Goal: Task Accomplishment & Management: Complete application form

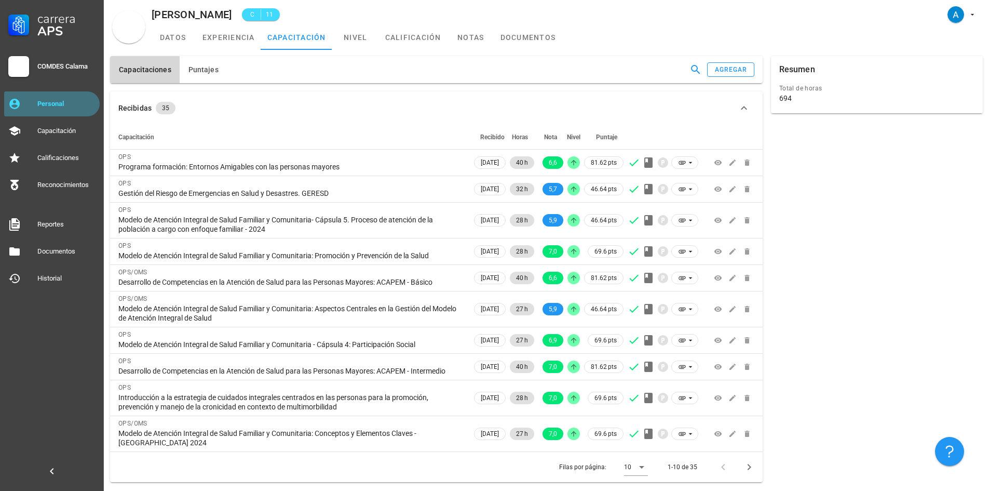
click at [63, 99] on div "Personal" at bounding box center [66, 104] width 58 height 17
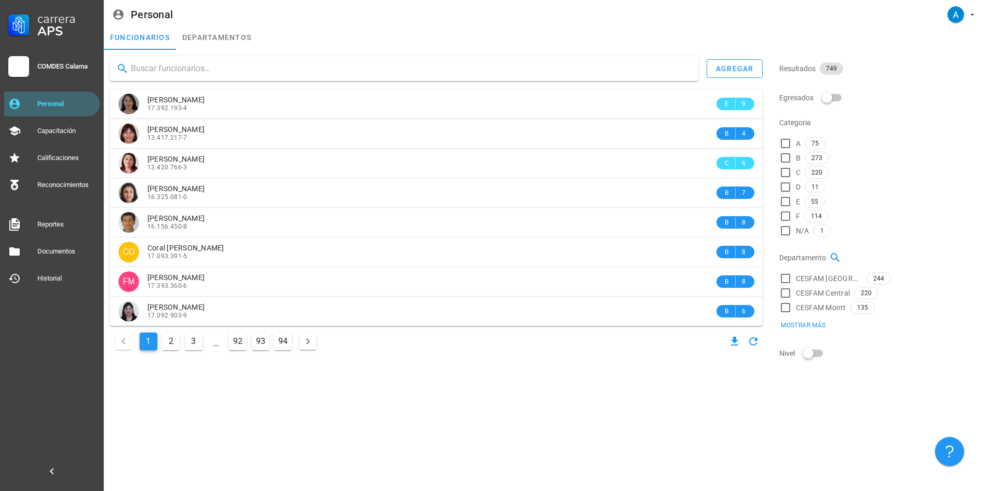
click at [174, 69] on input "text" at bounding box center [410, 68] width 559 height 17
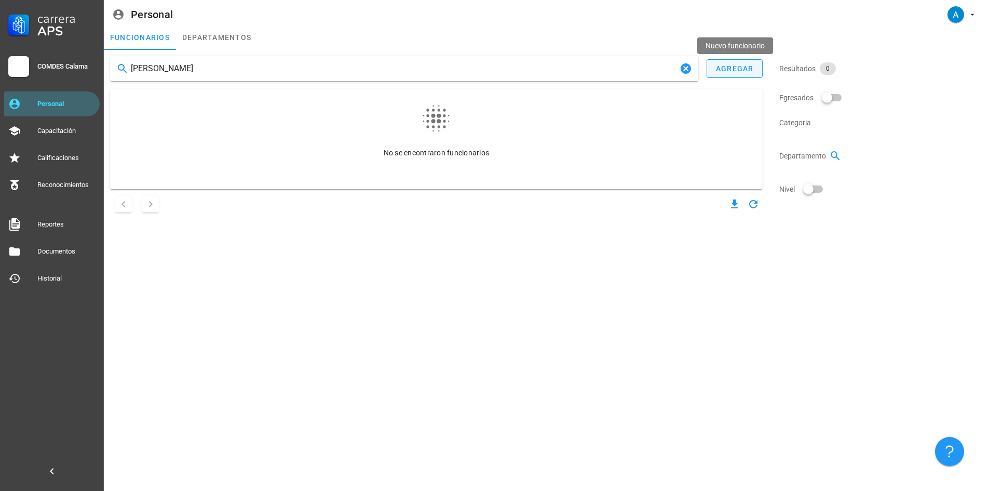
type input "daniel pizarro cortes"
click at [726, 72] on div "agregar" at bounding box center [734, 68] width 38 height 8
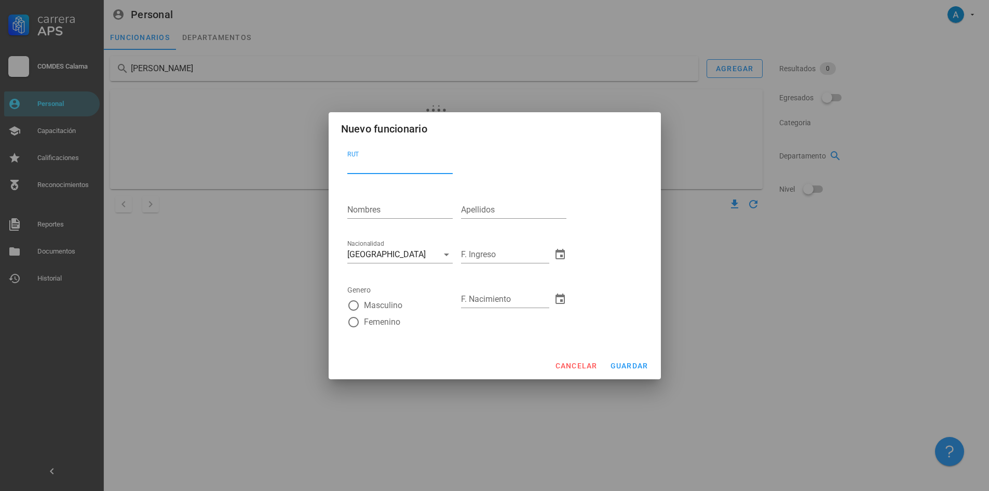
click at [388, 168] on input "RUT" at bounding box center [399, 165] width 105 height 17
click at [356, 165] on input "19825418-5" at bounding box center [399, 165] width 105 height 17
click at [374, 164] on input "19.825418-5" at bounding box center [399, 165] width 105 height 17
type input "19.825.418-5"
click at [372, 213] on input "Nombres" at bounding box center [399, 209] width 105 height 17
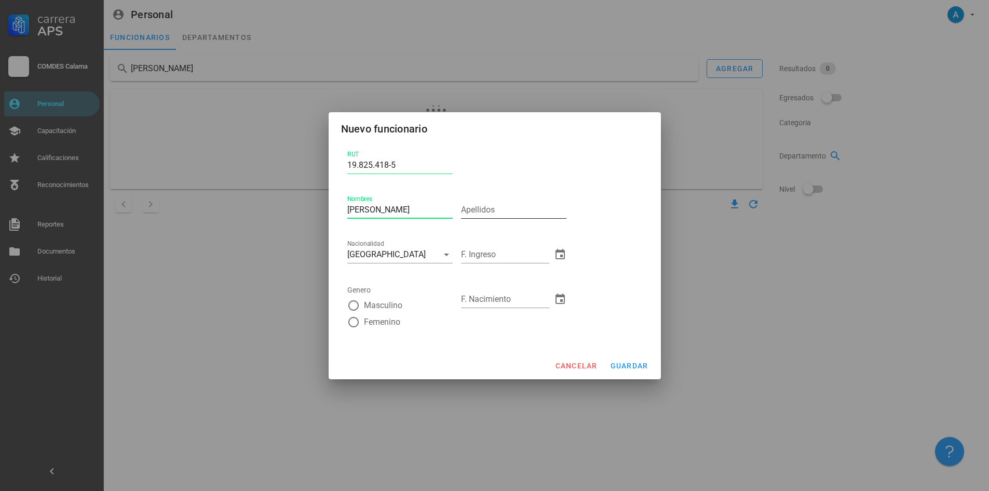
type input "Daniel Gabriel"
click at [486, 215] on input "Apellidos" at bounding box center [513, 209] width 105 height 17
type input "Pizarro Cortés"
click at [352, 309] on div at bounding box center [354, 305] width 18 height 18
radio input "true"
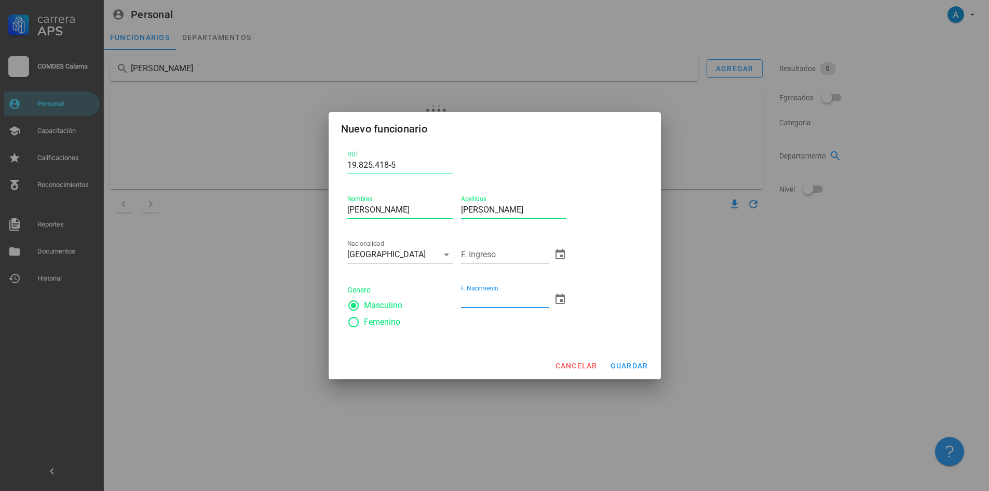
click at [533, 300] on input "F. Nacimiento" at bounding box center [505, 299] width 88 height 17
type input "03/04/1998"
click at [534, 250] on input "F. Ingreso" at bounding box center [505, 254] width 88 height 17
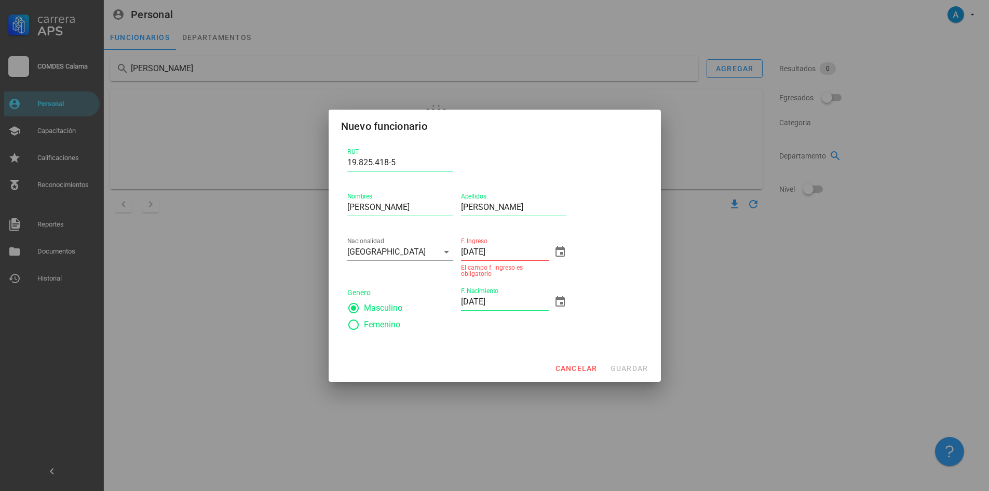
type input "01/01/2025"
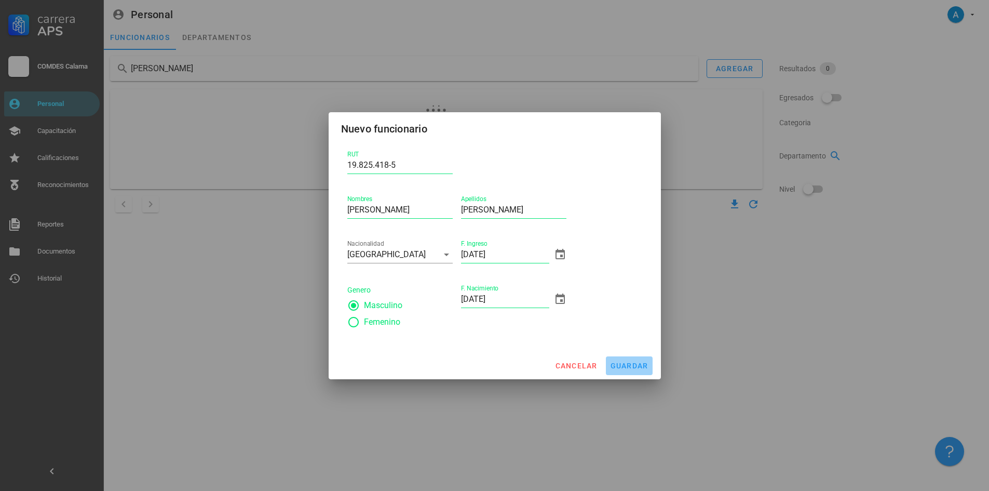
click at [624, 371] on button "guardar" at bounding box center [629, 365] width 47 height 19
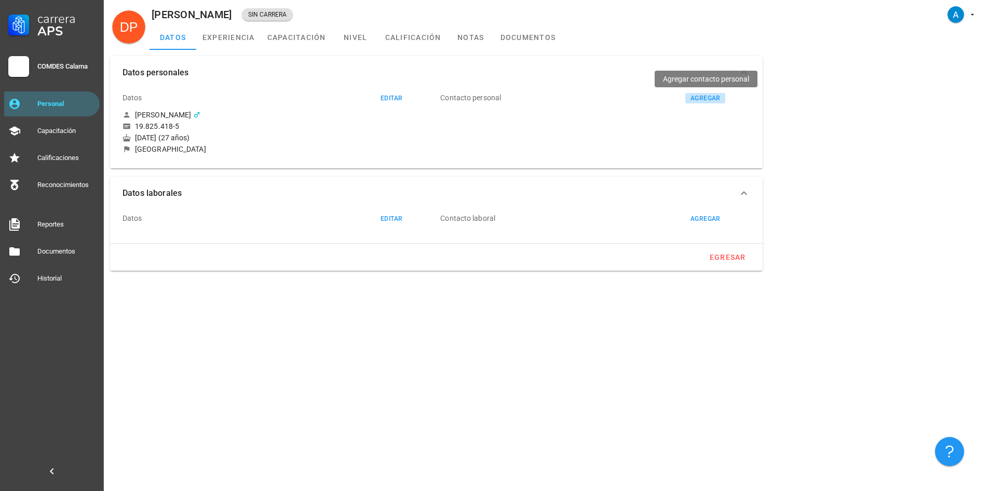
click at [701, 102] on button "agregar" at bounding box center [705, 98] width 40 height 10
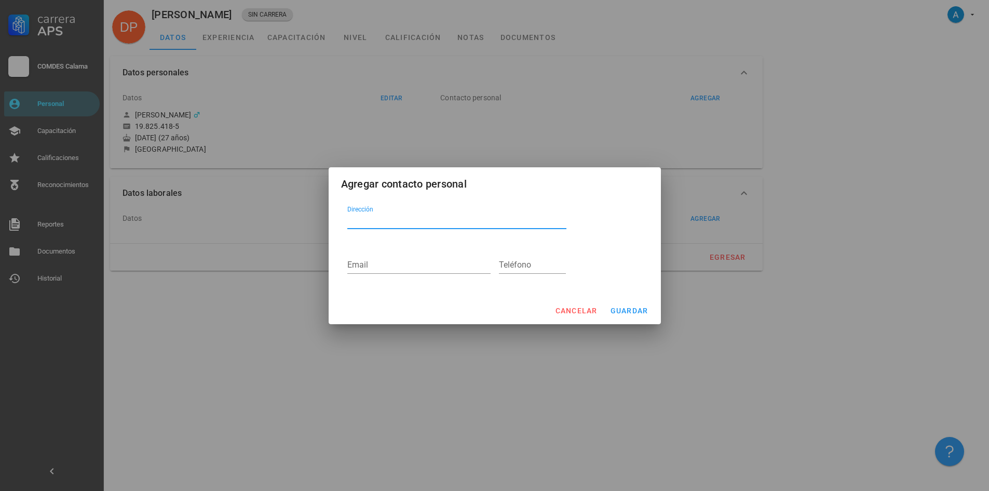
click at [399, 225] on textarea "Dirección" at bounding box center [456, 220] width 219 height 17
paste textarea "COLOMBIA N°3280"
type textarea "COLOMBIA N°3280"
click at [385, 263] on input "Email" at bounding box center [418, 264] width 143 height 17
click at [357, 266] on input "Email" at bounding box center [418, 264] width 143 height 17
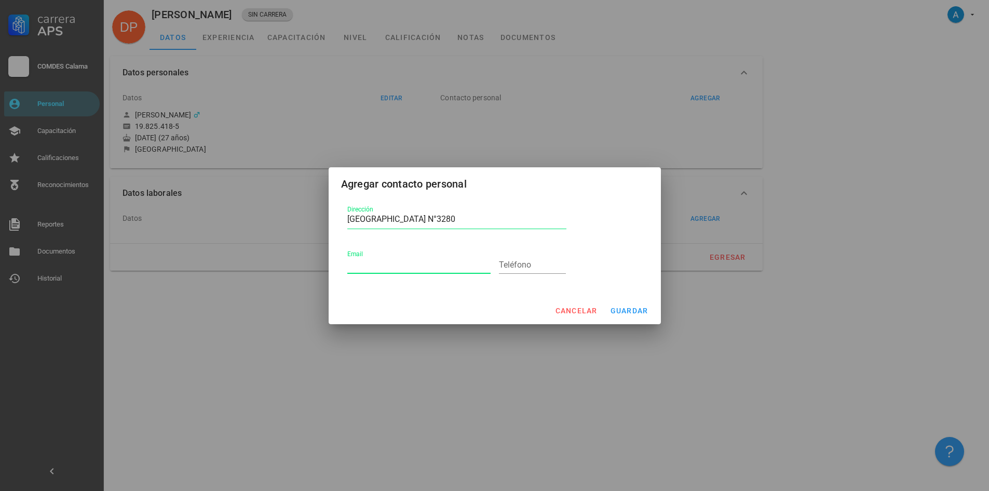
paste input "daniel.gp.cortes@gmail.com"
type input "daniel.gp.cortes@gmail.com"
click at [545, 267] on input "Teléfono" at bounding box center [532, 264] width 67 height 17
paste input "953988744"
type input "953988744"
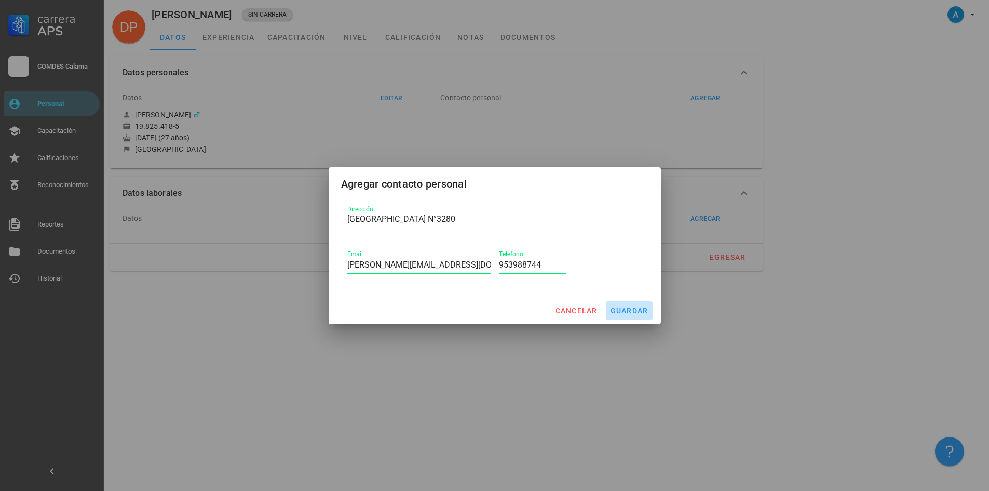
click at [636, 312] on span "guardar" at bounding box center [629, 310] width 38 height 8
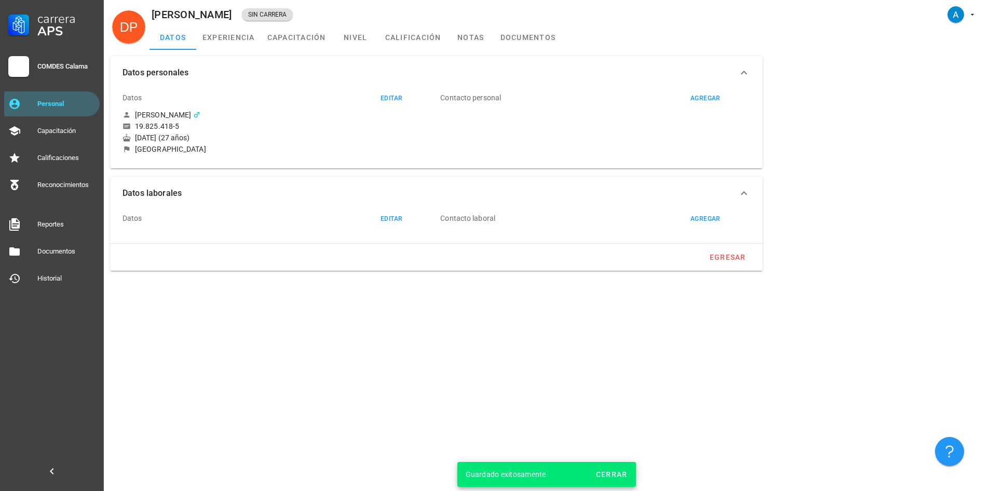
type textarea "COLOMBIA N°3280"
type input "daniel.gp.cortes@gmail.com"
type input "953988744"
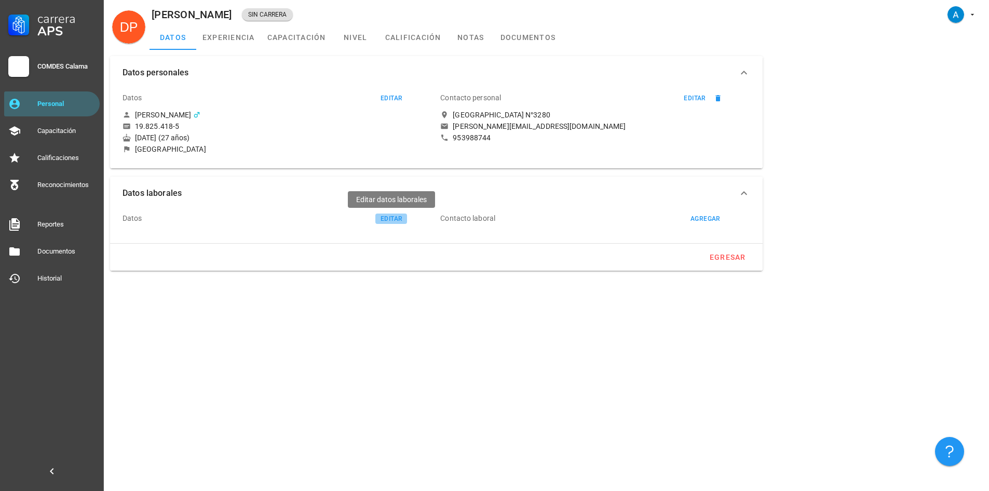
click at [386, 215] on div "editar" at bounding box center [391, 218] width 22 height 7
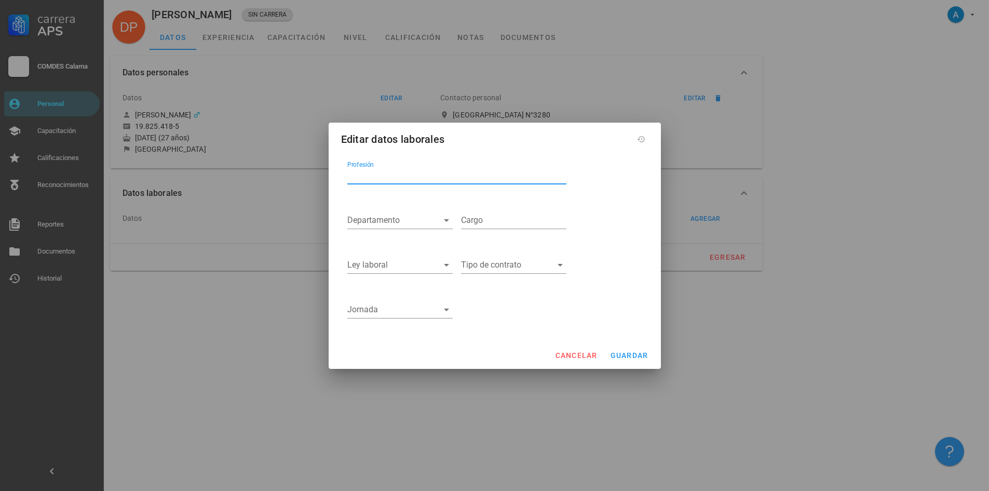
click at [391, 167] on input "Profesión" at bounding box center [456, 175] width 219 height 17
drag, startPoint x: 354, startPoint y: 180, endPoint x: 347, endPoint y: 178, distance: 7.6
click at [347, 178] on input "matrón" at bounding box center [456, 175] width 219 height 17
type input "Matrón"
click at [422, 213] on input "Departamento" at bounding box center [391, 220] width 89 height 17
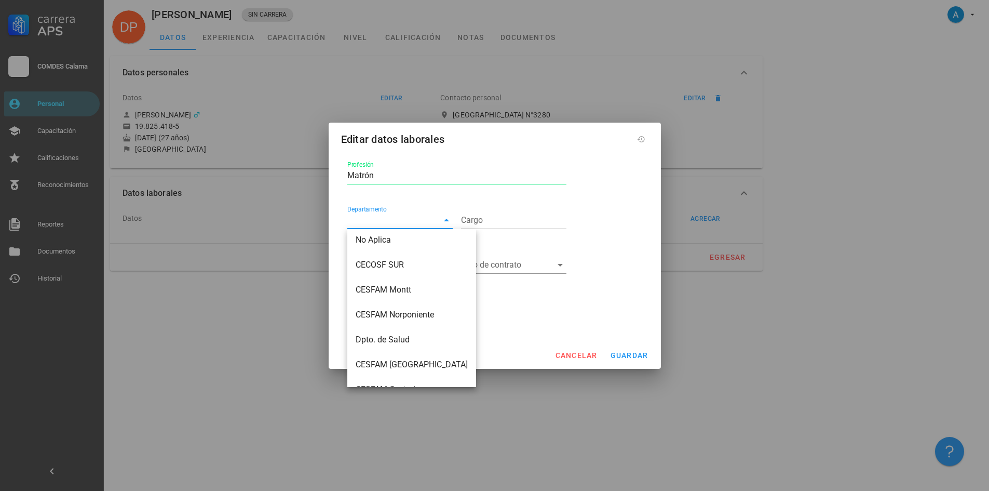
scroll to position [112, 0]
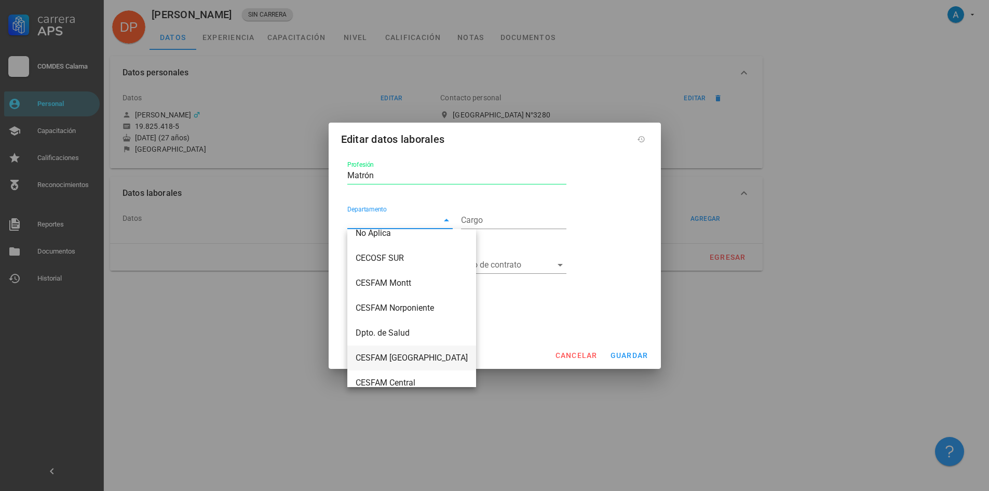
click at [409, 355] on div "CESFAM [GEOGRAPHIC_DATA]" at bounding box center [412, 358] width 112 height 10
type input "CESFAM [GEOGRAPHIC_DATA]"
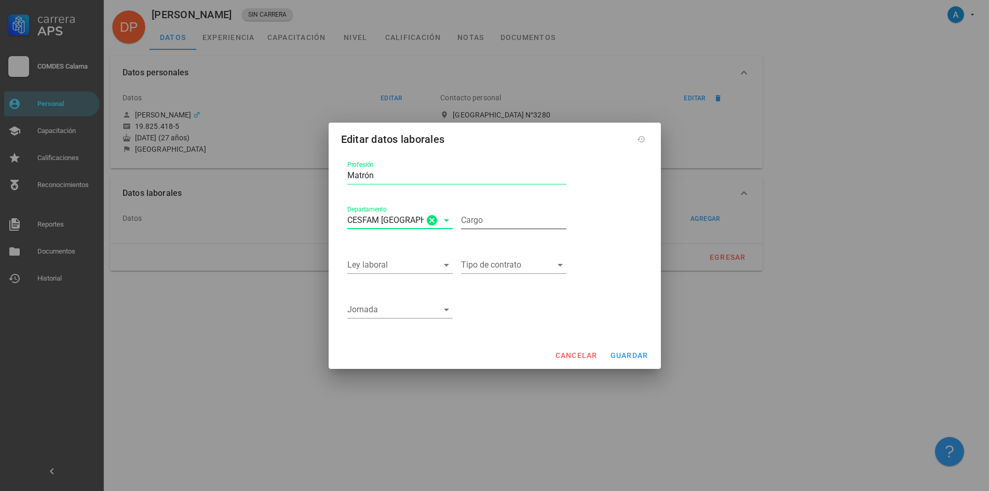
click at [475, 221] on input "Cargo" at bounding box center [513, 220] width 105 height 17
click at [445, 264] on icon at bounding box center [446, 265] width 5 height 3
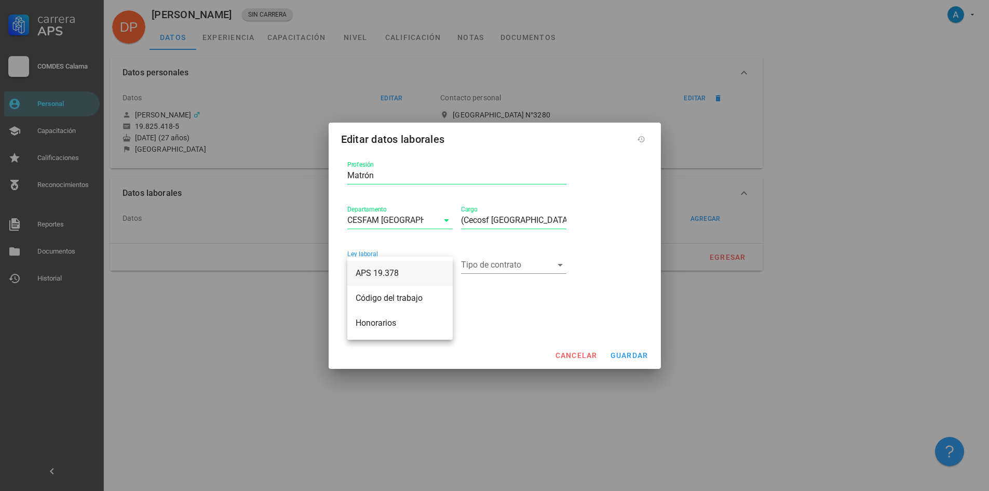
click at [389, 276] on div "APS 19.378" at bounding box center [400, 273] width 89 height 10
click at [561, 265] on icon at bounding box center [560, 265] width 12 height 12
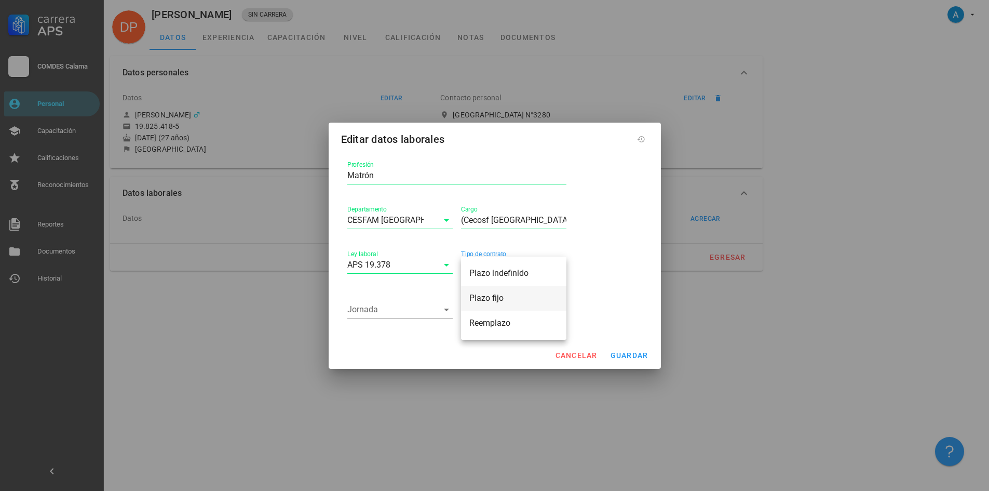
click at [495, 294] on div "Plazo fijo" at bounding box center [513, 298] width 89 height 10
click at [447, 308] on icon at bounding box center [446, 309] width 5 height 3
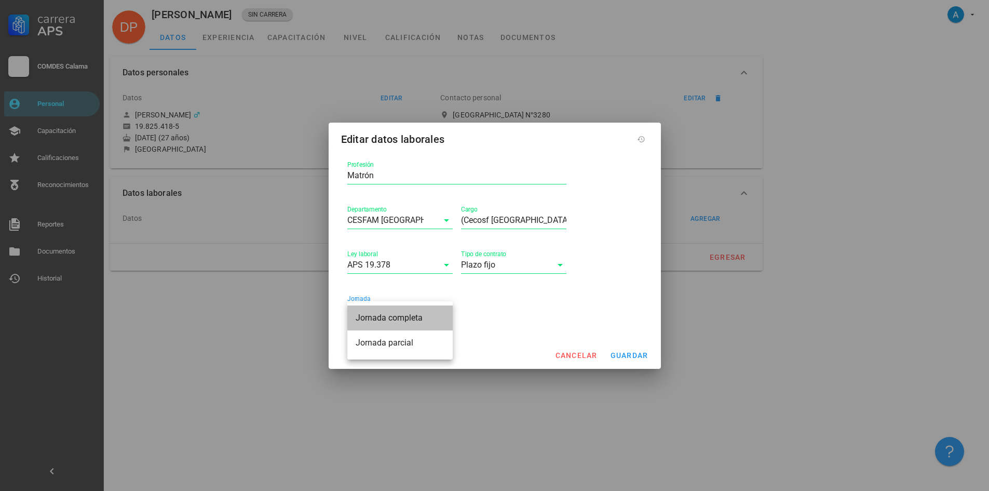
click at [410, 316] on div "Jornada completa" at bounding box center [400, 318] width 89 height 10
click at [533, 220] on input "(Cecosf Alemania" at bounding box center [513, 220] width 105 height 17
type input "(Cecosf Alemania)"
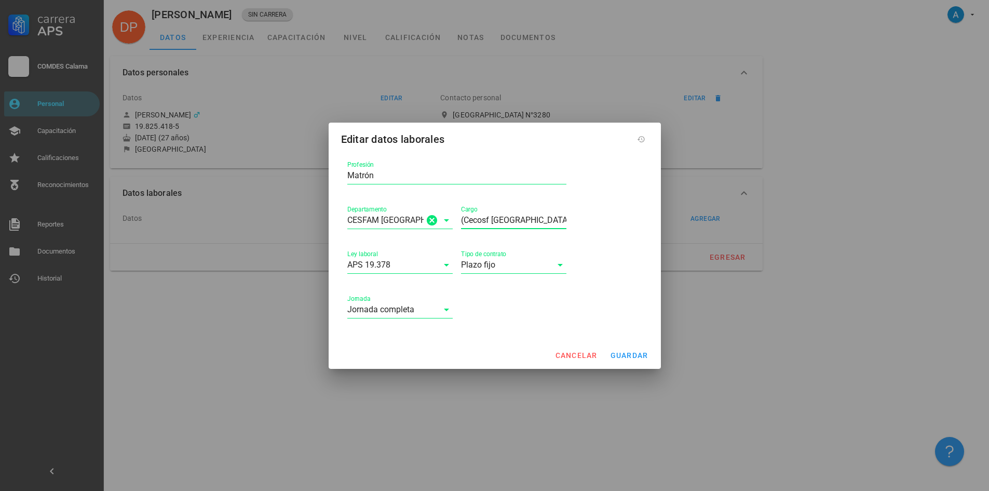
click at [445, 216] on icon at bounding box center [446, 220] width 12 height 12
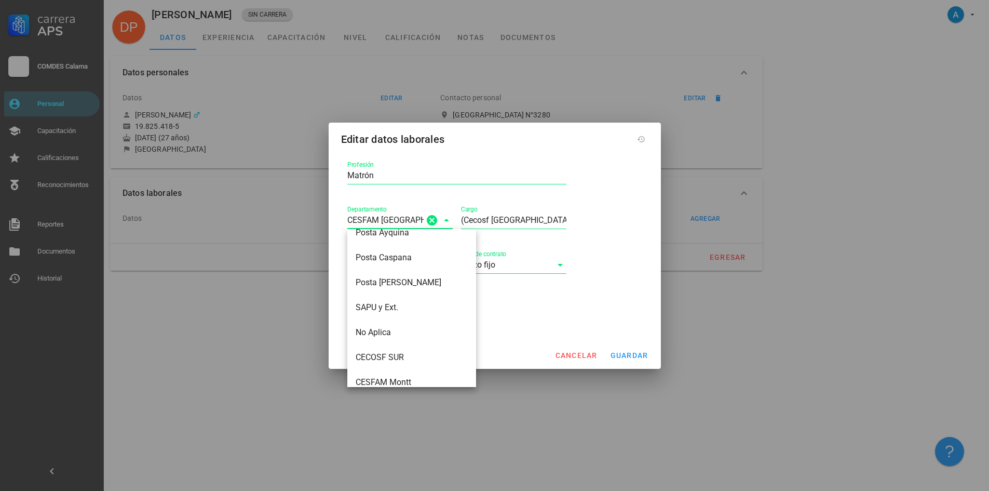
scroll to position [0, 0]
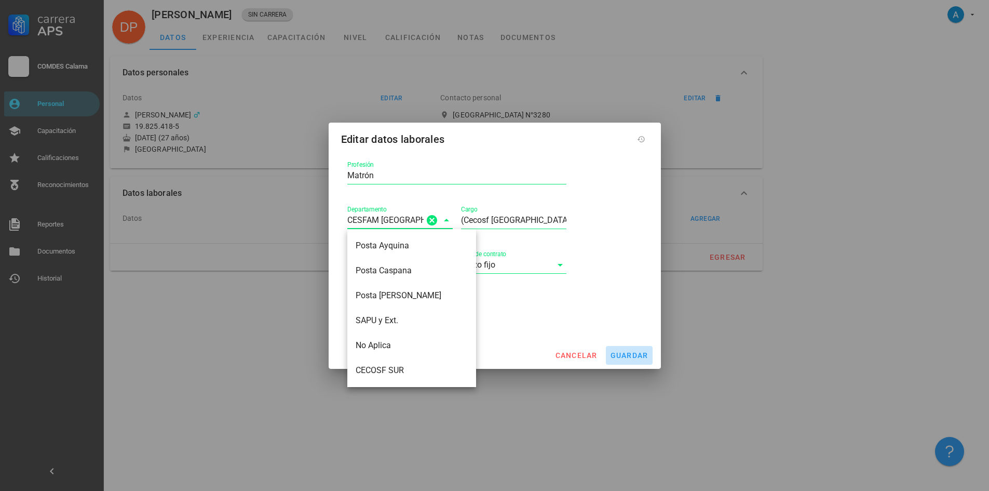
click at [628, 354] on span "guardar" at bounding box center [629, 355] width 38 height 8
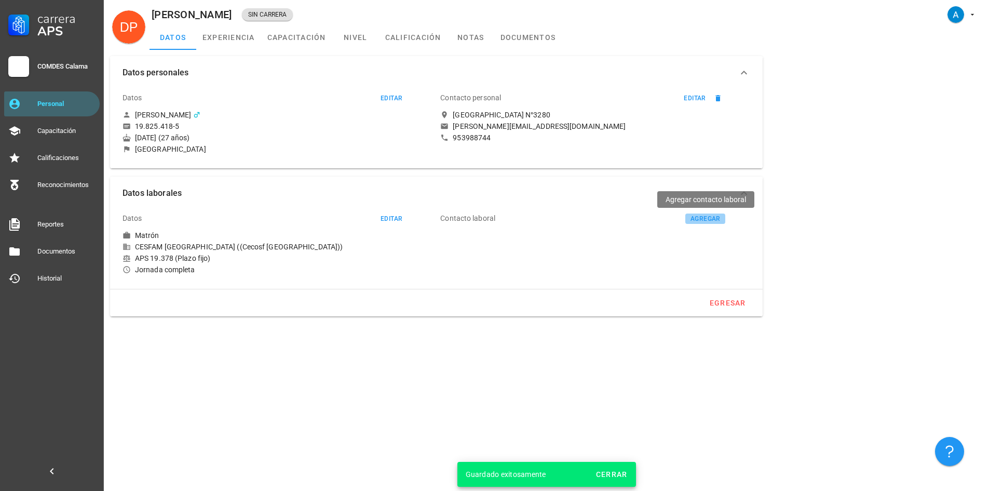
click at [702, 219] on div "agregar" at bounding box center [705, 218] width 31 height 7
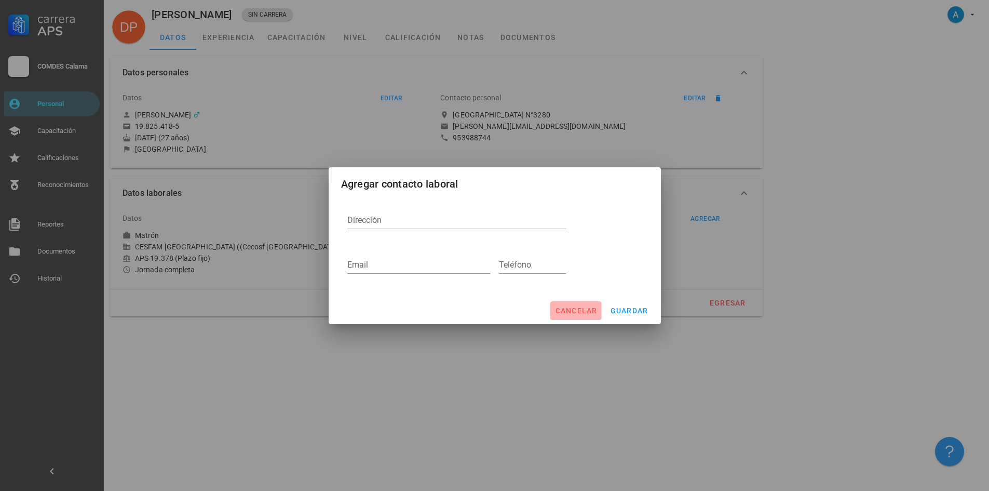
click at [589, 309] on span "cancelar" at bounding box center [576, 310] width 43 height 8
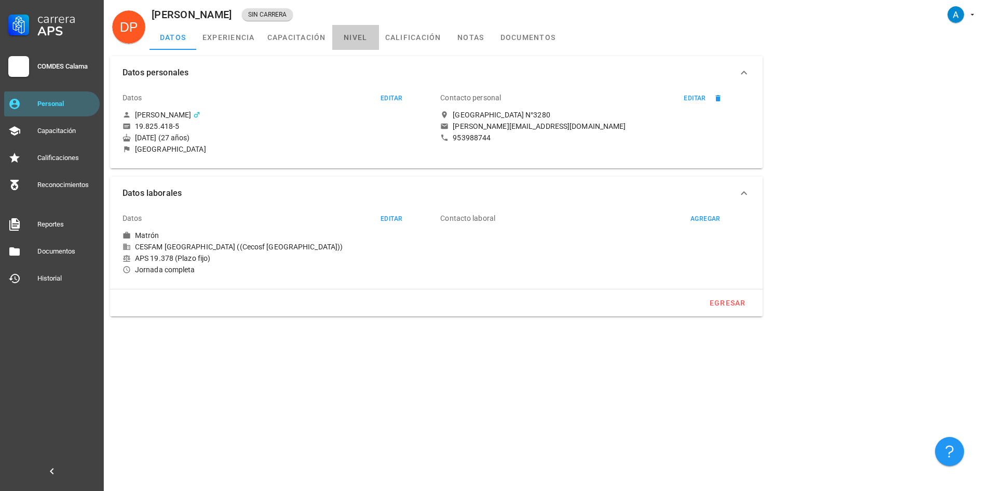
click at [359, 35] on link "nivel" at bounding box center [355, 37] width 47 height 25
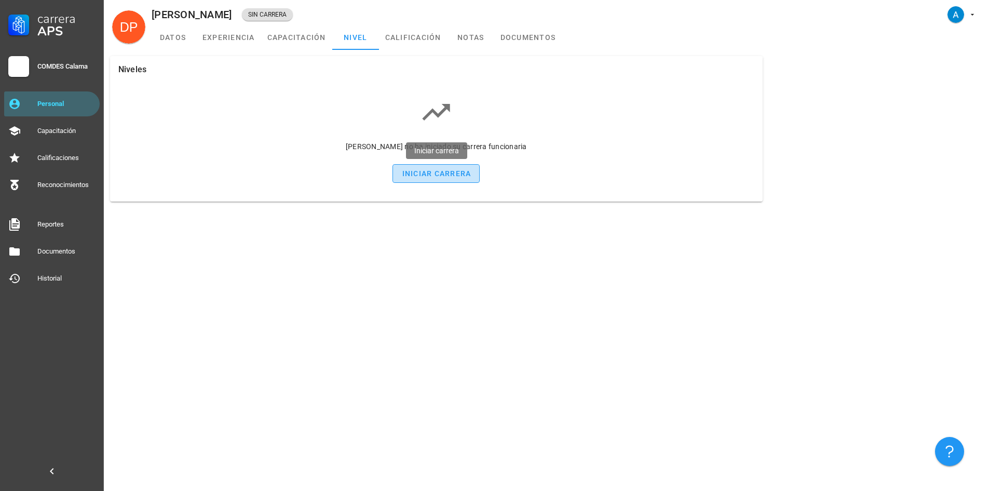
click at [426, 176] on div "iniciar carrera" at bounding box center [436, 173] width 70 height 8
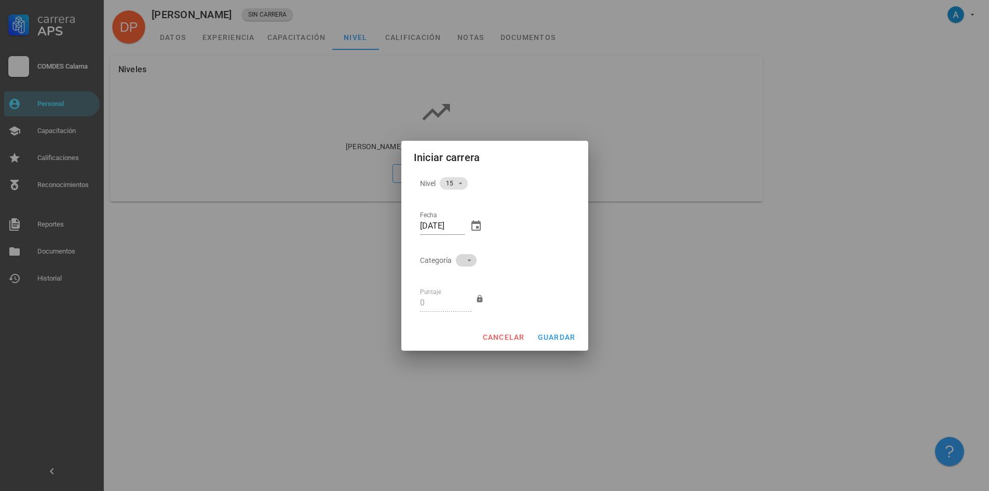
click at [470, 265] on span at bounding box center [466, 260] width 21 height 12
click at [456, 290] on div "B" at bounding box center [461, 295] width 12 height 10
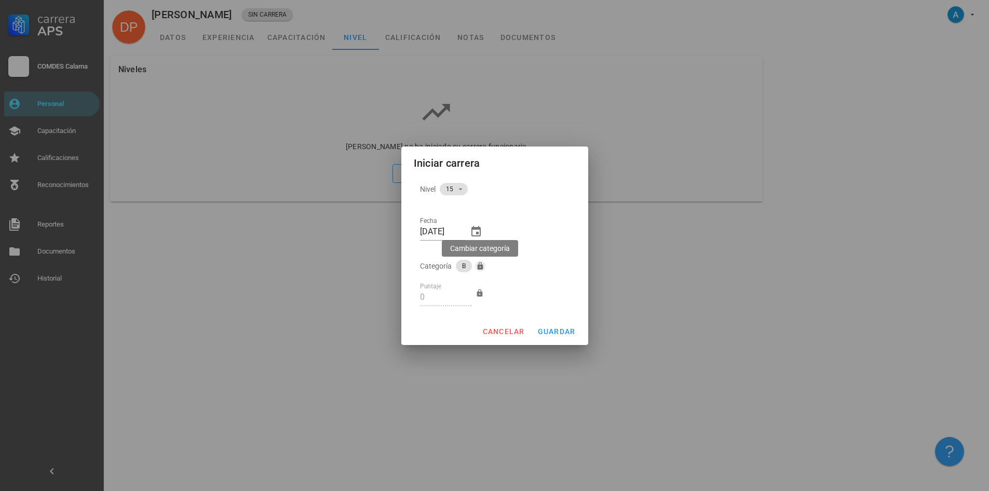
click at [479, 263] on icon "button" at bounding box center [480, 265] width 6 height 7
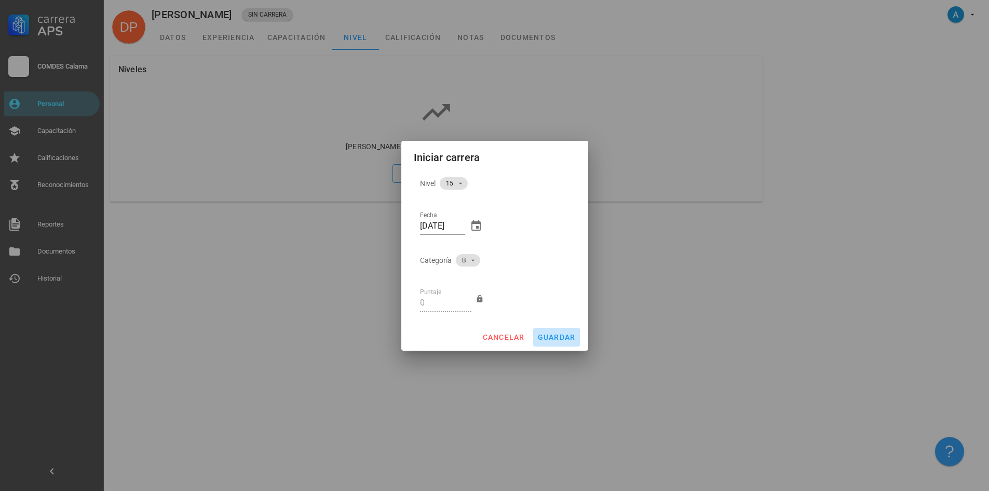
click at [564, 340] on span "guardar" at bounding box center [556, 337] width 38 height 8
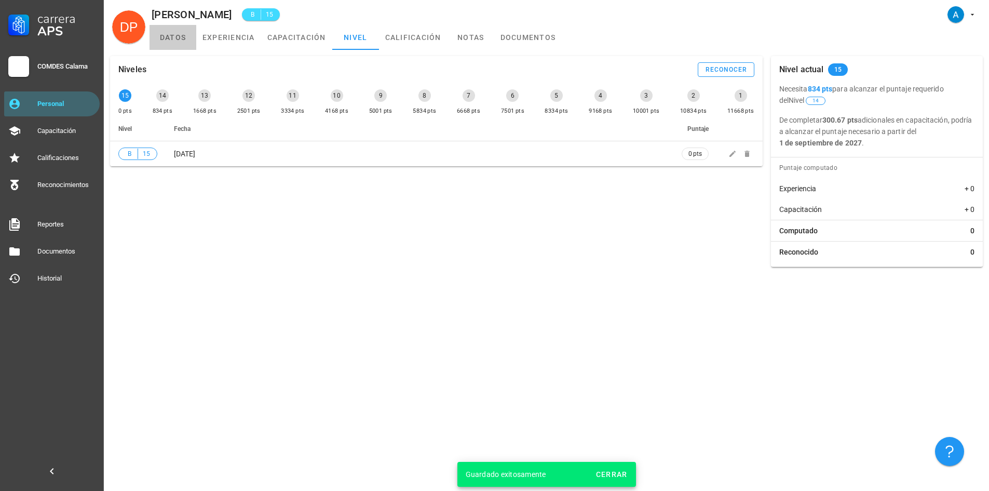
click at [179, 36] on link "datos" at bounding box center [173, 37] width 47 height 25
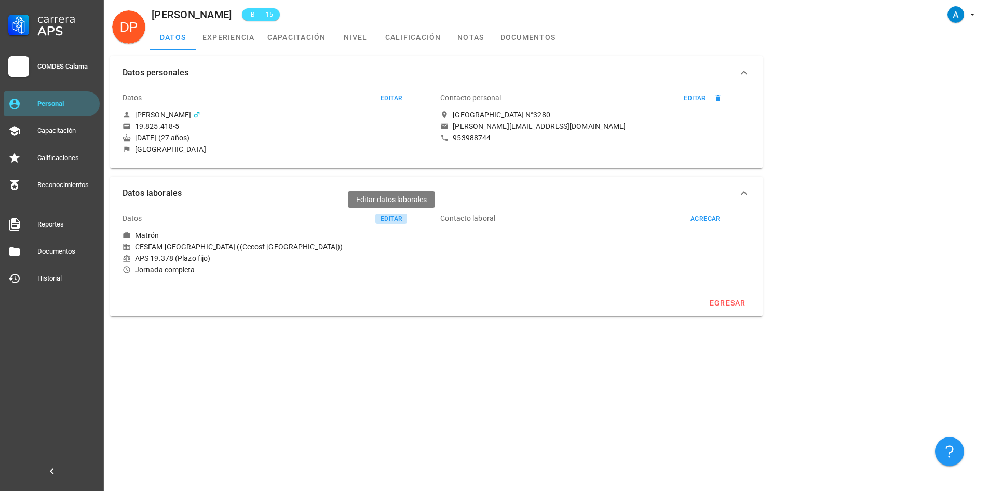
click at [387, 218] on div "editar" at bounding box center [391, 218] width 22 height 7
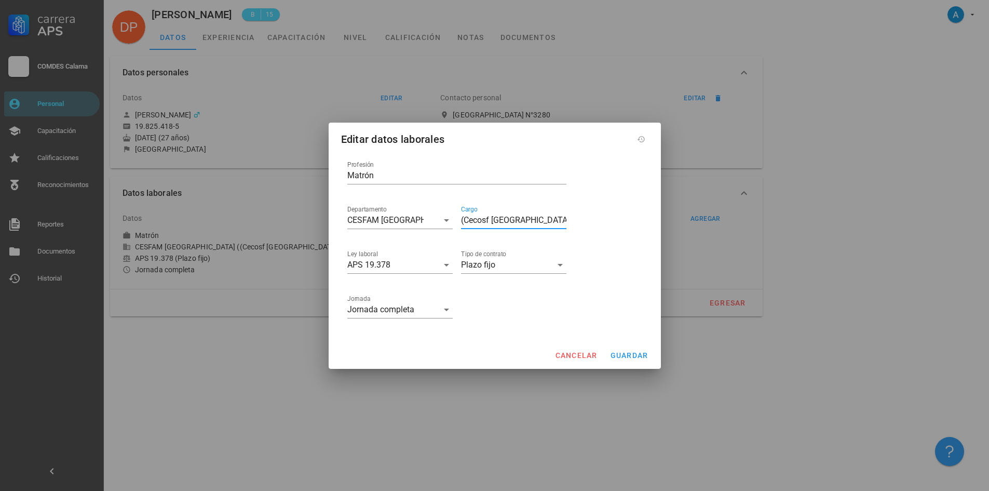
click at [539, 222] on input "(Cecosf Alemania)" at bounding box center [513, 220] width 105 height 17
paste input "Líder del Centro comunitario de Salud Familiar “ALEMANIA”"
type input "(Cecosf Alemania) (Líder del Centro comunitario de Salud Familiar Alemania)"
click at [525, 244] on div "Tipo de contrato Plazo fijo" at bounding box center [514, 266] width 114 height 45
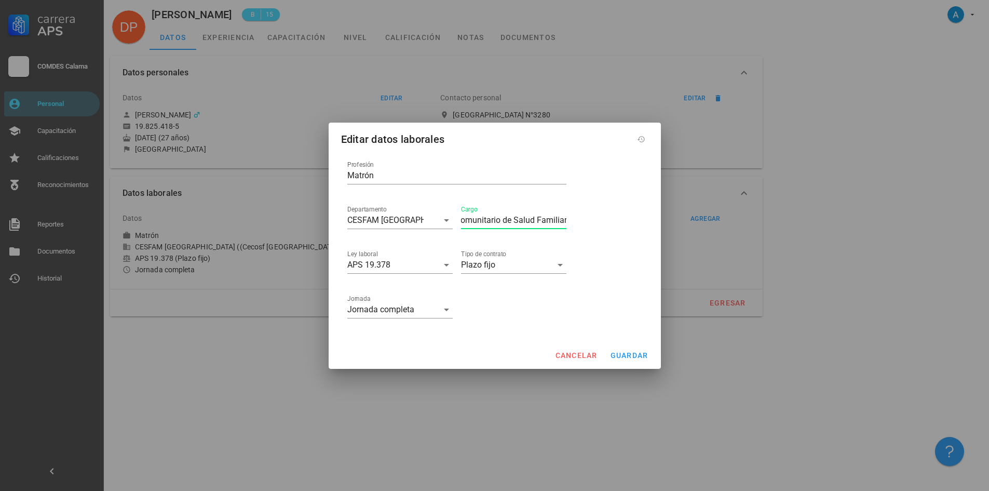
scroll to position [0, 0]
click at [443, 214] on icon at bounding box center [446, 220] width 12 height 12
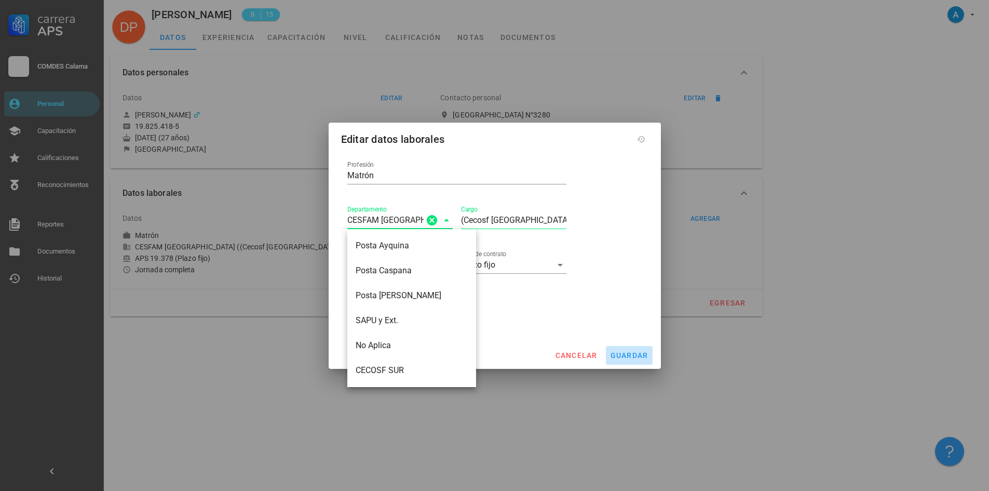
click at [621, 353] on span "guardar" at bounding box center [629, 355] width 38 height 8
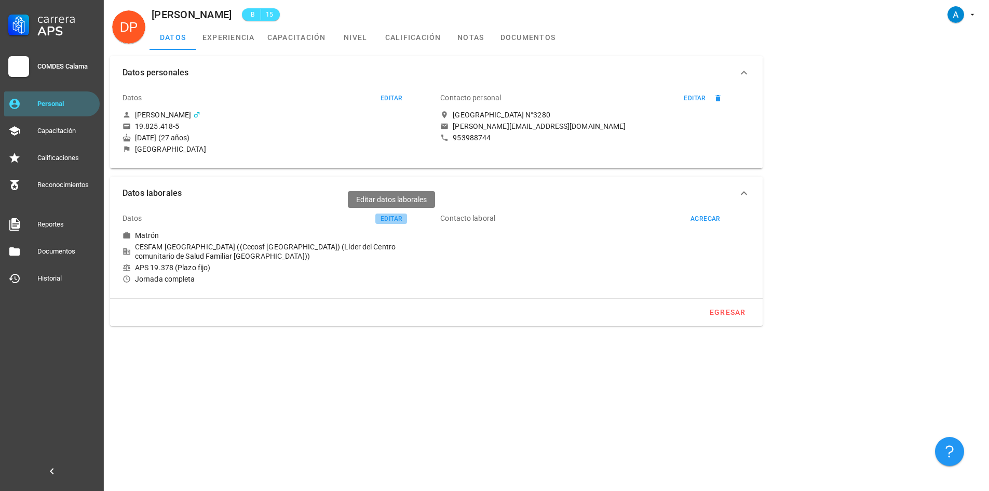
click at [395, 217] on div "editar" at bounding box center [391, 218] width 22 height 7
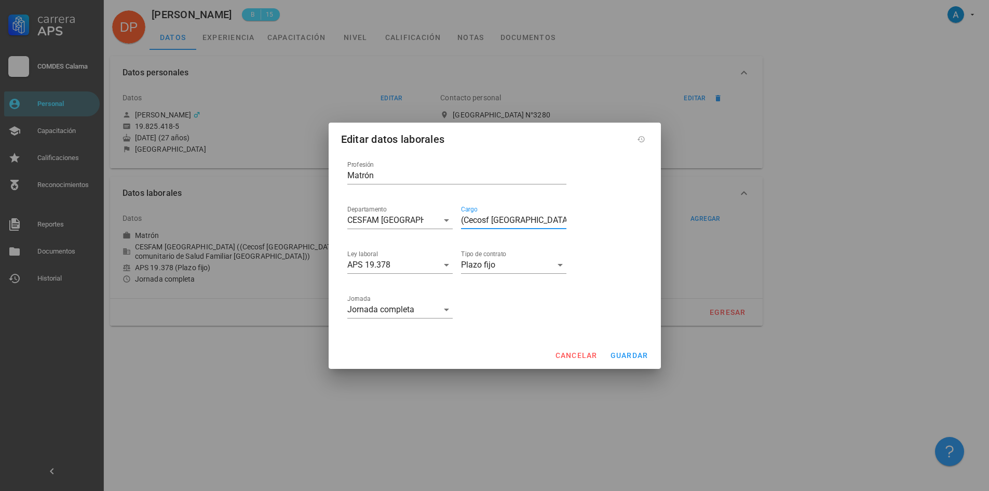
click at [464, 219] on input "(Cecosf Alemania) (Líder del Centro comunitario de Salud Familiar Alemania)" at bounding box center [513, 220] width 105 height 17
click at [638, 349] on button "guardar" at bounding box center [629, 355] width 47 height 19
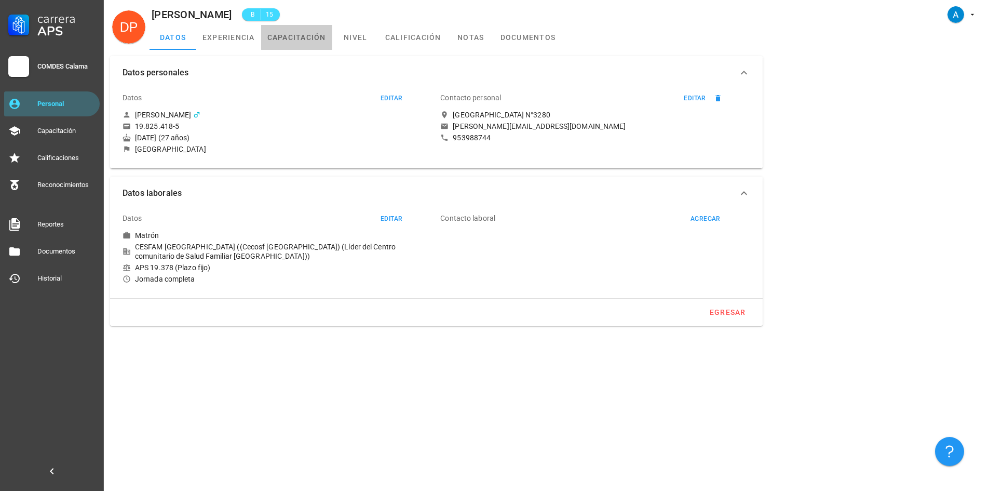
click at [299, 38] on link "capacitación" at bounding box center [296, 37] width 71 height 25
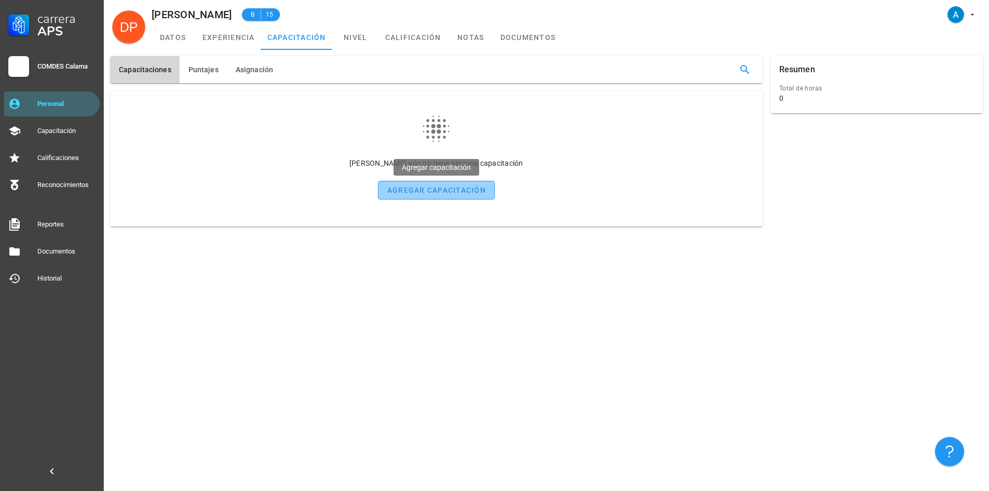
click at [445, 193] on div "agregar capacitación" at bounding box center [436, 190] width 99 height 8
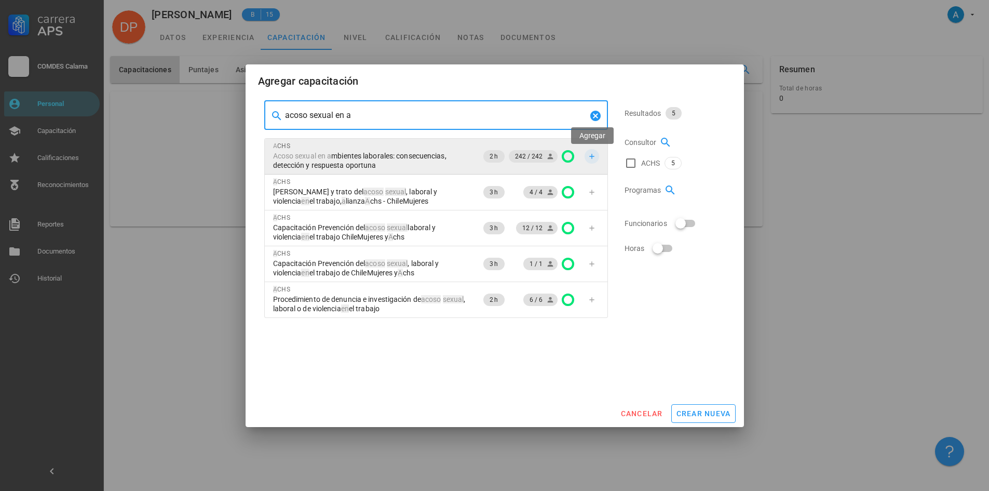
type input "acoso sexual en a"
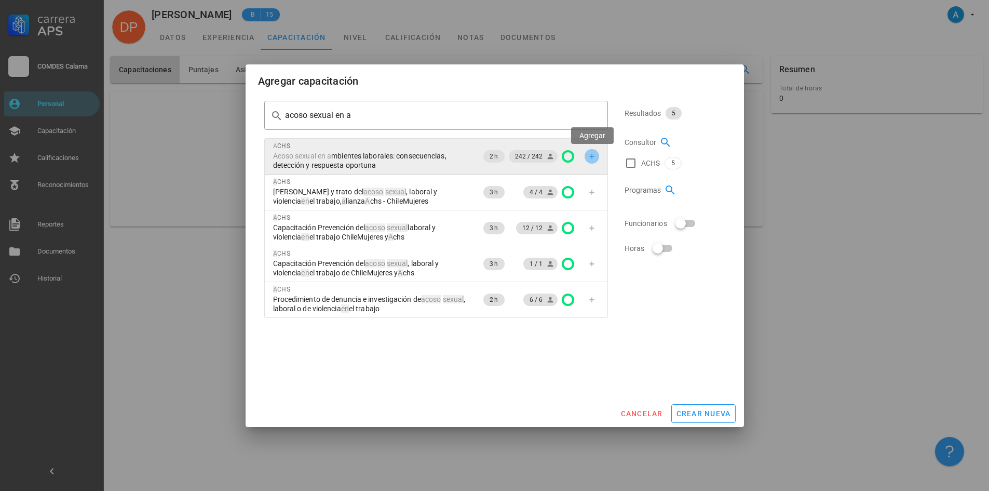
click at [590, 157] on icon "button" at bounding box center [592, 156] width 8 height 8
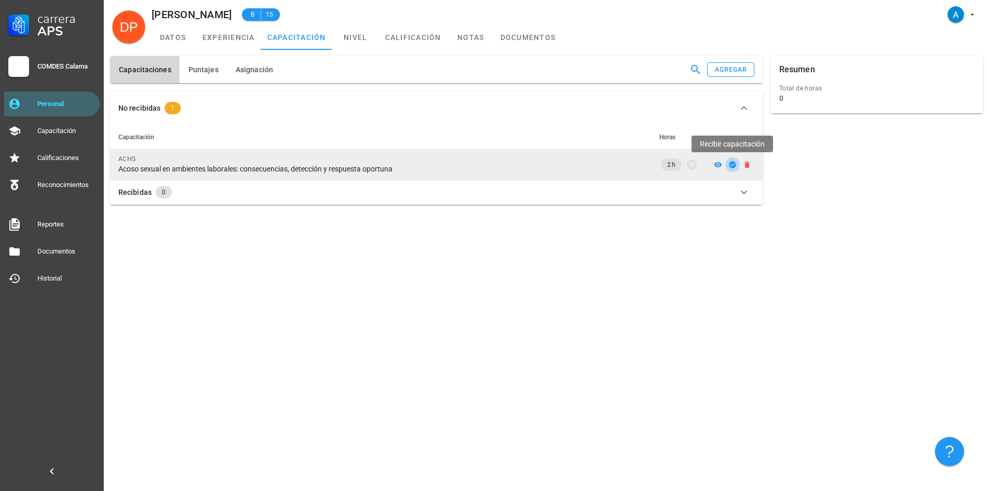
click at [735, 163] on icon "button" at bounding box center [732, 164] width 7 height 7
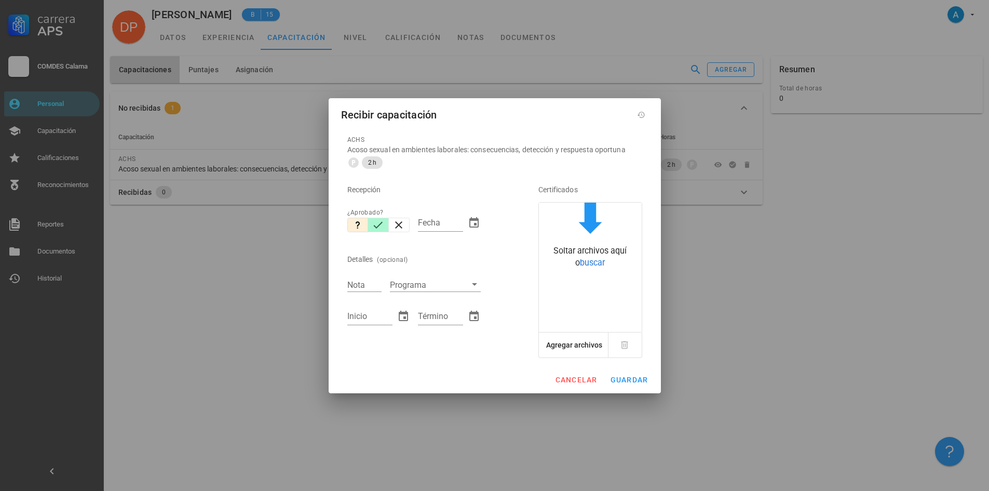
click at [377, 227] on icon "button" at bounding box center [378, 224] width 9 height 7
type input "[DATE]"
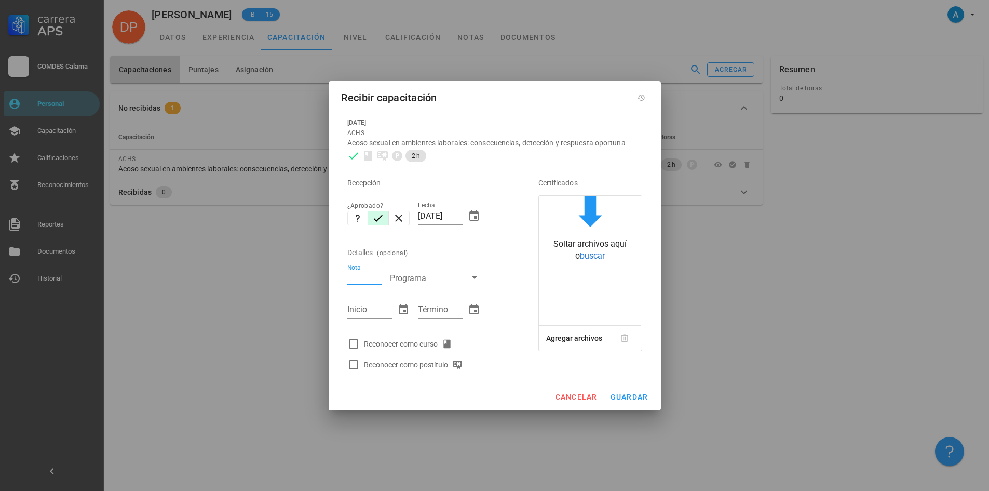
click at [375, 276] on input "Nota" at bounding box center [364, 277] width 34 height 13
type input "7,0"
click at [377, 305] on input "Inicio" at bounding box center [369, 309] width 45 height 17
type input "11/07/2025"
click at [445, 309] on input "Término" at bounding box center [440, 309] width 45 height 17
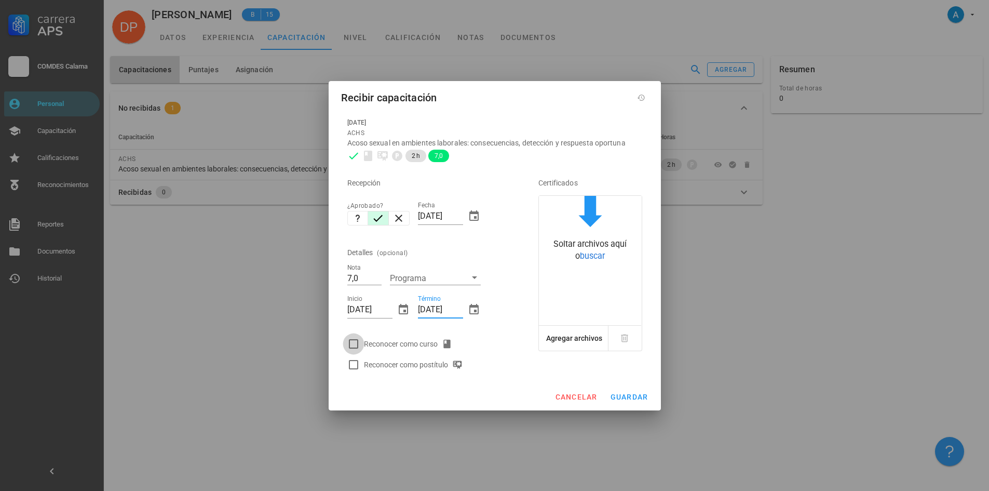
type input "11/07/2025"
click at [352, 343] on div at bounding box center [354, 344] width 18 height 18
checkbox input "true"
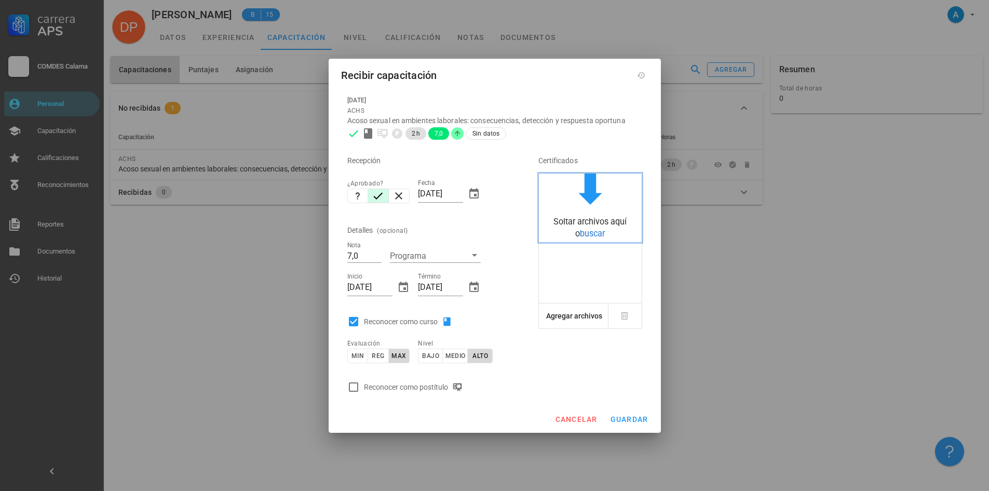
click at [585, 236] on span "buscar" at bounding box center [592, 233] width 25 height 10
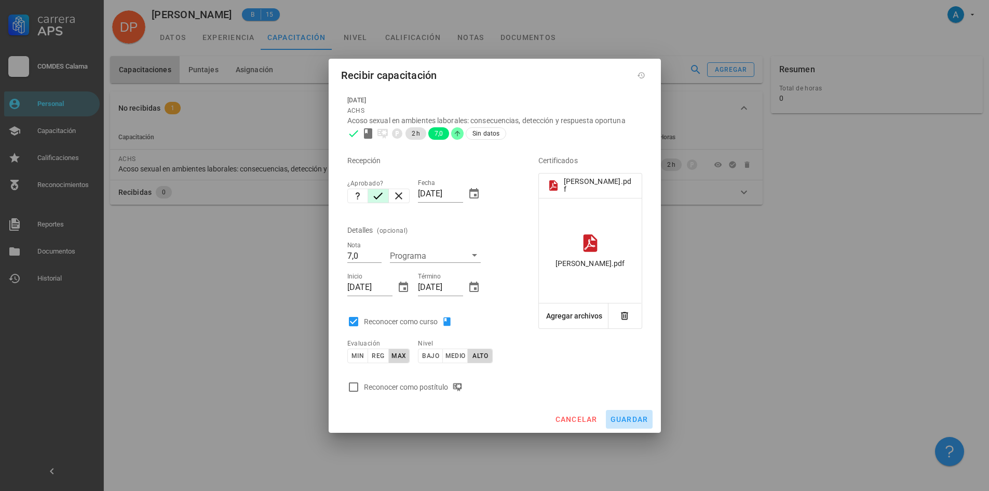
click at [617, 423] on span "guardar" at bounding box center [629, 419] width 38 height 8
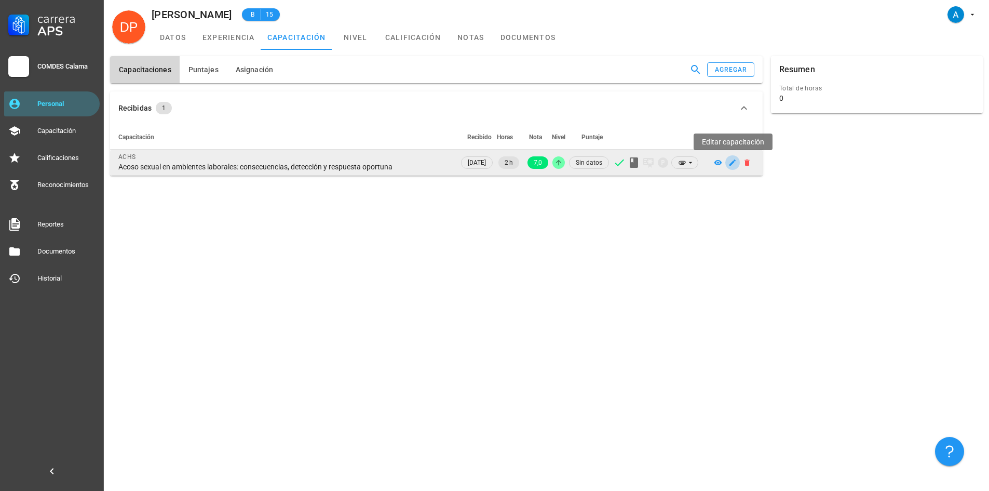
click at [730, 168] on button "button" at bounding box center [732, 162] width 15 height 15
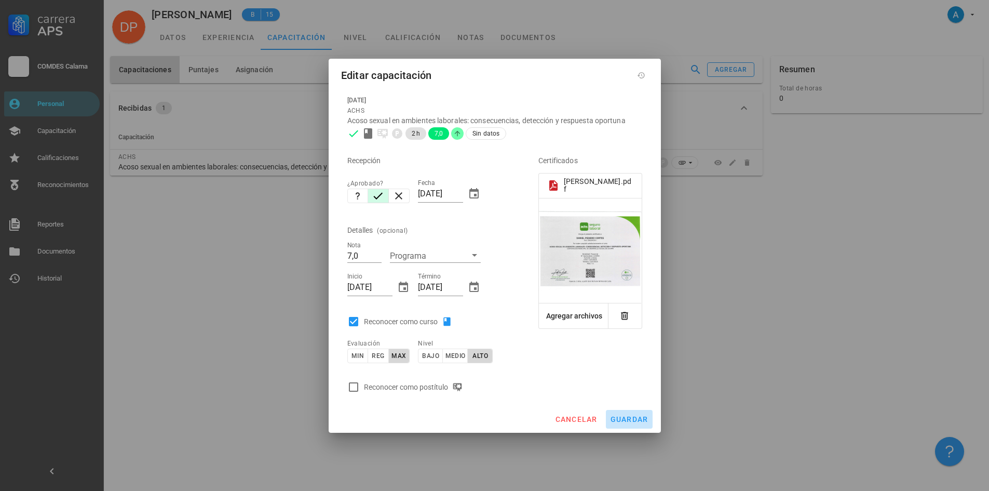
click at [635, 423] on span "guardar" at bounding box center [629, 419] width 38 height 8
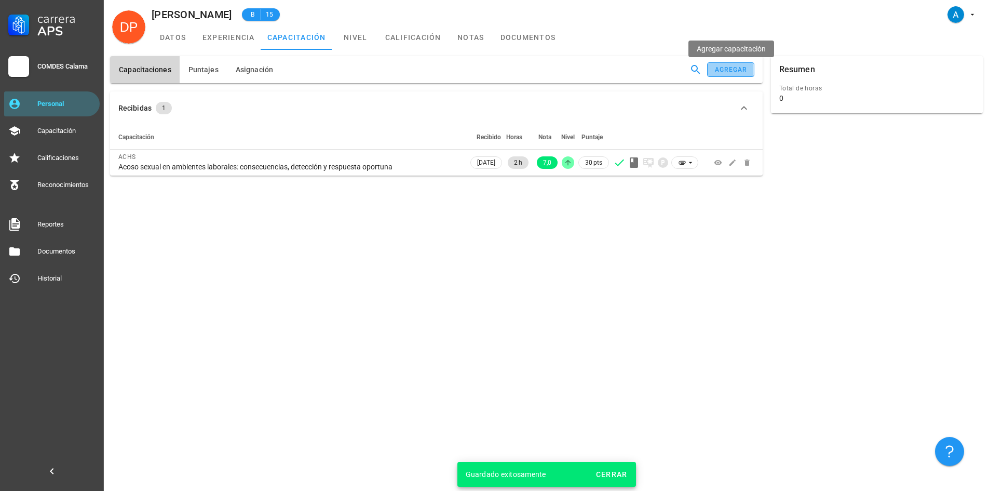
click at [727, 65] on button "agregar" at bounding box center [730, 69] width 47 height 15
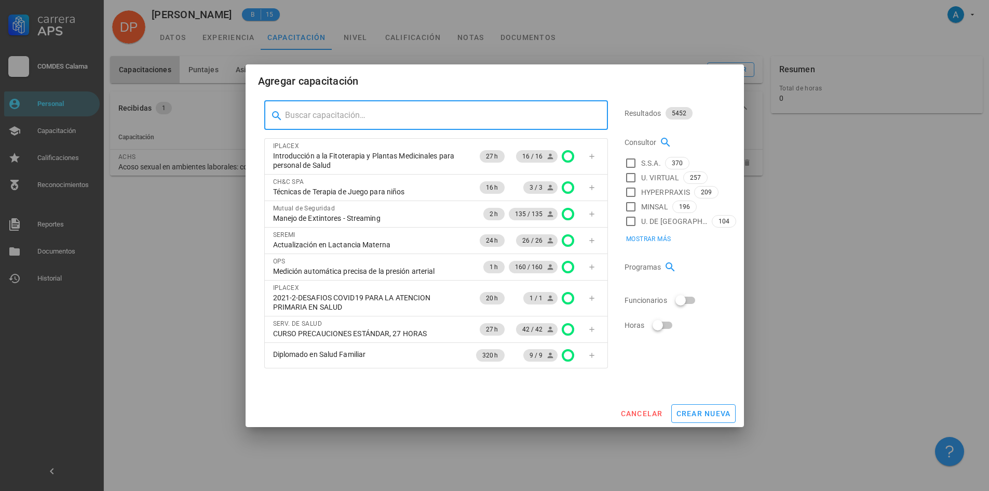
click at [427, 118] on input "text" at bounding box center [442, 115] width 315 height 17
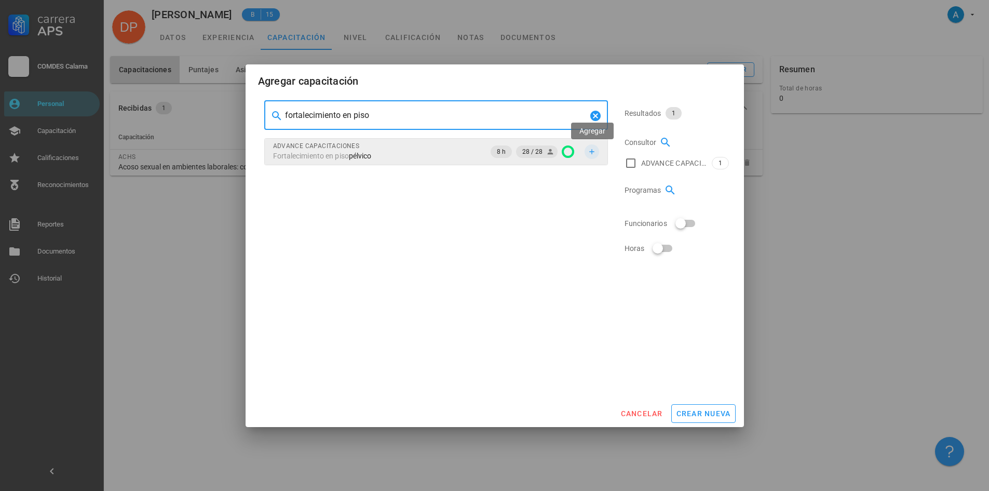
type input "fortalecimiento en piso"
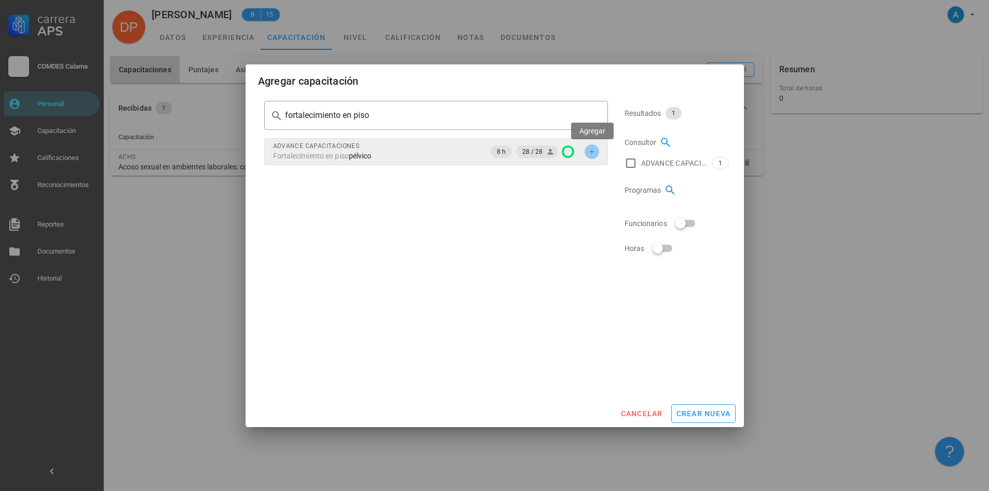
click at [591, 156] on button "button" at bounding box center [592, 151] width 15 height 15
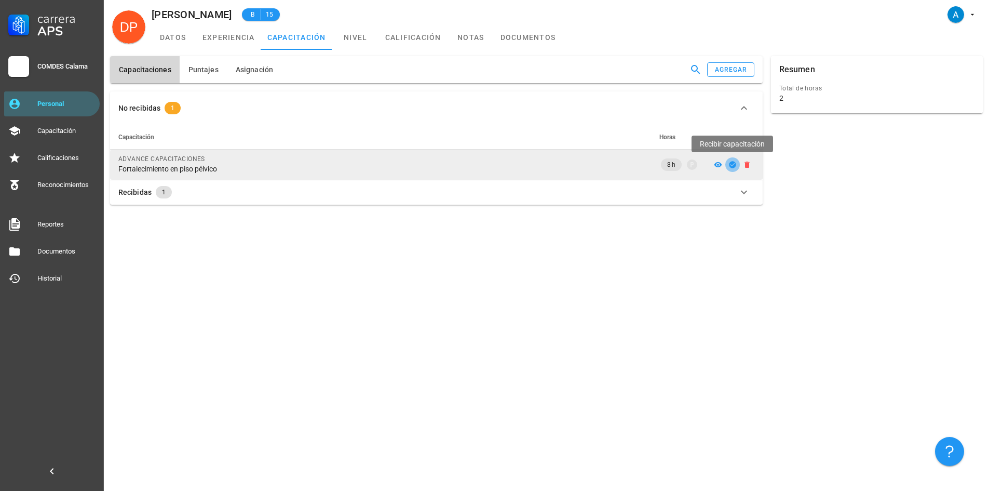
click at [732, 166] on icon "button" at bounding box center [732, 164] width 8 height 8
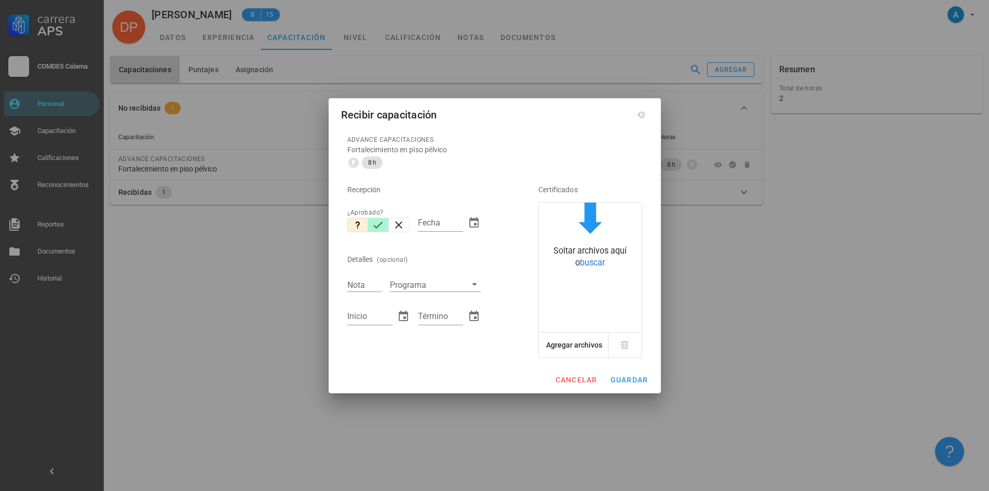
click at [381, 221] on icon "button" at bounding box center [378, 225] width 12 height 12
type input "[DATE]"
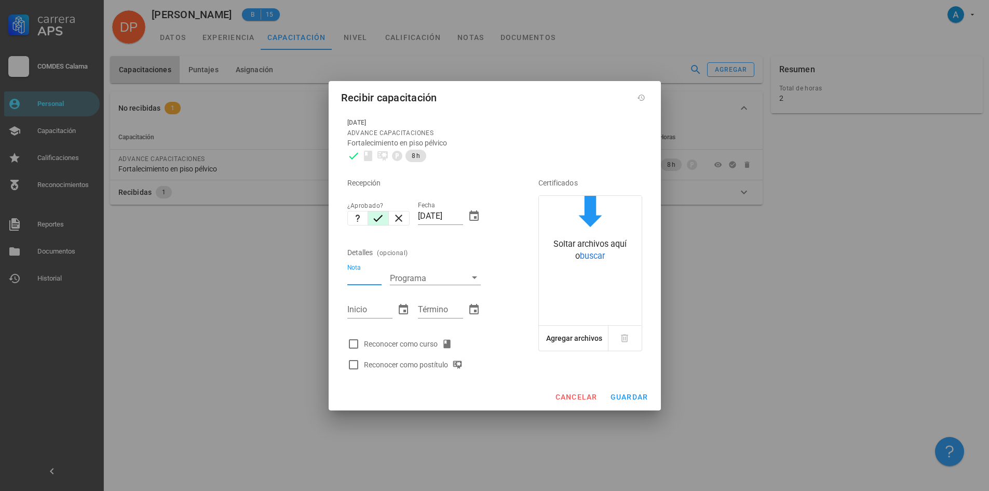
click at [361, 274] on div "Nota" at bounding box center [364, 277] width 34 height 13
type input "7,0"
click at [364, 312] on input "Inicio" at bounding box center [369, 309] width 45 height 17
type input "19/08/2025"
click at [450, 309] on input "Término" at bounding box center [440, 309] width 45 height 17
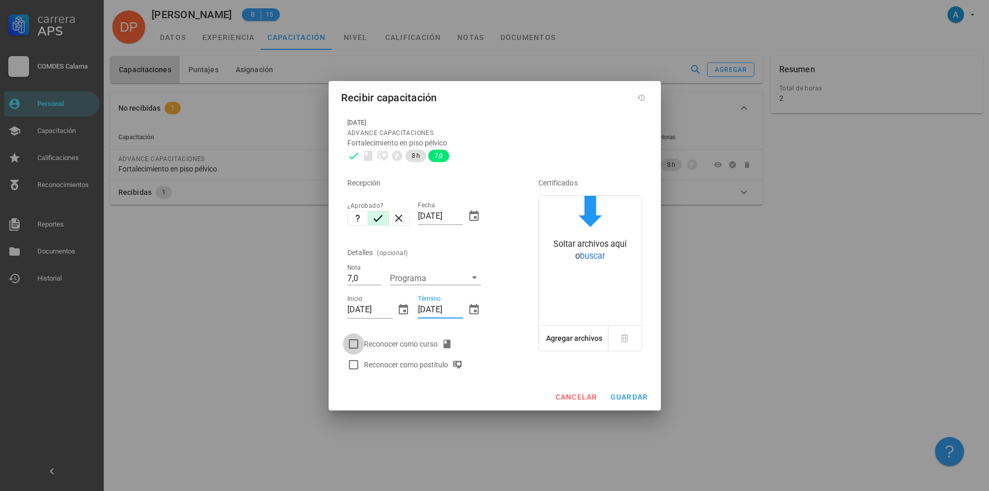
type input "24/08/2025"
click at [352, 340] on div at bounding box center [354, 344] width 18 height 18
checkbox input "true"
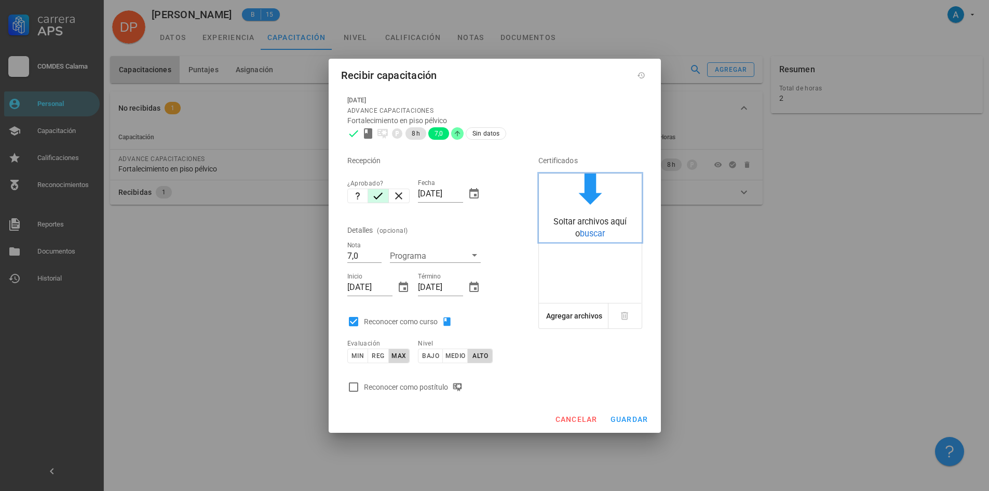
click at [588, 237] on span "buscar" at bounding box center [592, 233] width 25 height 10
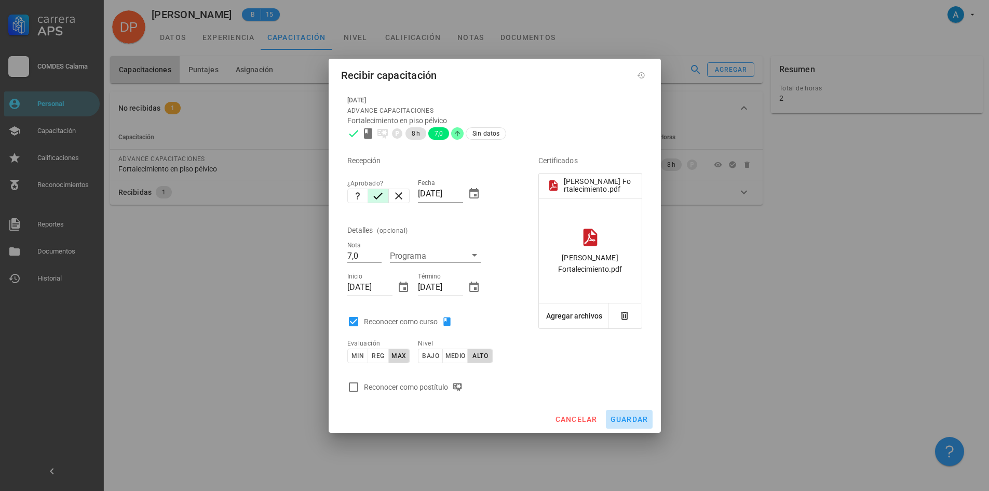
click at [638, 417] on span "guardar" at bounding box center [629, 419] width 38 height 8
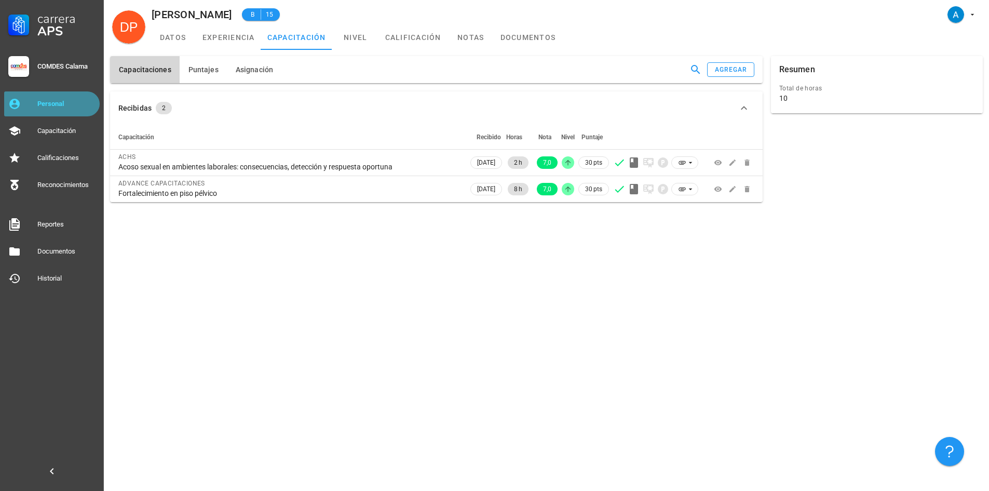
click at [82, 106] on div "Personal" at bounding box center [66, 104] width 58 height 8
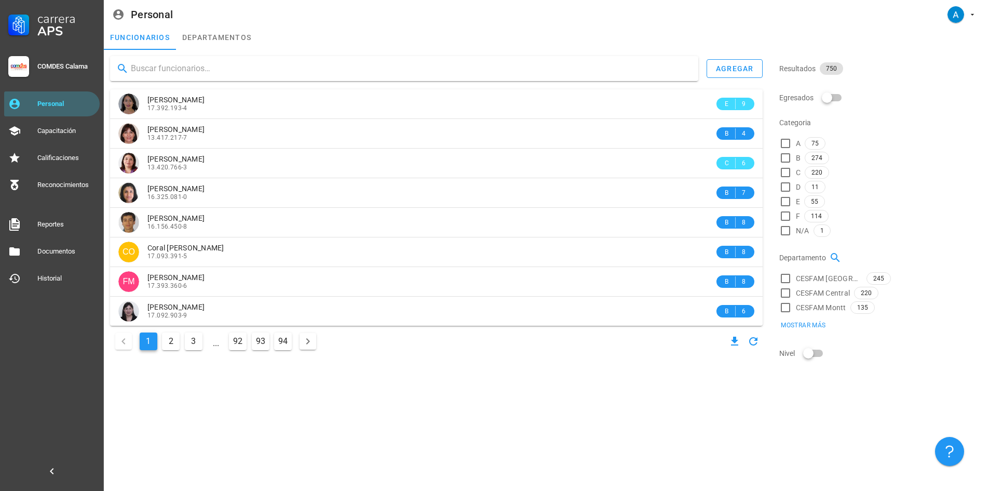
click at [165, 74] on input "text" at bounding box center [410, 68] width 559 height 17
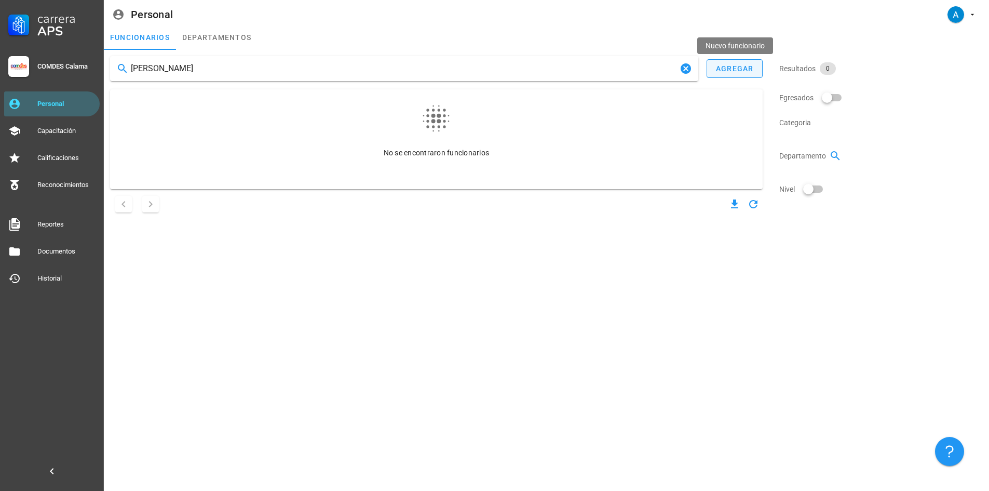
type input "cenel urrelo bautista"
click at [729, 69] on div "agregar" at bounding box center [734, 68] width 38 height 8
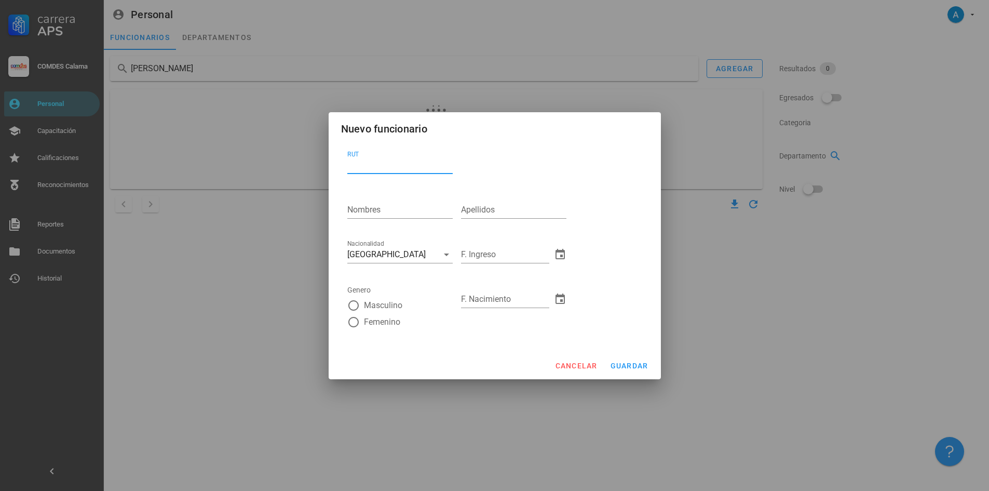
click at [379, 170] on input "RUT" at bounding box center [399, 165] width 105 height 17
click at [356, 161] on input "181830514-4" at bounding box center [399, 165] width 105 height 17
click at [372, 166] on input "18.1830514-4" at bounding box center [399, 165] width 105 height 17
click at [390, 161] on input "18.183.0514-4" at bounding box center [399, 165] width 105 height 17
type input "18.183.051-4"
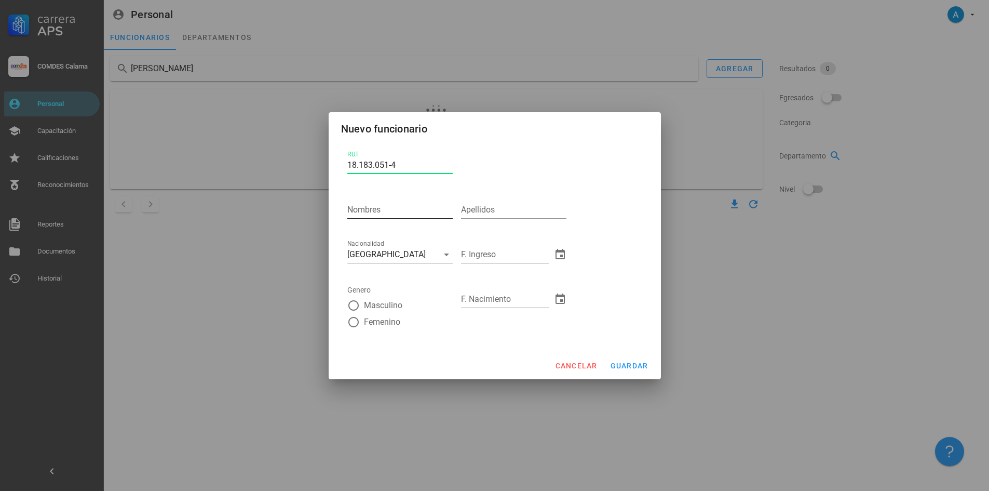
click at [392, 209] on input "Nombres" at bounding box center [399, 209] width 105 height 17
type input "Cenel Alan"
click at [464, 203] on div "Apellidos" at bounding box center [513, 209] width 105 height 17
type input "Urrelo Bautista"
click at [479, 255] on input "F. Ingreso" at bounding box center [505, 254] width 88 height 17
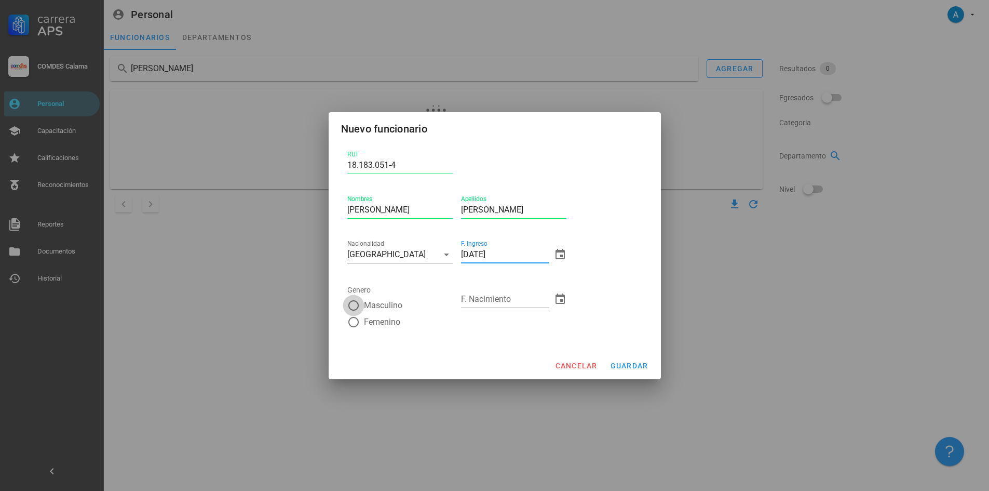
type input "01/02/2025"
click at [355, 305] on div at bounding box center [354, 305] width 18 height 18
radio input "true"
click at [481, 299] on input "F. Nacimiento" at bounding box center [505, 299] width 88 height 17
type input "25/06/1992"
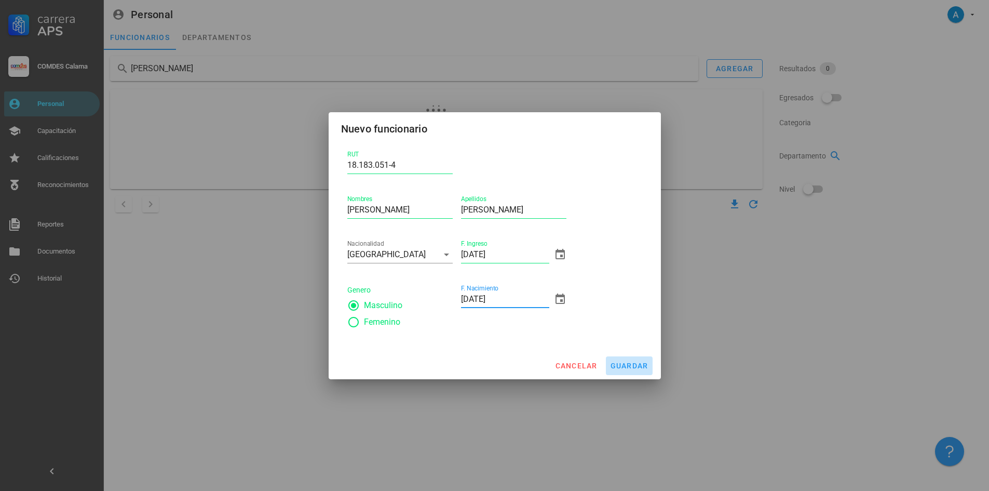
click at [645, 372] on button "guardar" at bounding box center [629, 365] width 47 height 19
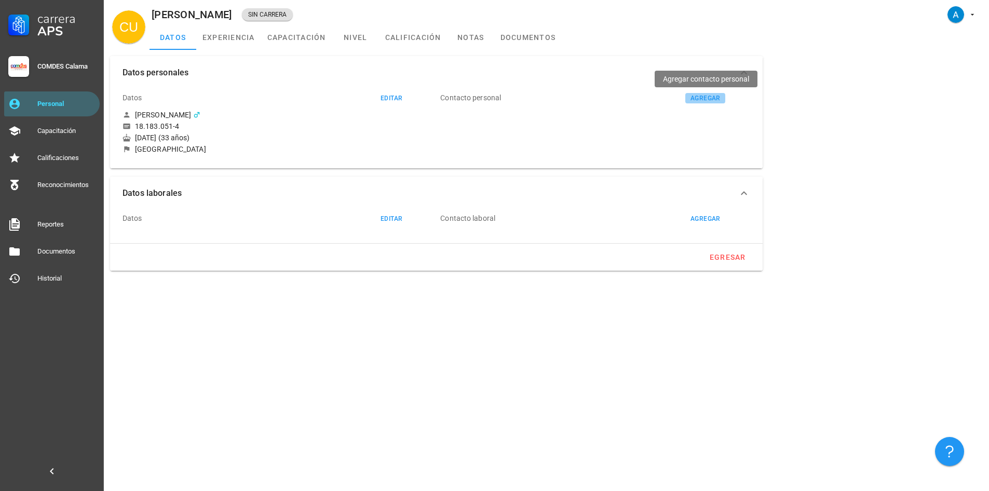
click at [696, 95] on div "agregar" at bounding box center [705, 97] width 31 height 7
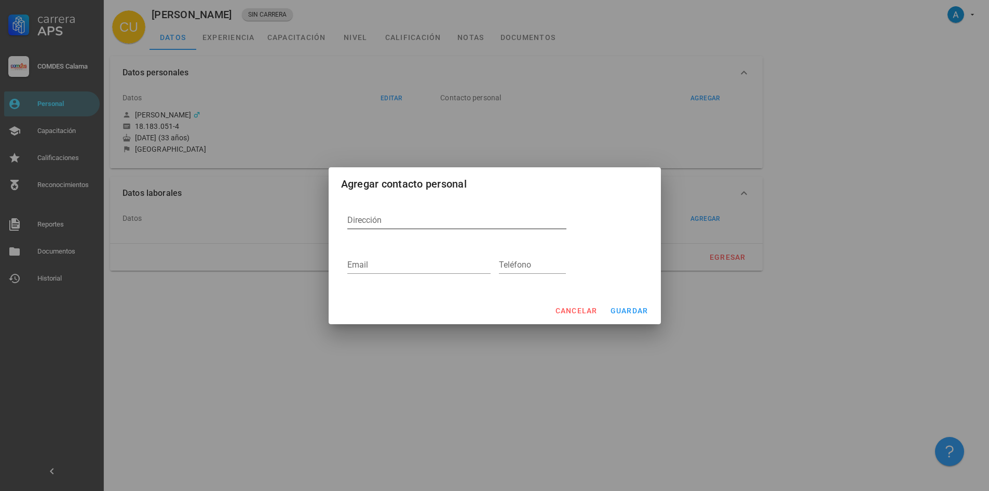
click at [432, 215] on textarea "Dirección" at bounding box center [456, 220] width 219 height 17
click at [385, 226] on textarea "Dirección" at bounding box center [456, 220] width 219 height 17
paste textarea "FREI BONN 2748"
type textarea "FREI BONN 2748"
click at [382, 269] on input "Email" at bounding box center [418, 264] width 143 height 17
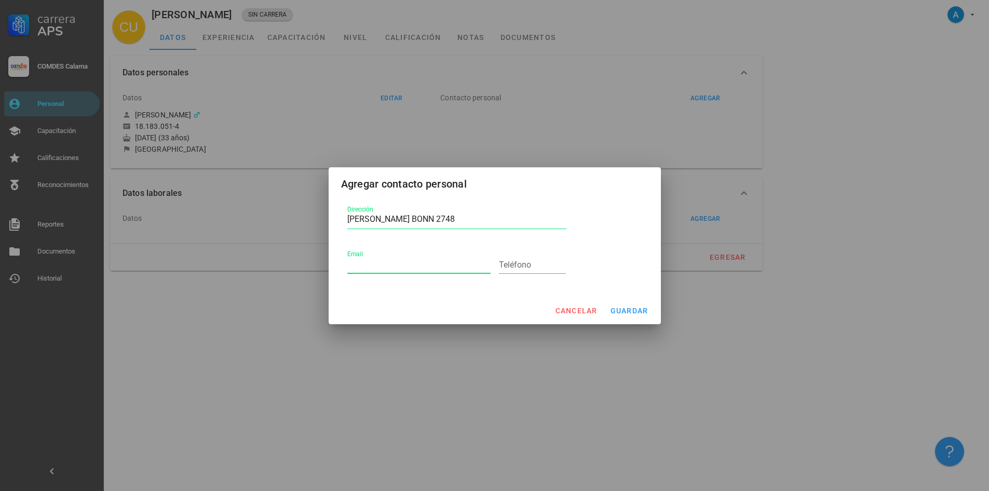
click at [401, 263] on input "Email" at bounding box center [418, 264] width 143 height 17
paste input "CENEL.URRELO92@GMAIL.COM"
type input "CENEL.URRELO92@GMAIL.COM"
click at [511, 266] on input "Teléfono" at bounding box center [532, 264] width 67 height 17
paste input "979407770"
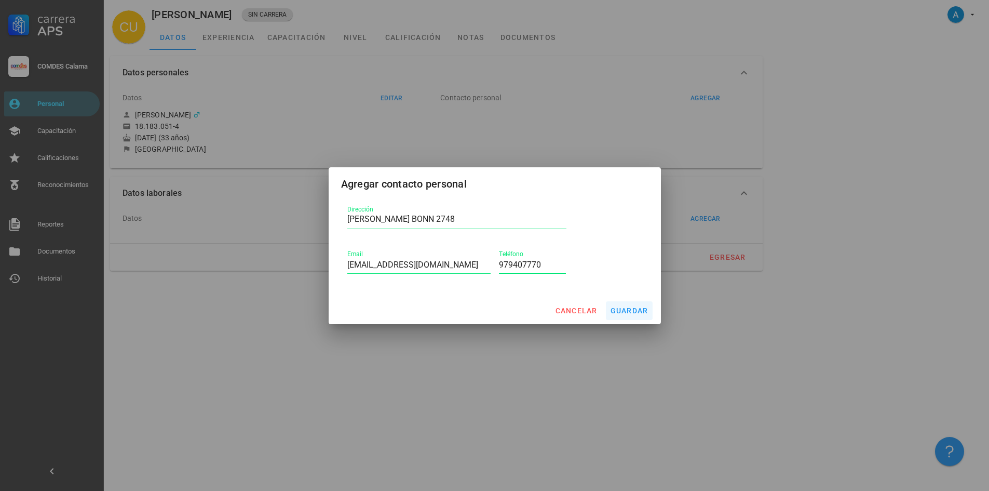
type input "979407770"
click at [640, 309] on span "guardar" at bounding box center [629, 310] width 38 height 8
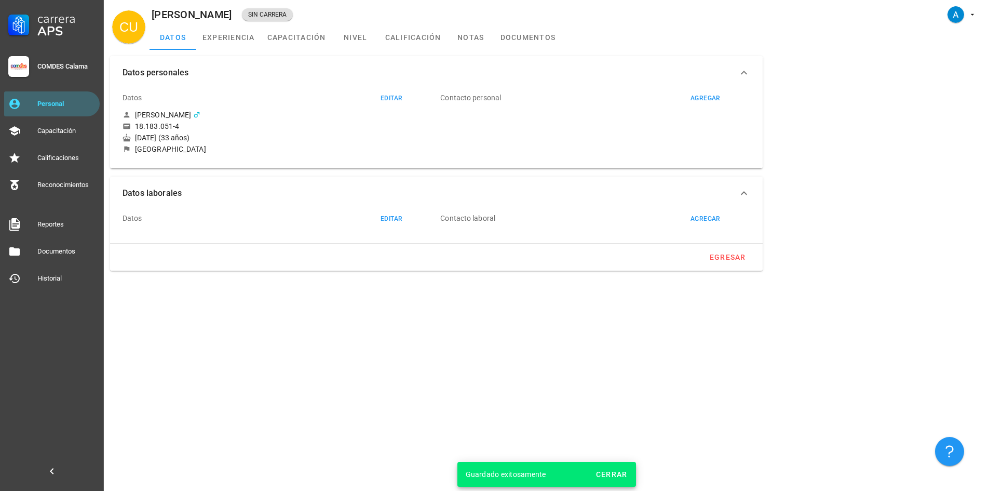
type textarea "FREI BONN 2748"
type input "CENEL.URRELO92@GMAIL.COM"
type input "979407770"
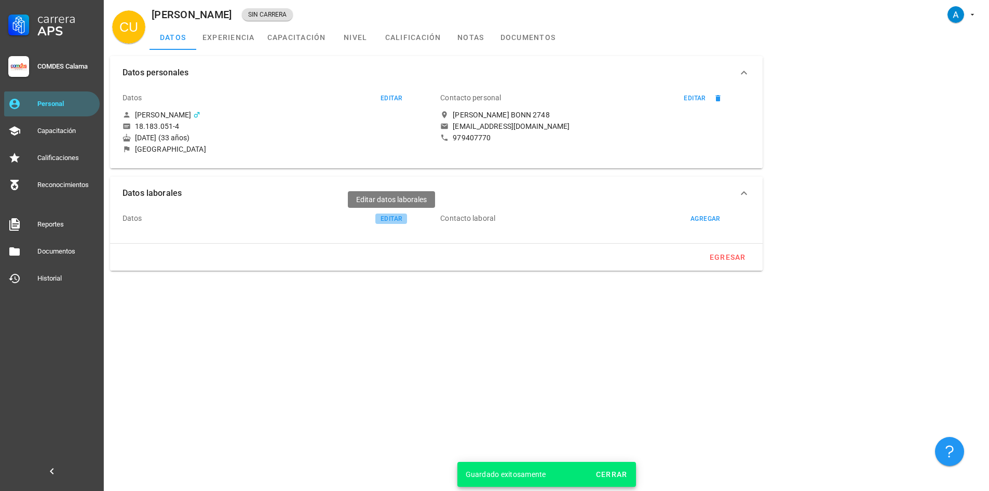
click at [385, 216] on div "editar" at bounding box center [391, 218] width 22 height 7
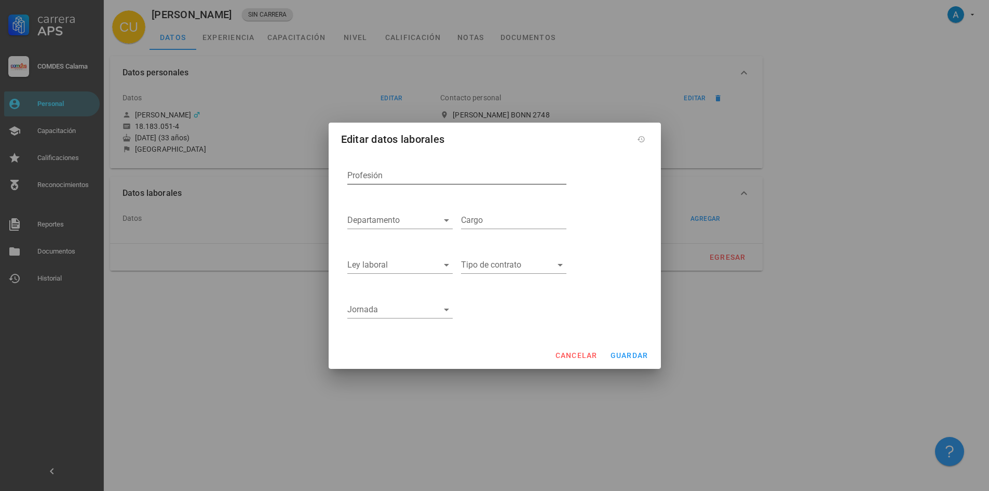
click at [386, 177] on input "Profesión" at bounding box center [456, 175] width 219 height 17
type input "Kinesiólogo"
click at [447, 219] on icon at bounding box center [446, 220] width 12 height 12
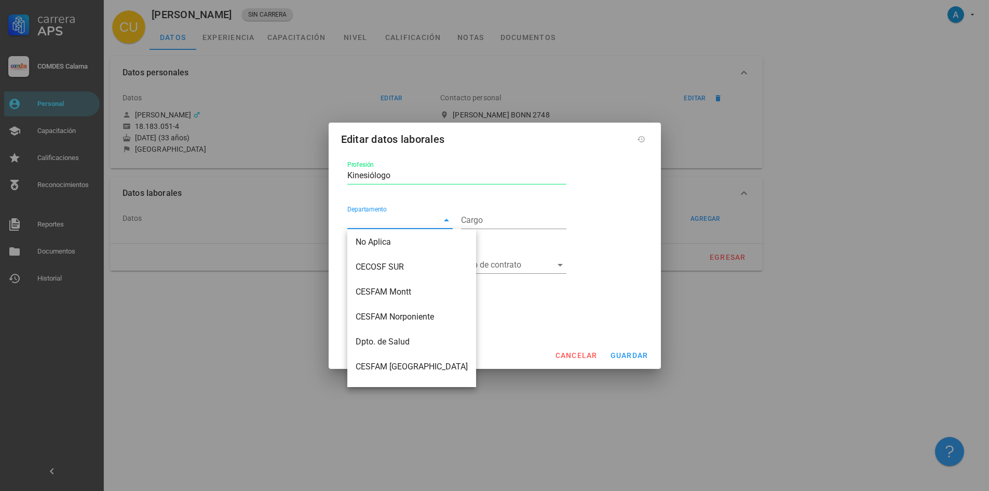
scroll to position [115, 0]
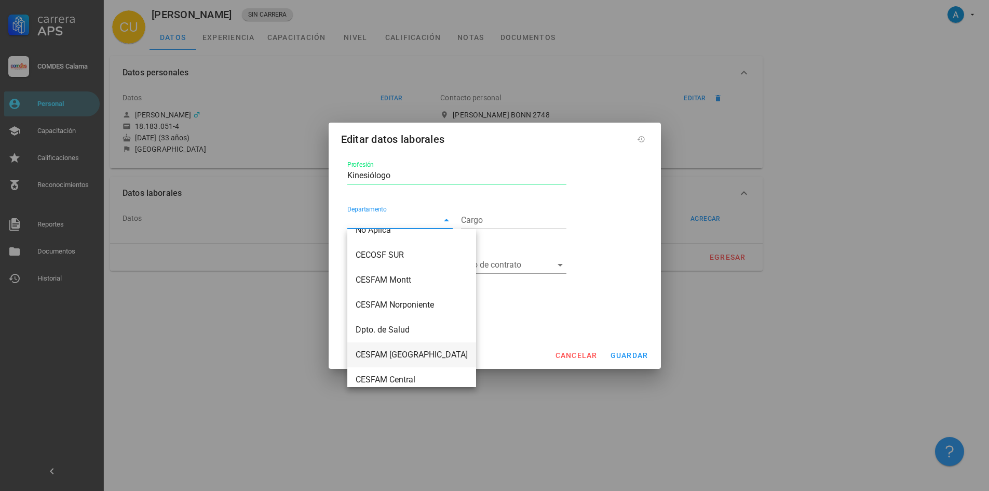
click at [426, 350] on div "CESFAM [GEOGRAPHIC_DATA]" at bounding box center [412, 354] width 112 height 10
type input "CESFAM [GEOGRAPHIC_DATA]"
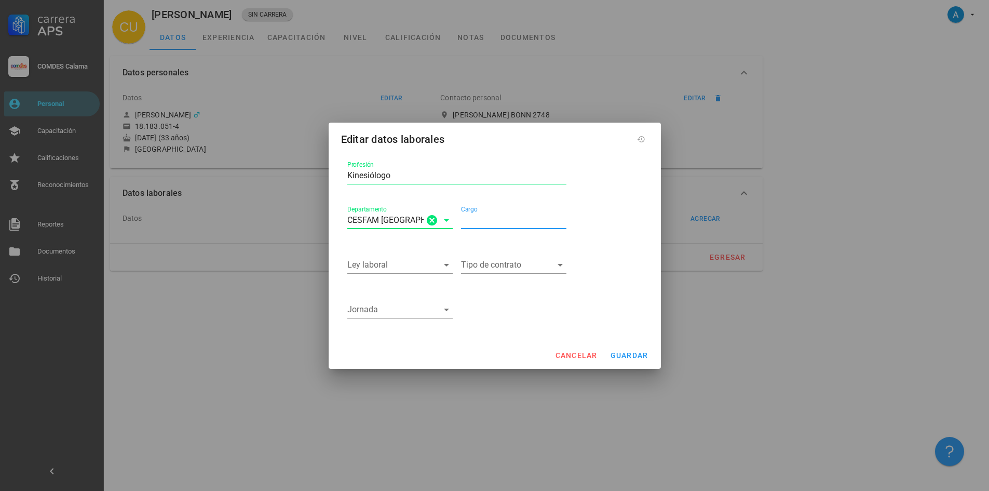
click at [485, 225] on input "Cargo" at bounding box center [513, 220] width 105 height 17
drag, startPoint x: 536, startPoint y: 220, endPoint x: 465, endPoint y: 216, distance: 71.2
click at [465, 216] on input "(Cecosf Alemania" at bounding box center [513, 220] width 105 height 17
paste input "Líder del Centro de Salud Familiar “ALEMANIA”"
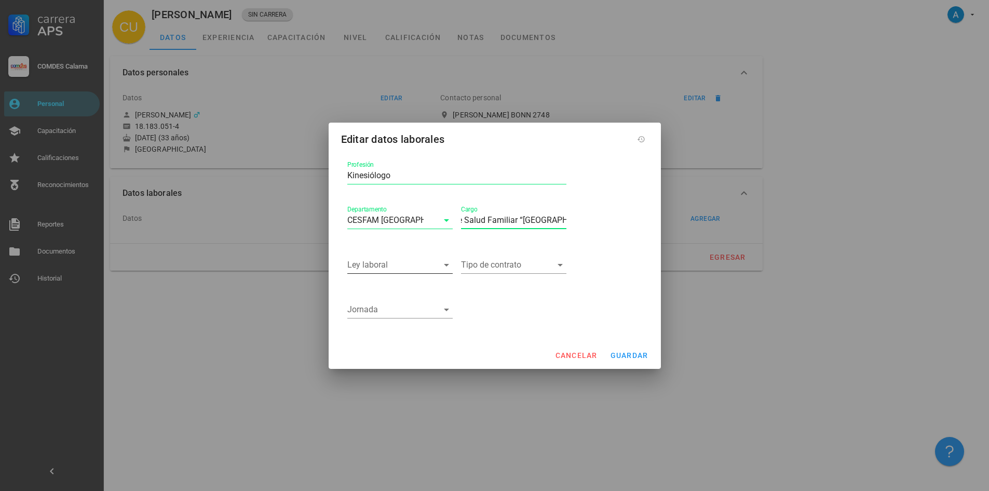
type input "(Líder del Centro de Salud Familiar “ALEMANIA”"
click at [444, 261] on icon at bounding box center [446, 265] width 12 height 12
click at [393, 273] on div "APS 19.378" at bounding box center [400, 273] width 89 height 10
click at [561, 267] on icon at bounding box center [560, 265] width 12 height 12
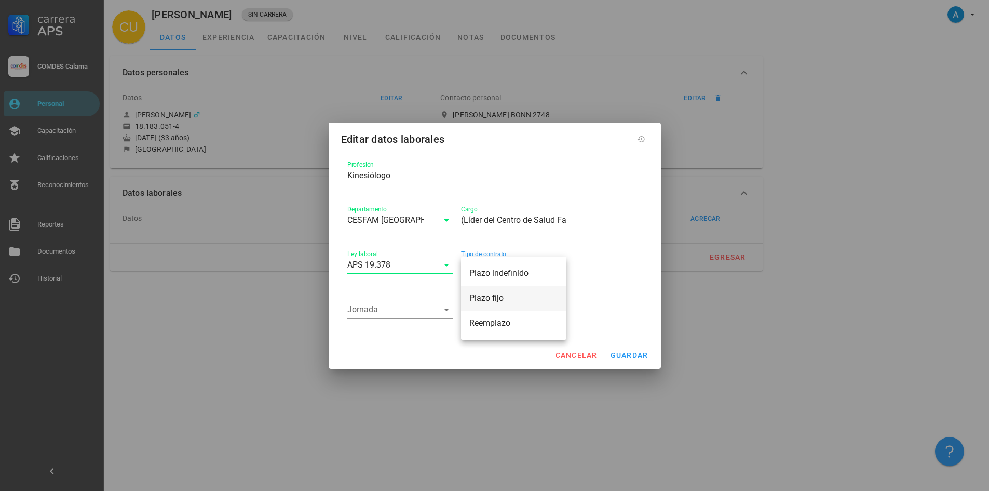
click at [490, 292] on div "Plazo fijo" at bounding box center [513, 298] width 89 height 22
click at [447, 307] on icon at bounding box center [446, 309] width 12 height 12
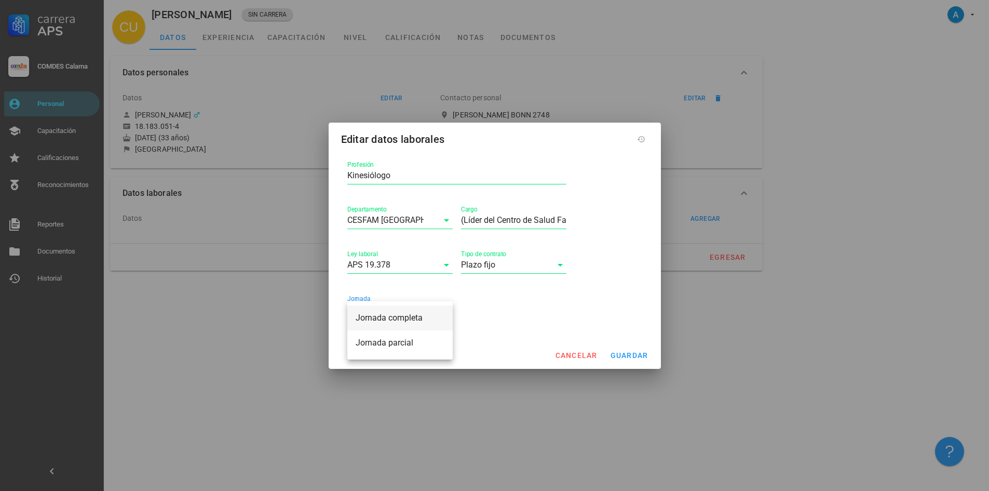
click at [417, 315] on div "Jornada completa" at bounding box center [400, 318] width 89 height 10
click at [633, 360] on button "guardar" at bounding box center [629, 355] width 47 height 19
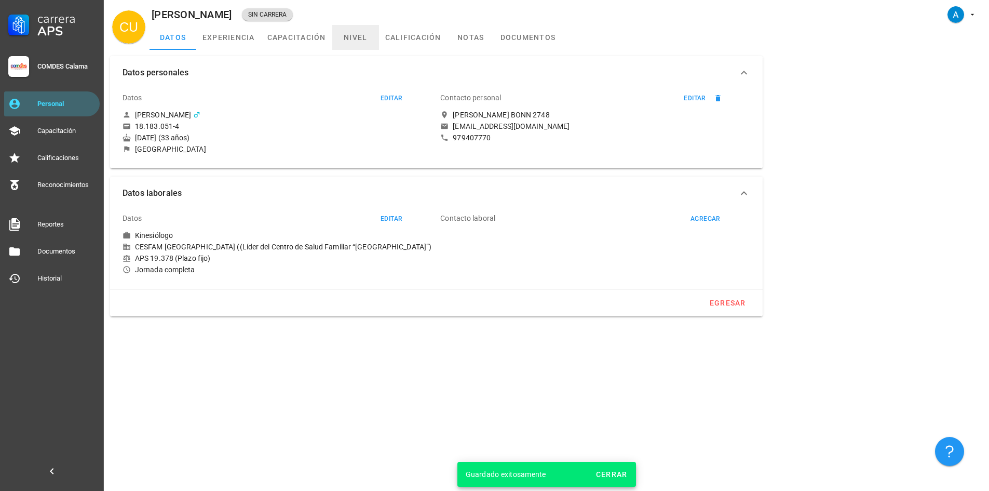
click at [351, 34] on link "nivel" at bounding box center [355, 37] width 47 height 25
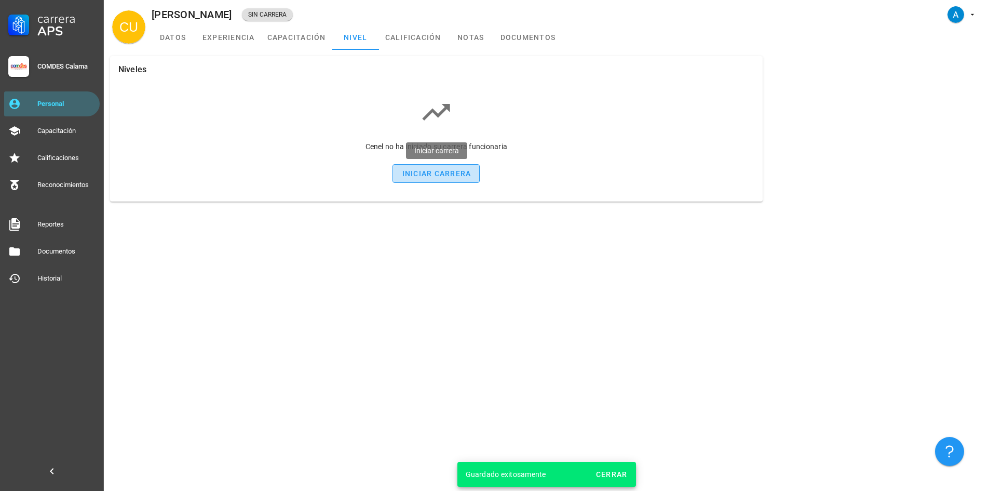
click at [453, 176] on div "iniciar carrera" at bounding box center [436, 173] width 70 height 8
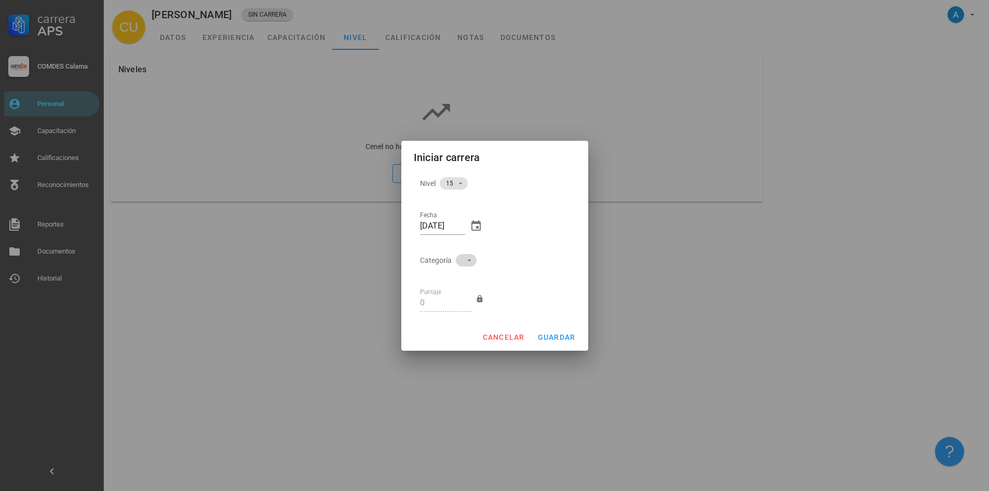
click at [469, 259] on icon at bounding box center [469, 260] width 8 height 8
click at [462, 294] on div "B" at bounding box center [461, 295] width 29 height 25
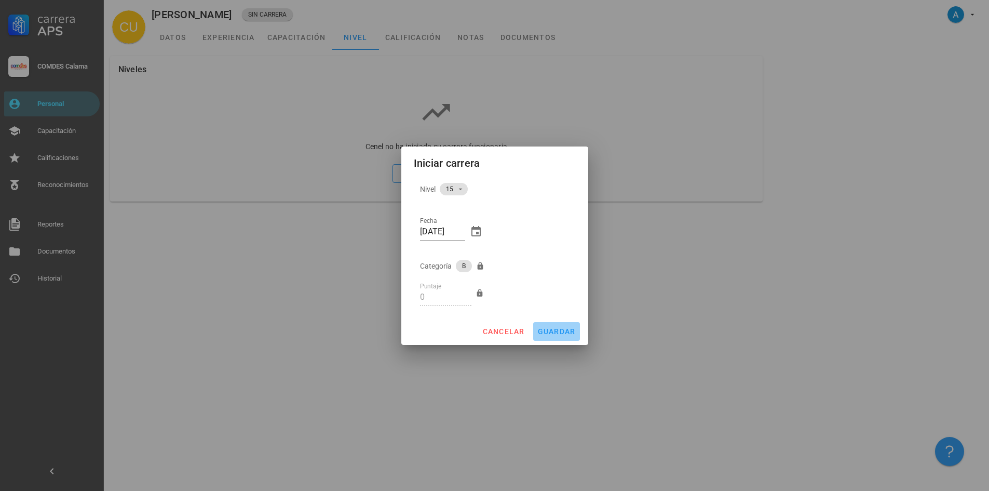
click at [566, 333] on span "guardar" at bounding box center [556, 331] width 38 height 8
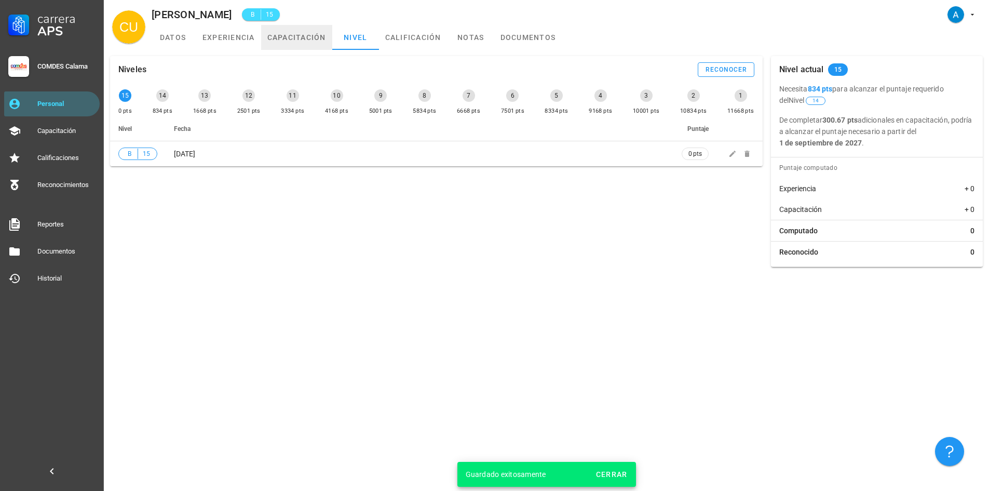
click at [297, 35] on link "capacitación" at bounding box center [296, 37] width 71 height 25
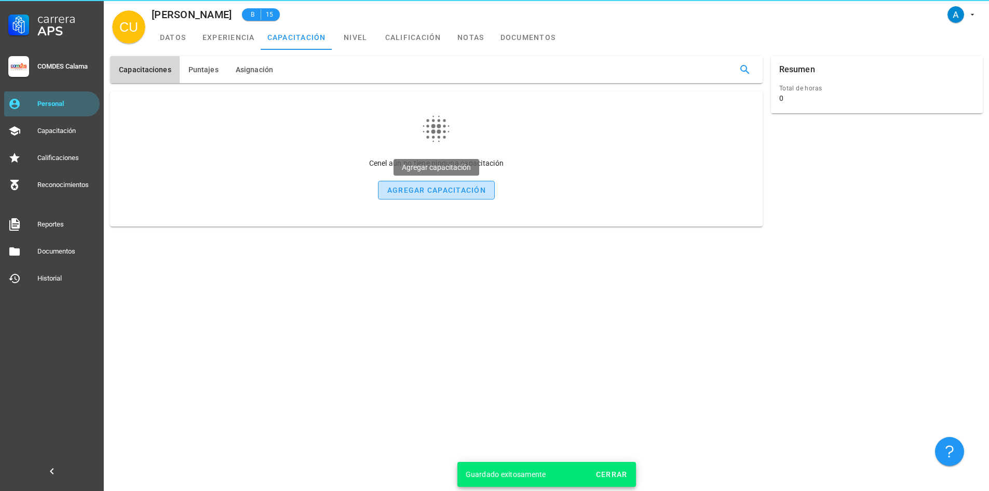
click at [429, 184] on button "agregar capacitación" at bounding box center [436, 190] width 117 height 19
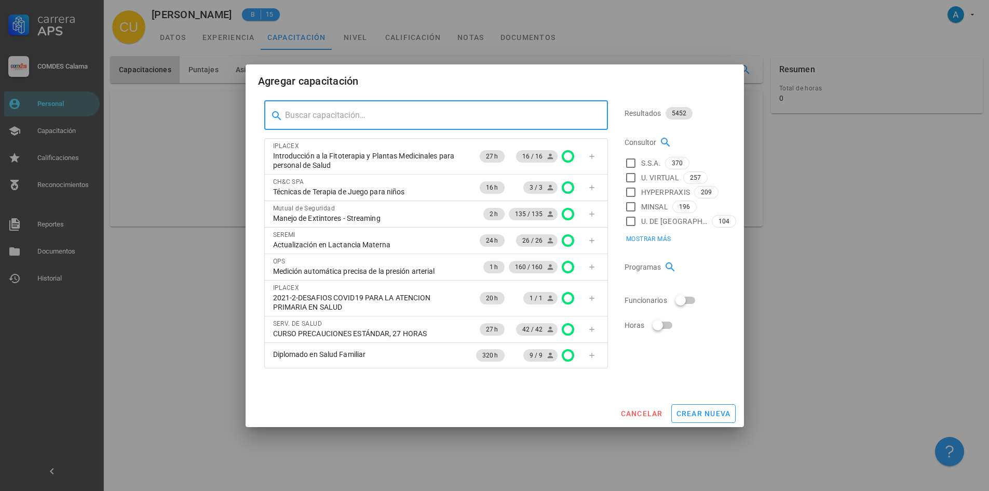
click at [350, 118] on input "text" at bounding box center [442, 115] width 315 height 17
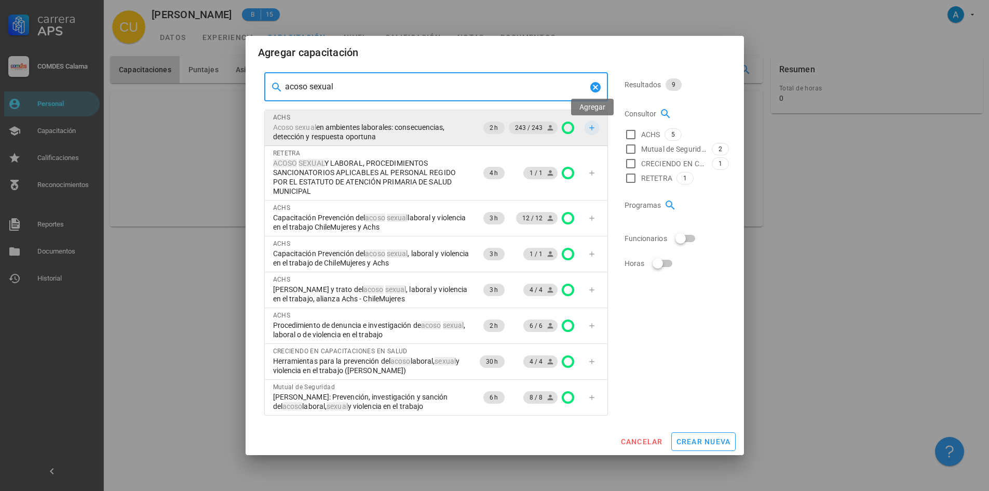
type input "acoso sexual"
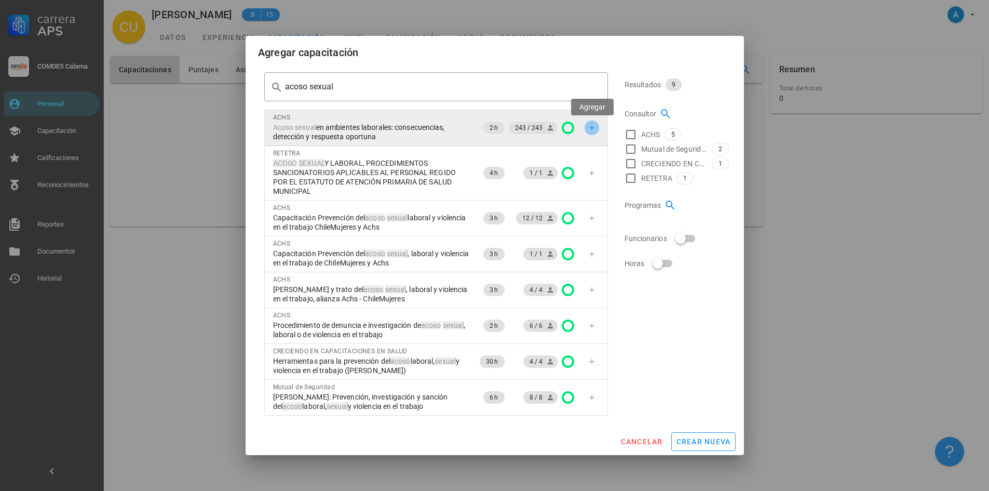
click at [593, 127] on icon "button" at bounding box center [592, 128] width 8 height 8
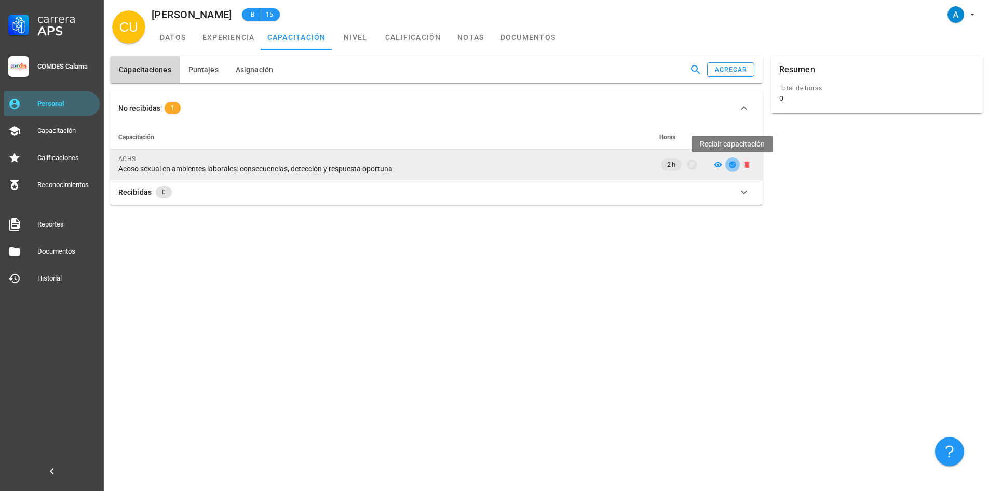
click at [730, 164] on icon "button" at bounding box center [732, 164] width 7 height 7
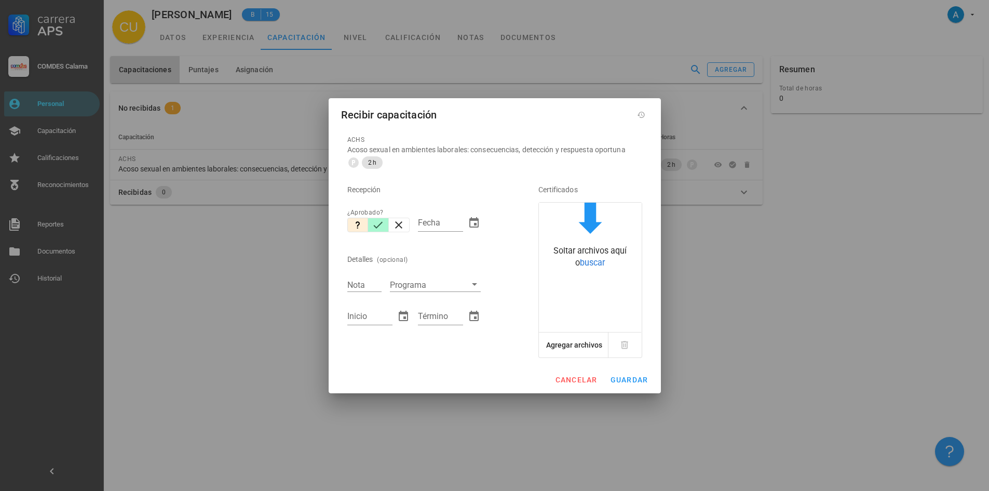
click at [375, 224] on icon "button" at bounding box center [378, 225] width 12 height 12
type input "[DATE]"
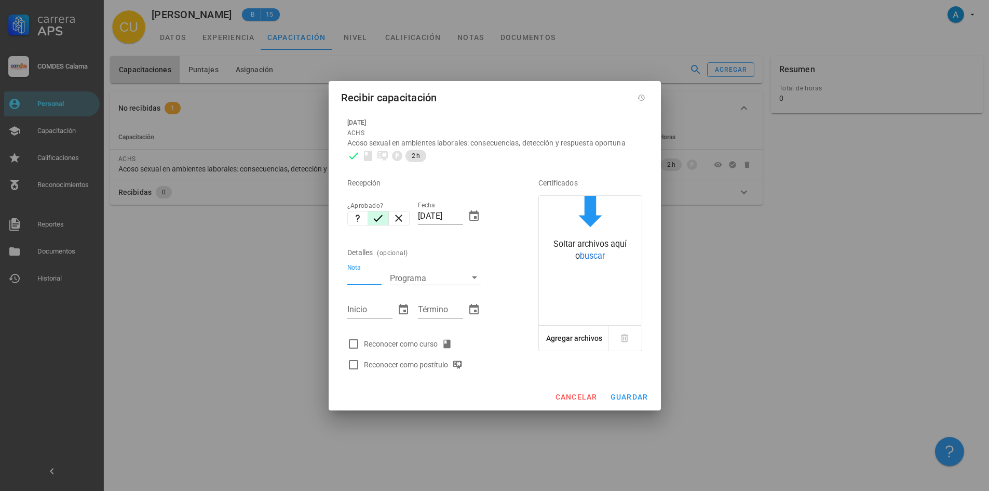
click at [376, 275] on input "Nota" at bounding box center [364, 277] width 34 height 13
type input "7,0"
click at [384, 303] on input "Inicio" at bounding box center [369, 309] width 45 height 17
type input "[DATE]"
click at [427, 312] on input "Término" at bounding box center [440, 309] width 45 height 17
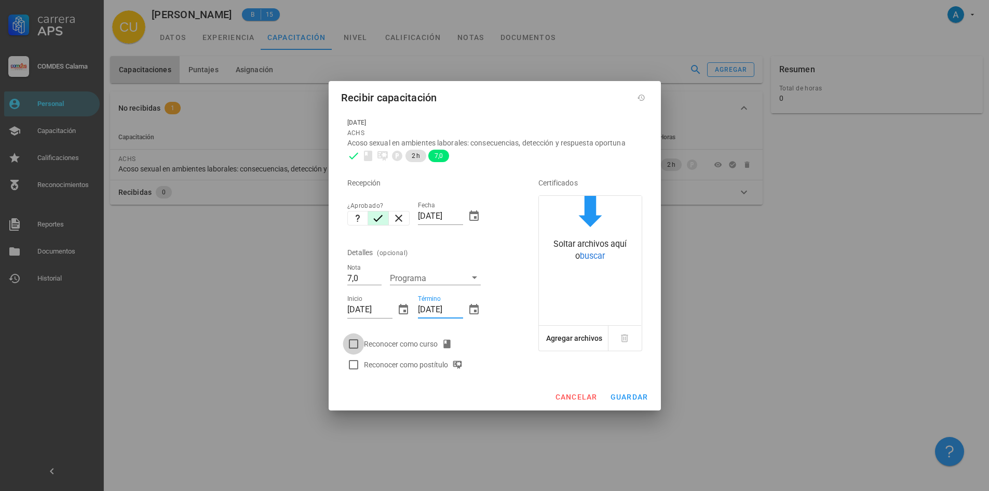
type input "[DATE]"
click at [353, 346] on div at bounding box center [354, 344] width 18 height 18
checkbox input "true"
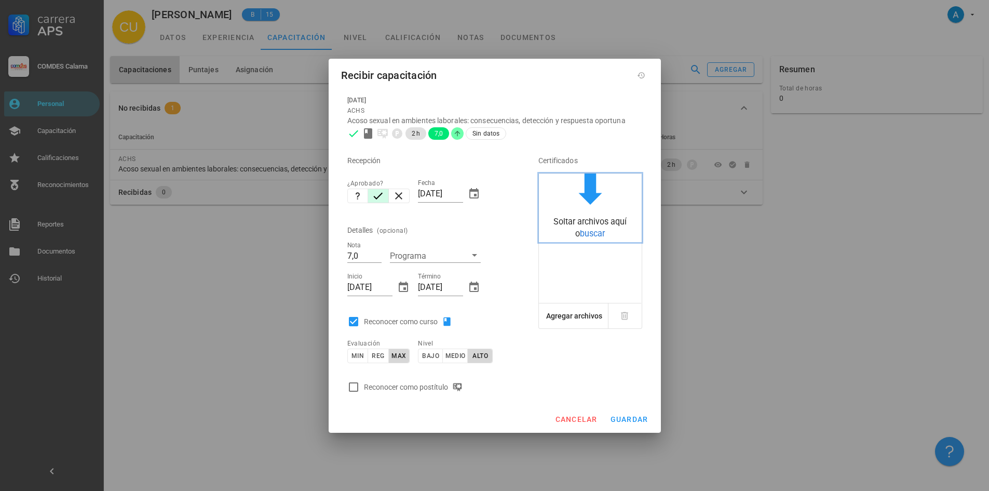
click at [588, 232] on span "buscar" at bounding box center [592, 233] width 25 height 10
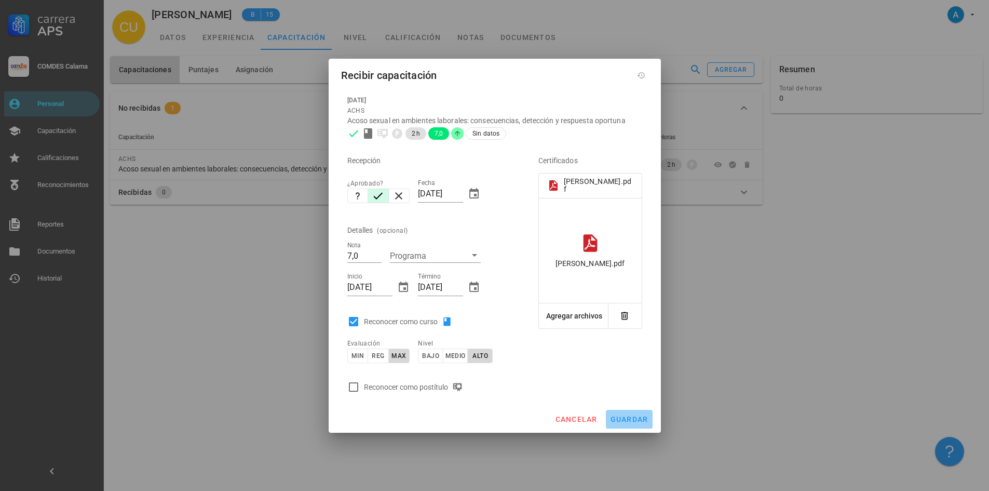
click at [626, 419] on span "guardar" at bounding box center [629, 419] width 38 height 8
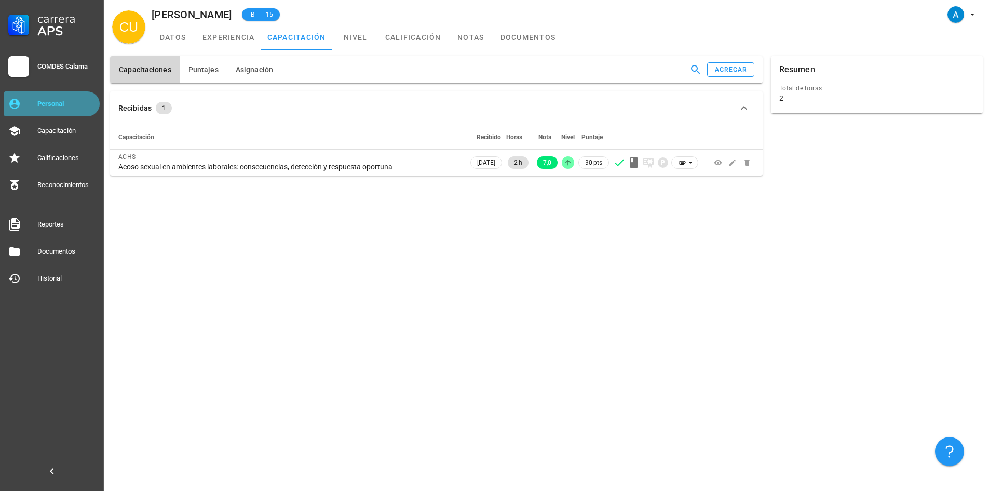
click at [58, 107] on div "Personal" at bounding box center [66, 104] width 58 height 8
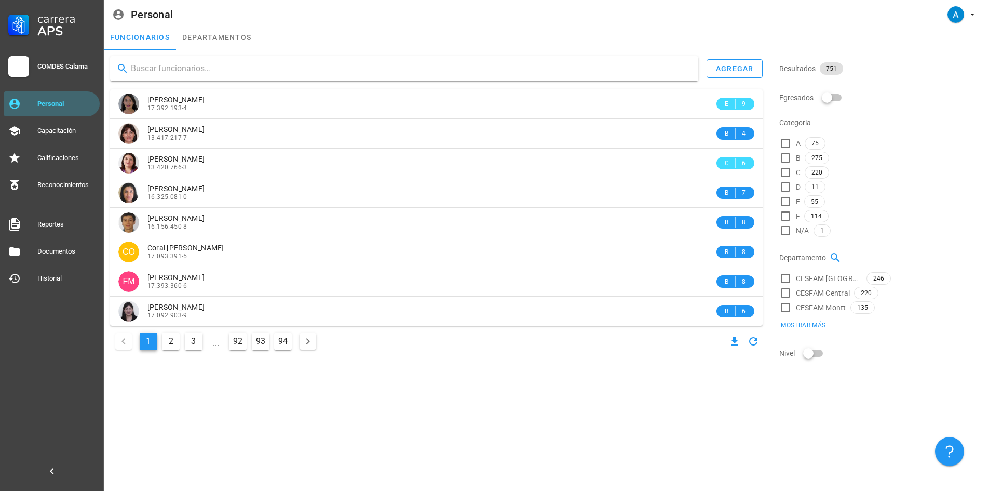
click at [185, 67] on input "text" at bounding box center [410, 68] width 559 height 17
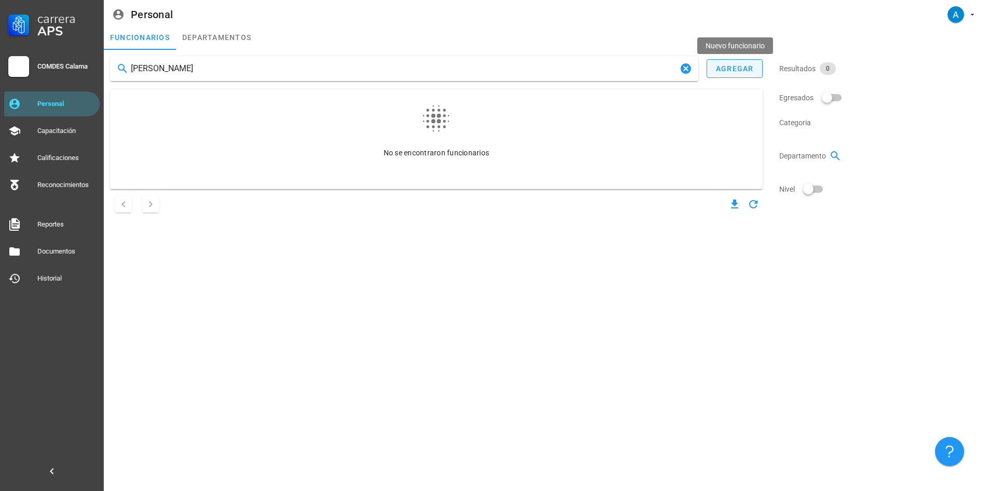
type input "[PERSON_NAME]"
click at [728, 70] on div "agregar" at bounding box center [734, 68] width 38 height 8
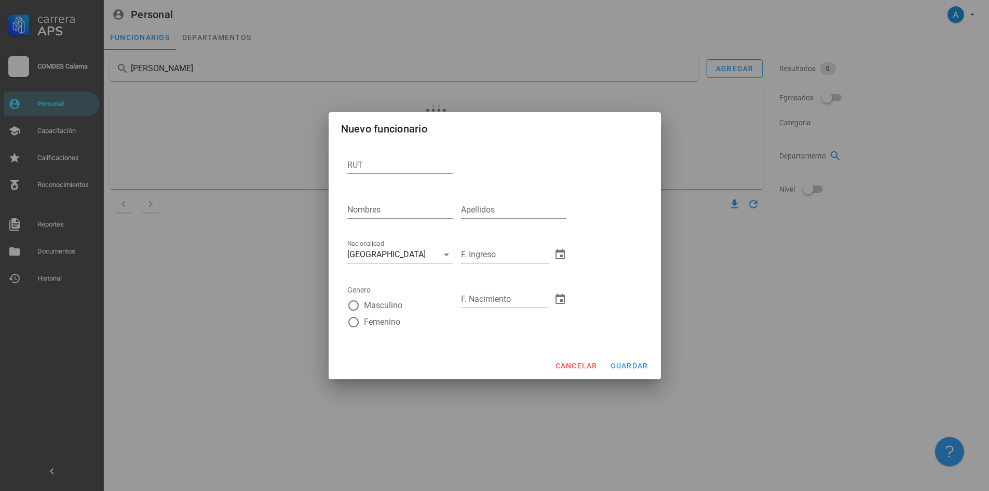
click at [395, 171] on input "RUT" at bounding box center [399, 165] width 105 height 17
type input "19.740.894-4"
click at [383, 208] on input "Nombres" at bounding box center [399, 209] width 105 height 17
click at [399, 205] on input "[PERSON_NAME]" at bounding box center [399, 209] width 105 height 17
type input "[PERSON_NAME]"
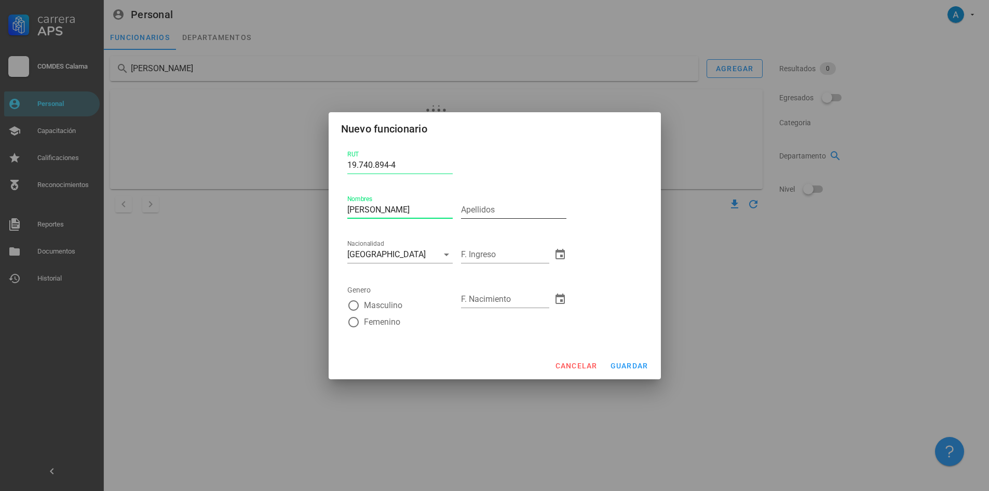
click at [471, 215] on input "Apellidos" at bounding box center [513, 209] width 105 height 17
type input "[PERSON_NAME]"
click at [479, 258] on input "F. Ingreso" at bounding box center [505, 254] width 88 height 17
type input "[DATE]"
click at [354, 320] on div at bounding box center [354, 322] width 18 height 18
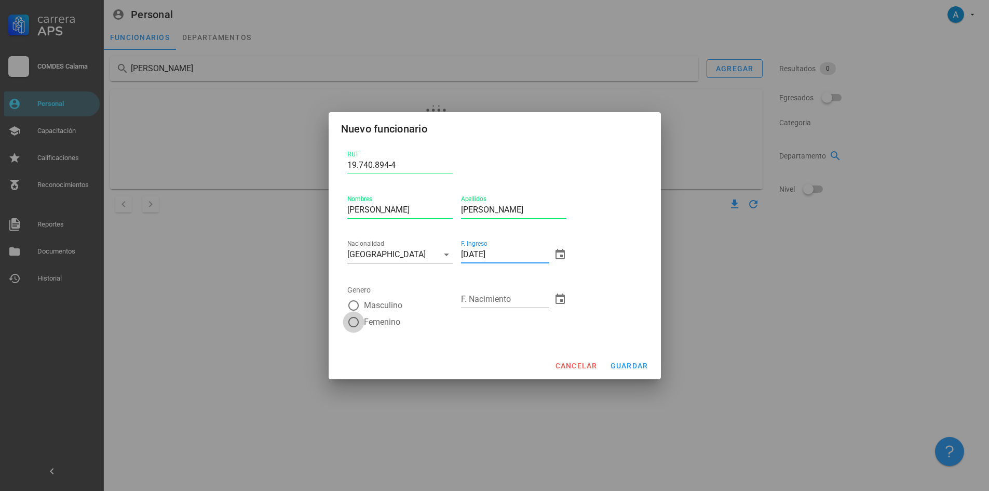
radio input "true"
click at [475, 300] on input "F. Nacimiento" at bounding box center [505, 299] width 88 height 17
type input "[DATE]"
click at [638, 366] on span "guardar" at bounding box center [629, 365] width 38 height 8
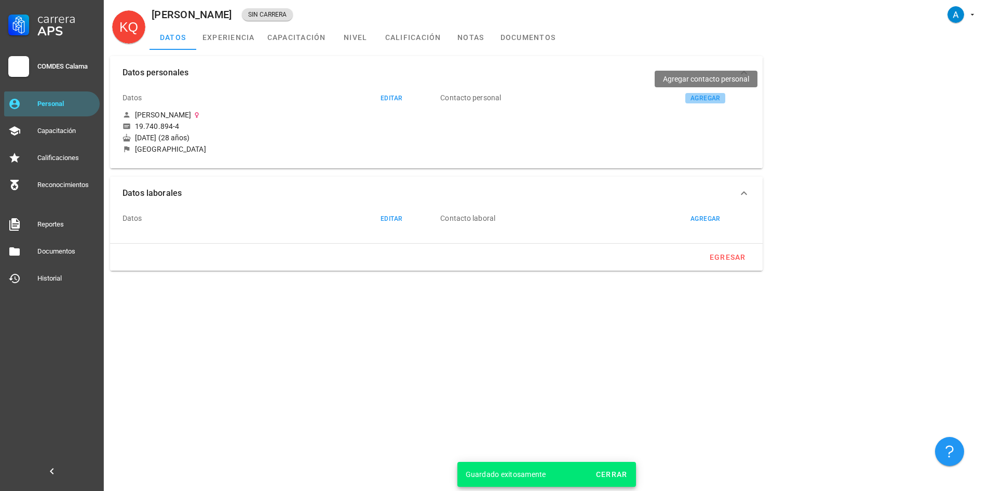
click at [701, 100] on div "agregar" at bounding box center [705, 97] width 31 height 7
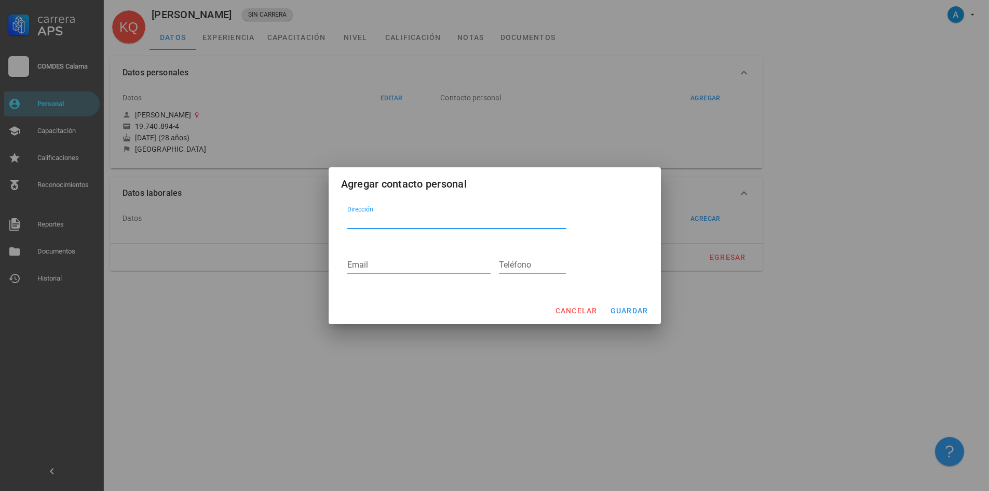
click at [410, 223] on textarea "Dirección" at bounding box center [456, 220] width 219 height 17
paste textarea "MONSEÑOR [PERSON_NAME] 1626 DEPTO 1203"
type textarea "MONSEÑOR [PERSON_NAME] 1626 DEPTO 1203"
click at [446, 257] on input "Email" at bounding box center [418, 264] width 143 height 17
paste input "[EMAIL_ADDRESS][DOMAIN_NAME]"
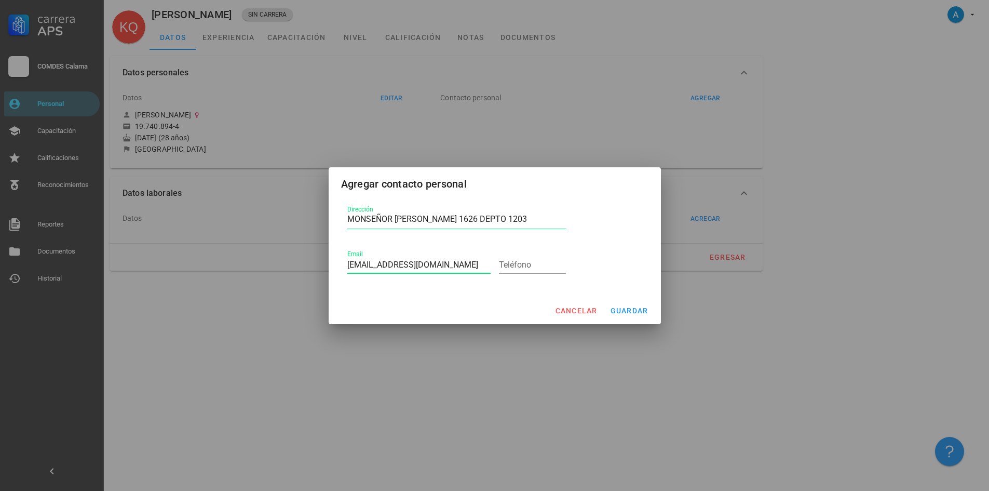
type input "[EMAIL_ADDRESS][DOMAIN_NAME]"
click at [504, 268] on input "Teléfono" at bounding box center [532, 264] width 67 height 17
paste input "978786884"
type input "978786884"
click at [640, 314] on span "guardar" at bounding box center [629, 310] width 38 height 8
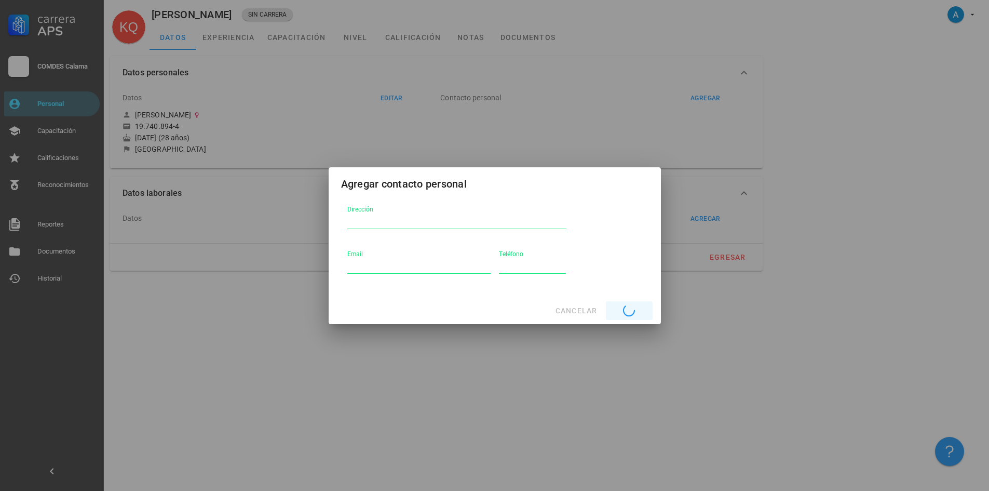
type textarea "MONSEÑOR [PERSON_NAME] 1626 DEPTO 1203"
type input "[EMAIL_ADDRESS][DOMAIN_NAME]"
type input "978786884"
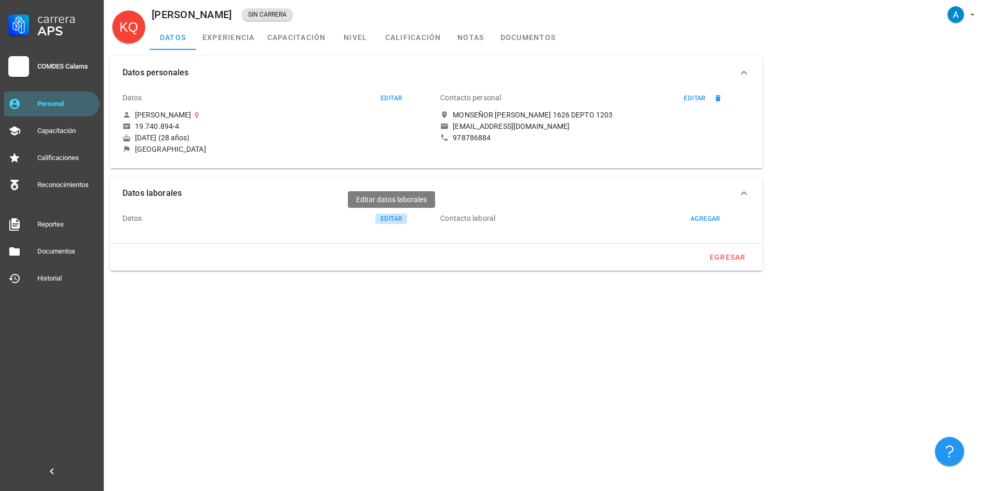
click at [398, 215] on div "editar" at bounding box center [391, 218] width 22 height 7
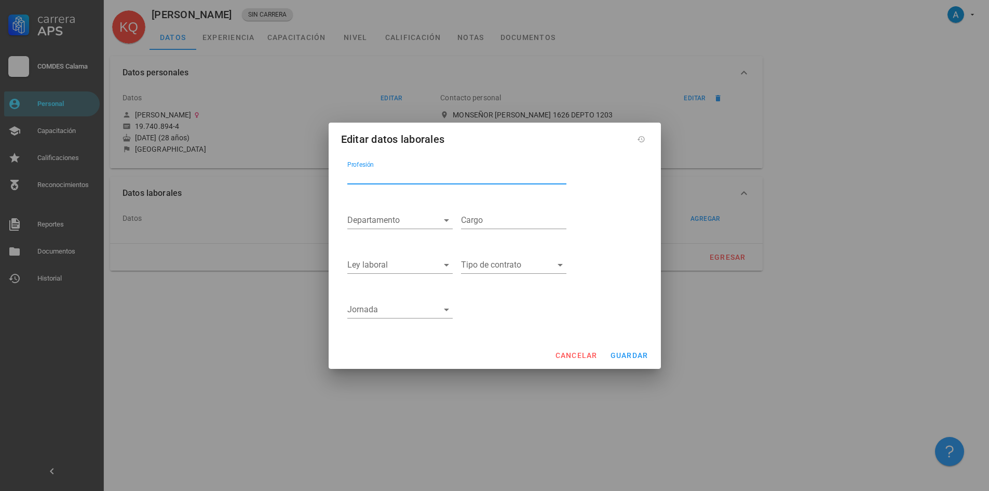
click at [386, 175] on input "Profesión" at bounding box center [456, 175] width 219 height 17
type input "Enfermera"
click at [445, 221] on icon at bounding box center [446, 220] width 5 height 3
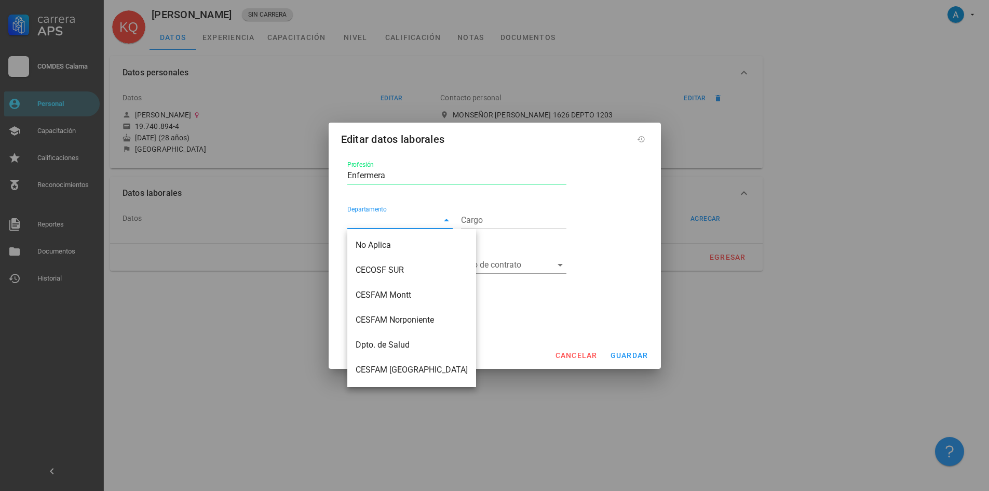
scroll to position [112, 0]
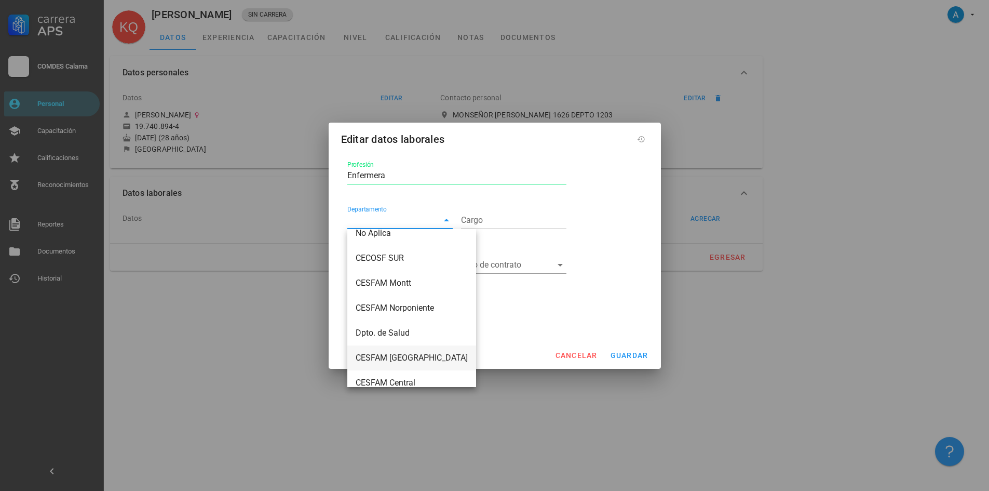
click at [421, 355] on div "CESFAM [GEOGRAPHIC_DATA]" at bounding box center [412, 358] width 112 height 10
type input "CESFAM [GEOGRAPHIC_DATA]"
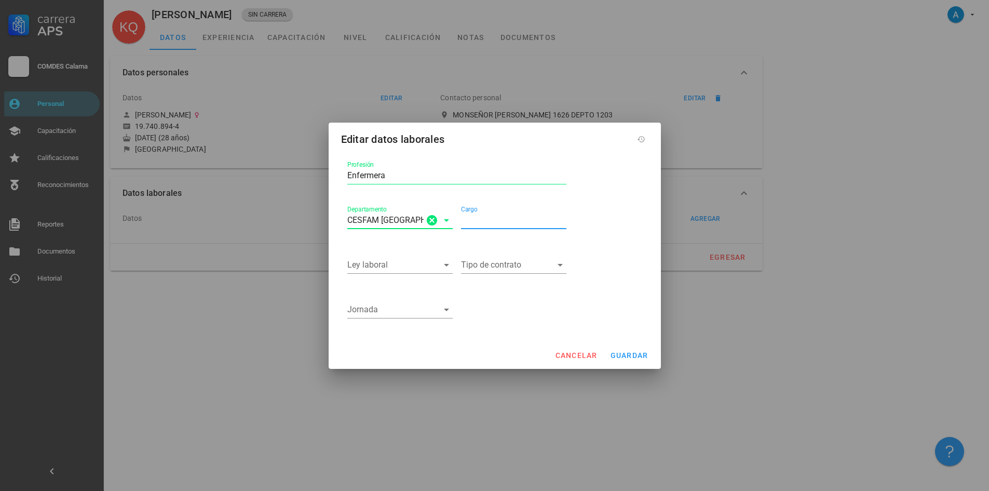
click at [496, 226] on input "Cargo" at bounding box center [513, 220] width 105 height 17
click at [477, 223] on input "Cargo" at bounding box center [513, 220] width 105 height 17
paste input "Líder del Centro de Salud Familiar “[GEOGRAPHIC_DATA]"
type input "Líder del Centro de Salud Familiar “[GEOGRAPHIC_DATA]"
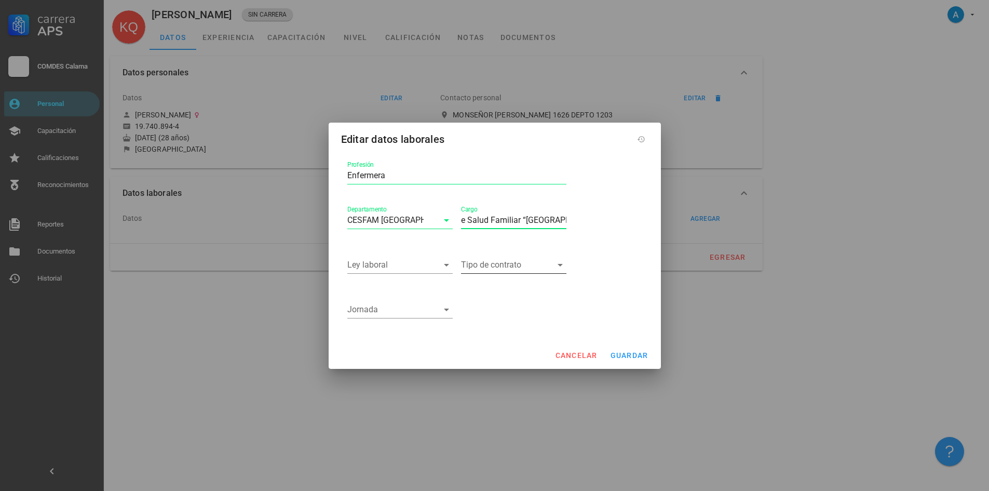
click at [559, 267] on icon at bounding box center [560, 265] width 12 height 12
click at [498, 294] on div "Plazo fijo" at bounding box center [513, 298] width 89 height 10
click at [445, 264] on icon at bounding box center [446, 265] width 5 height 3
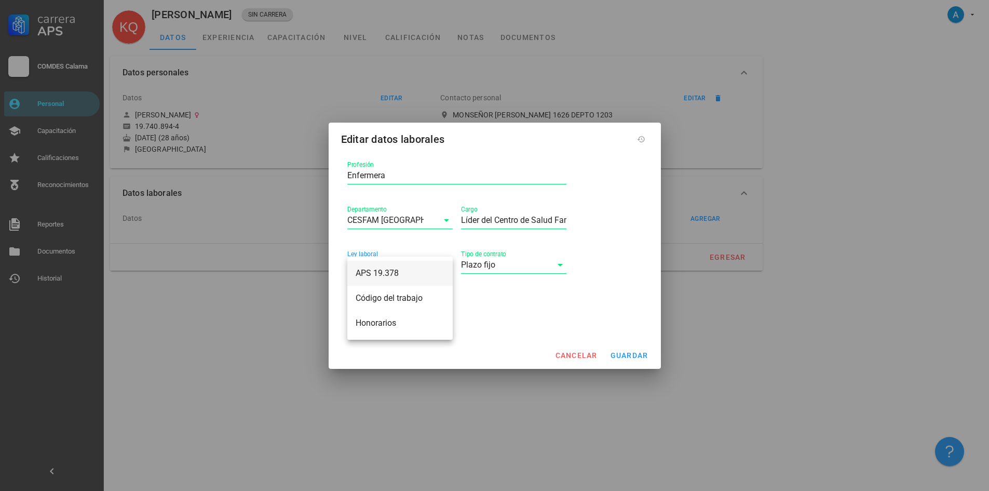
click at [403, 271] on div "APS 19.378" at bounding box center [400, 273] width 89 height 10
click at [447, 308] on icon at bounding box center [446, 309] width 5 height 3
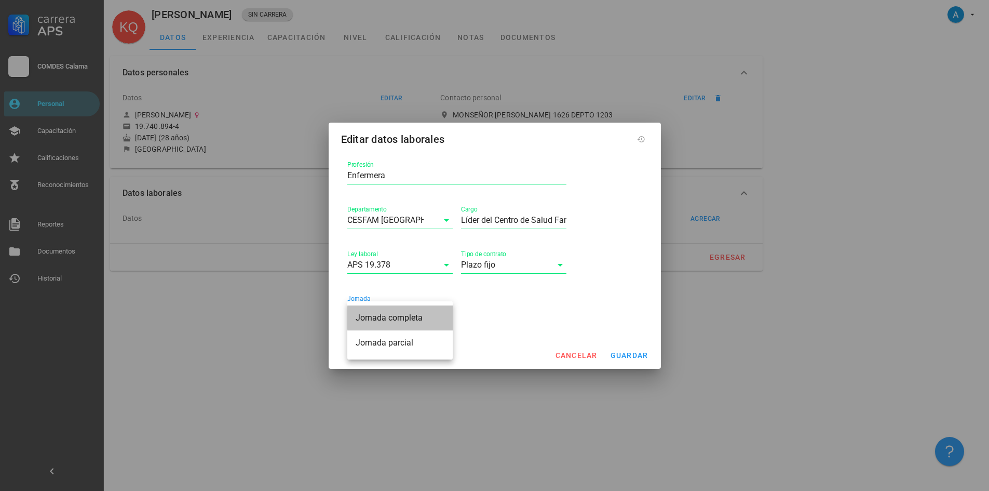
click at [408, 317] on div "Jornada completa" at bounding box center [400, 318] width 89 height 10
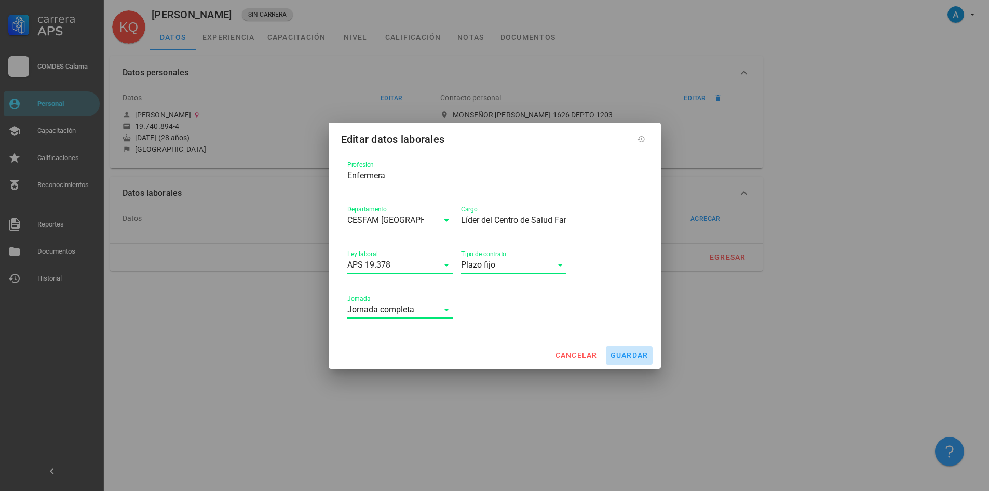
click at [634, 358] on span "guardar" at bounding box center [629, 355] width 38 height 8
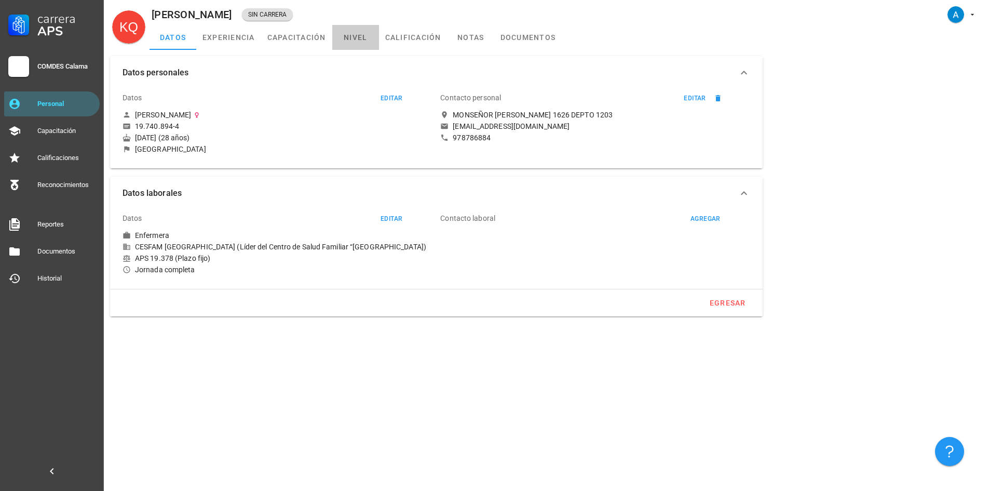
click at [355, 38] on link "nivel" at bounding box center [355, 37] width 47 height 25
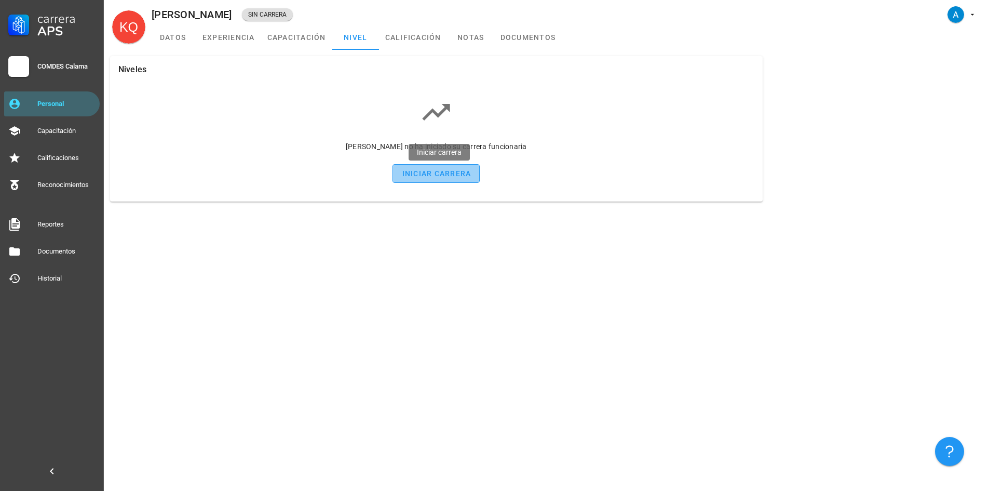
click at [466, 176] on div "iniciar carrera" at bounding box center [436, 173] width 70 height 8
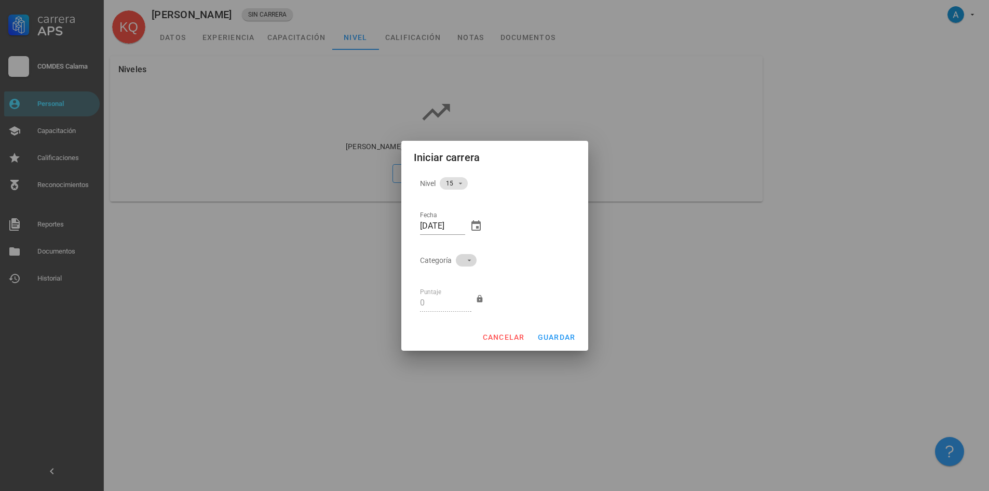
click at [470, 260] on icon at bounding box center [469, 260] width 8 height 8
click at [456, 295] on div "B" at bounding box center [461, 295] width 12 height 10
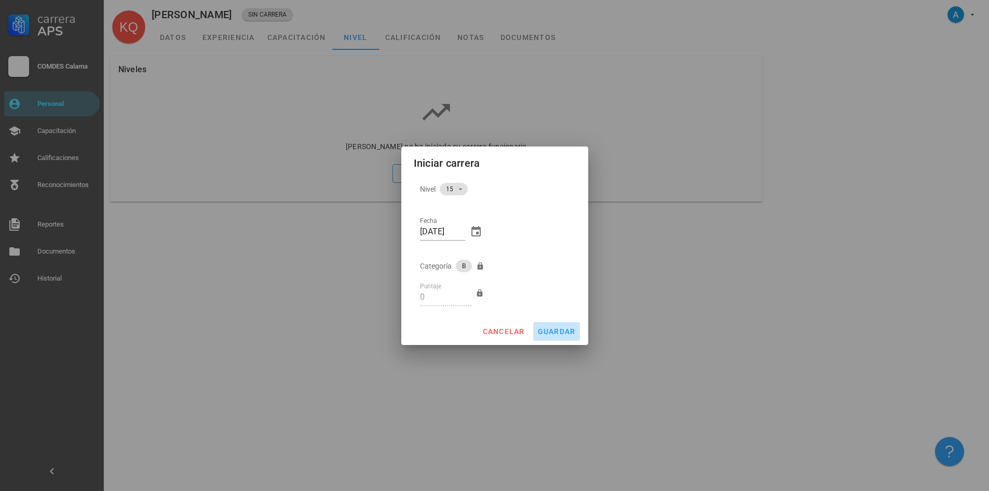
click at [567, 332] on span "guardar" at bounding box center [556, 331] width 38 height 8
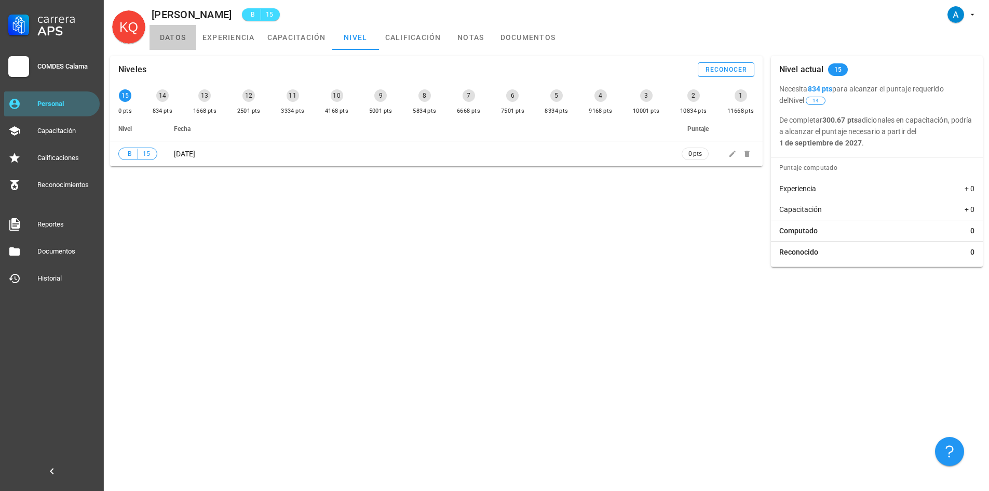
click at [169, 39] on link "datos" at bounding box center [173, 37] width 47 height 25
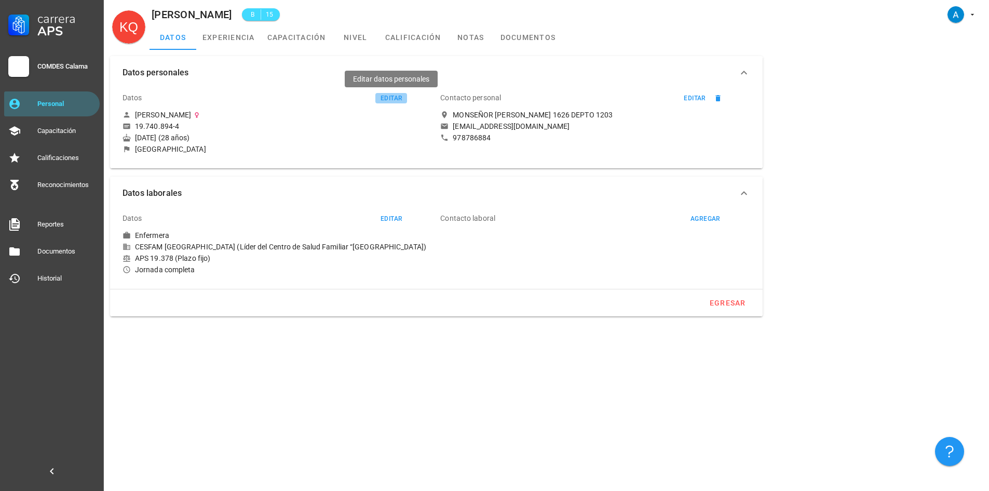
click at [386, 97] on div "editar" at bounding box center [391, 97] width 22 height 7
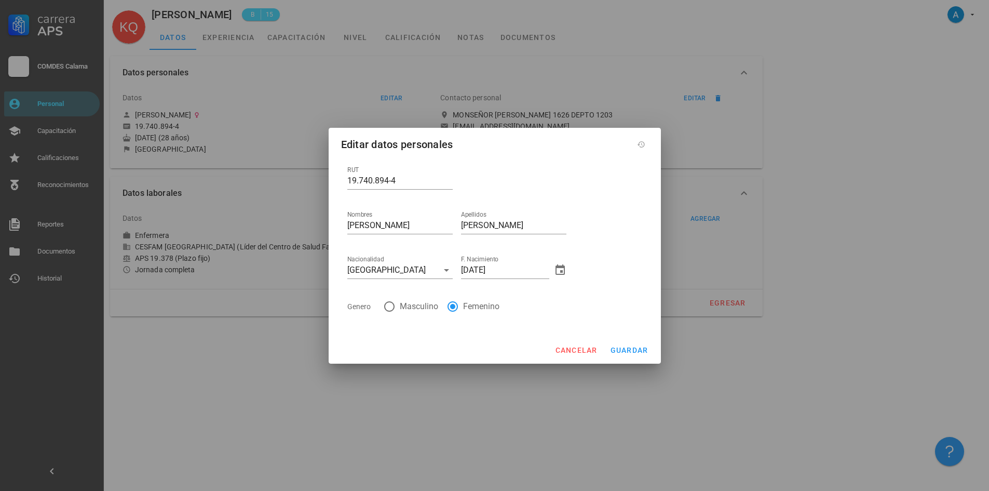
click at [343, 59] on div at bounding box center [494, 245] width 989 height 491
click at [577, 349] on span "cancelar" at bounding box center [576, 350] width 43 height 8
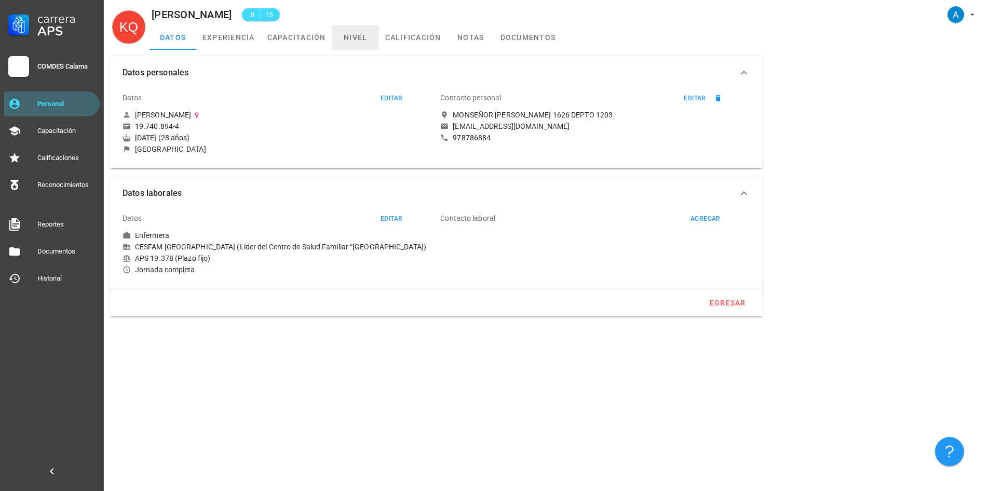
click at [364, 38] on link "nivel" at bounding box center [355, 37] width 47 height 25
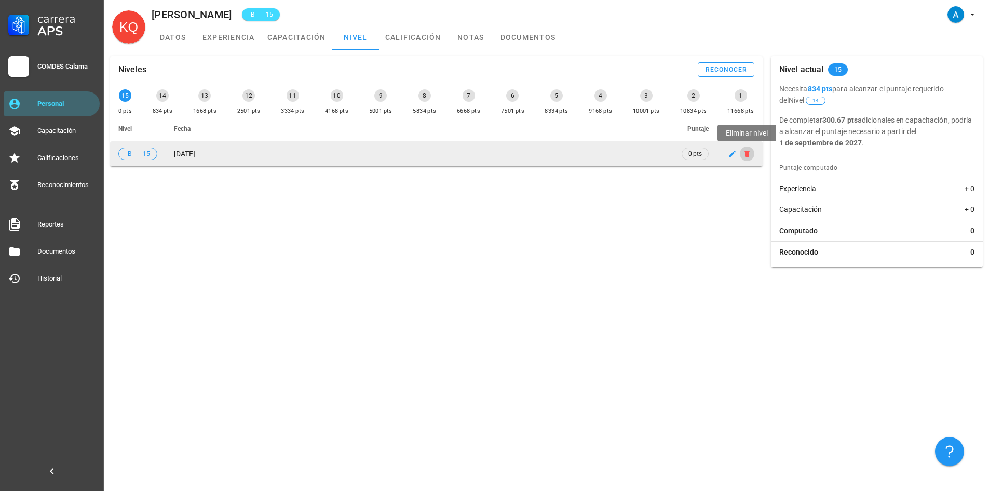
click at [743, 157] on icon "button" at bounding box center [747, 154] width 8 height 8
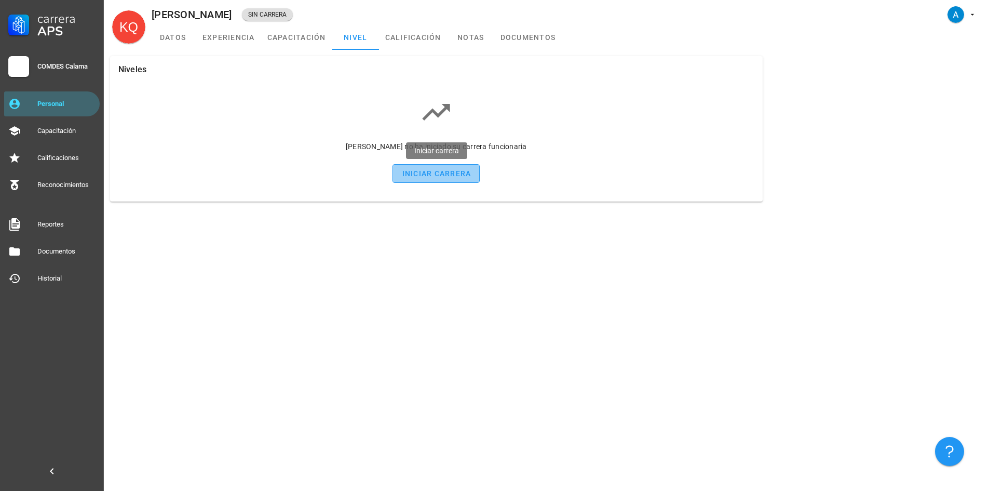
click at [437, 168] on button "iniciar carrera" at bounding box center [436, 173] width 87 height 19
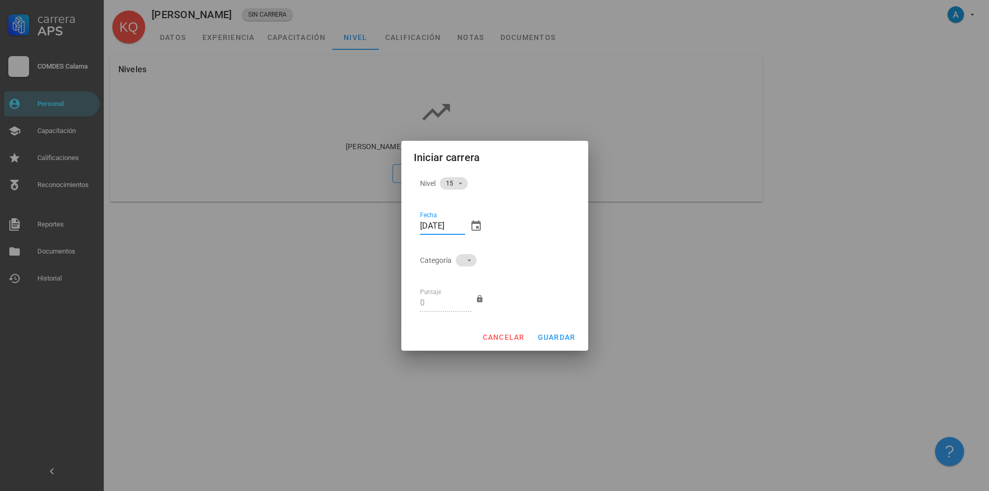
click at [438, 221] on input "[DATE]" at bounding box center [442, 226] width 45 height 17
click at [574, 338] on span "guardar" at bounding box center [556, 337] width 38 height 8
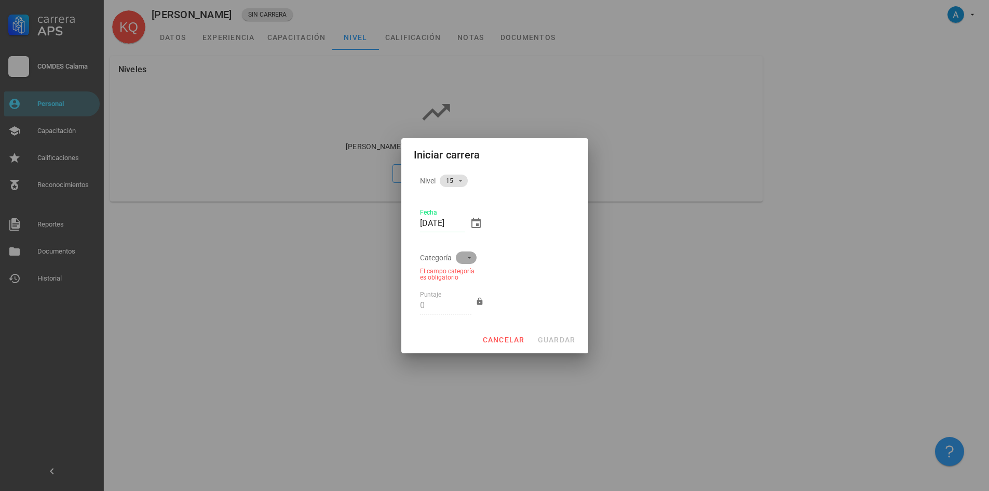
click at [467, 258] on icon at bounding box center [469, 257] width 8 height 8
click at [461, 290] on div "B" at bounding box center [461, 293] width 12 height 10
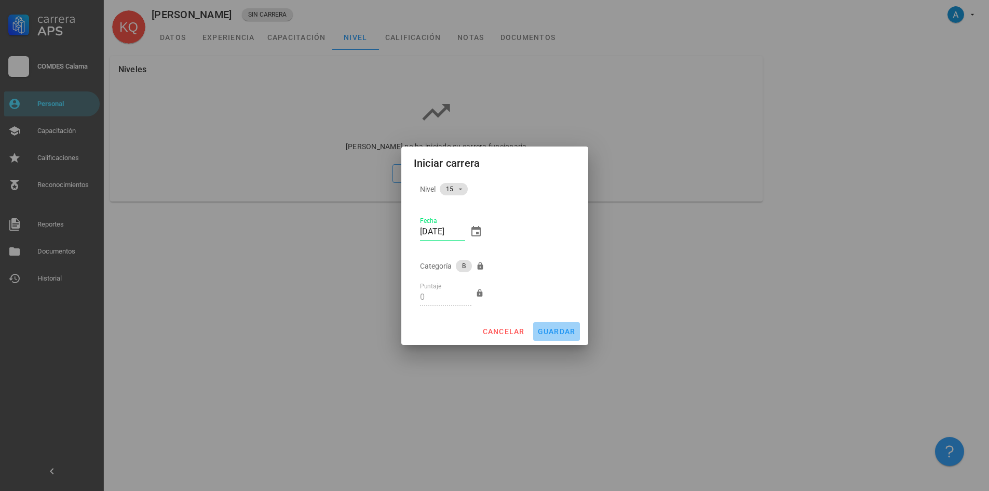
click at [550, 327] on span "guardar" at bounding box center [556, 331] width 38 height 8
type input "[DATE]"
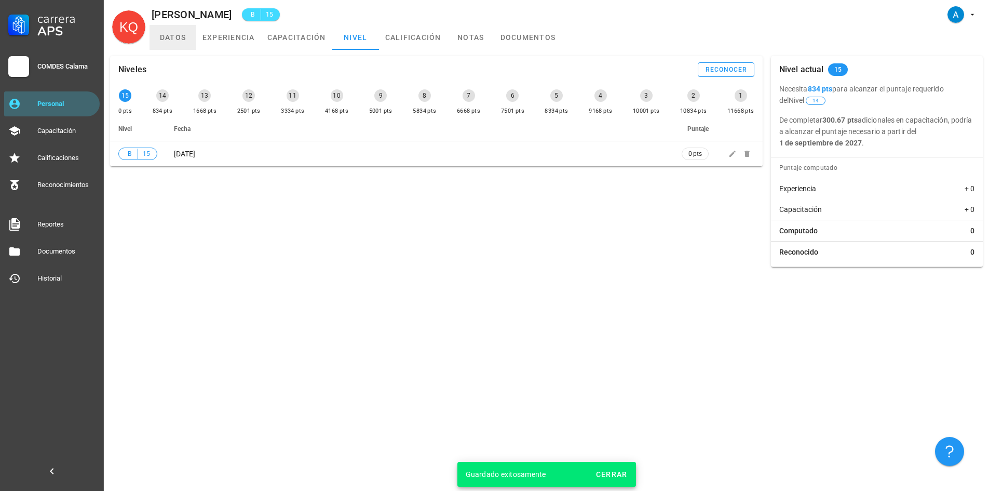
click at [181, 34] on link "datos" at bounding box center [173, 37] width 47 height 25
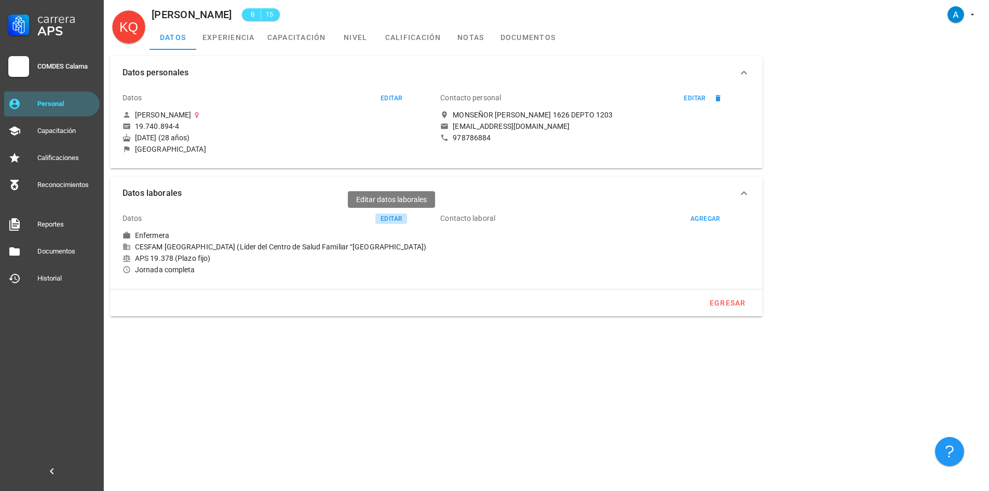
click at [390, 220] on div "editar" at bounding box center [391, 218] width 22 height 7
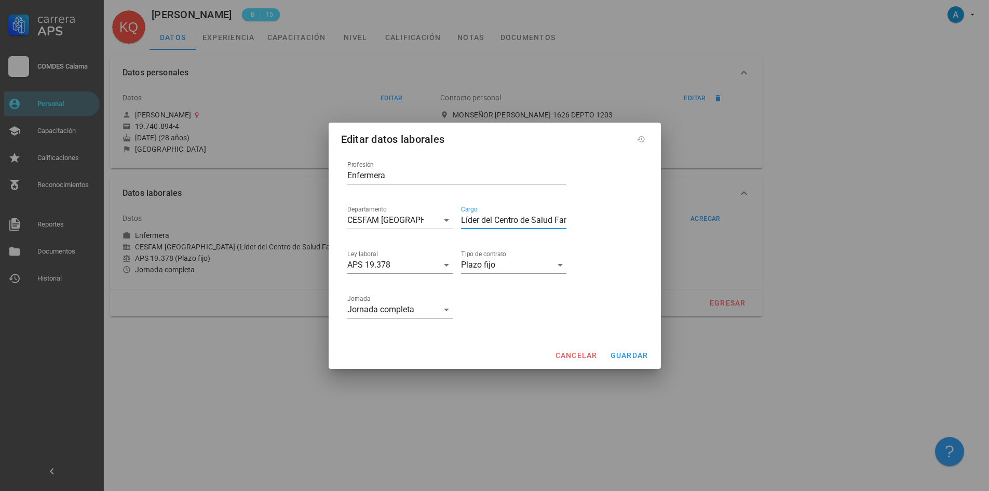
click at [461, 219] on input "Líder del Centro de Salud Familiar “[GEOGRAPHIC_DATA]" at bounding box center [513, 220] width 105 height 17
click at [634, 360] on button "guardar" at bounding box center [629, 355] width 47 height 19
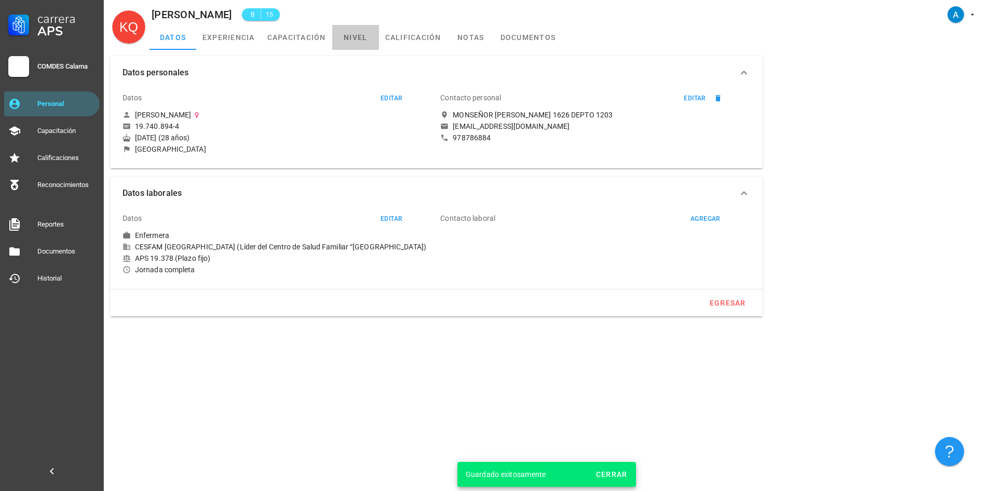
click at [363, 38] on link "nivel" at bounding box center [355, 37] width 47 height 25
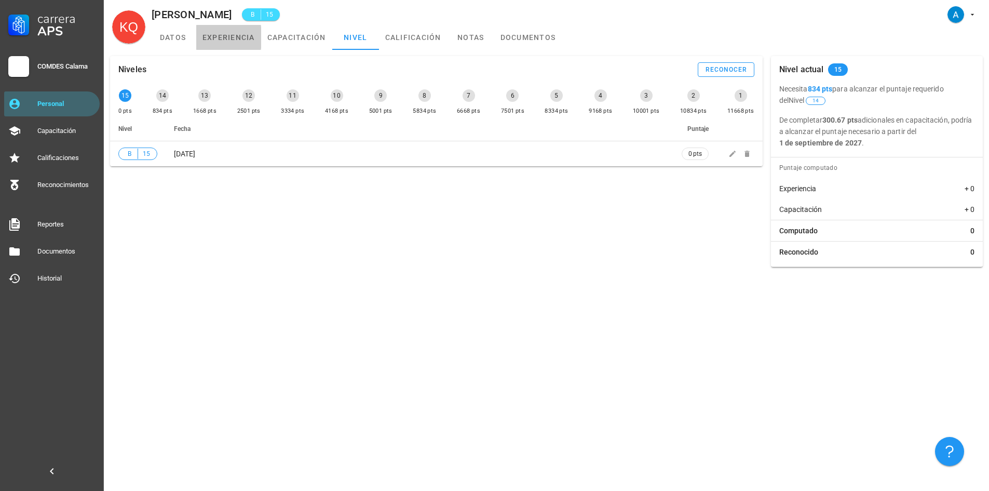
click at [236, 36] on link "experiencia" at bounding box center [228, 37] width 65 height 25
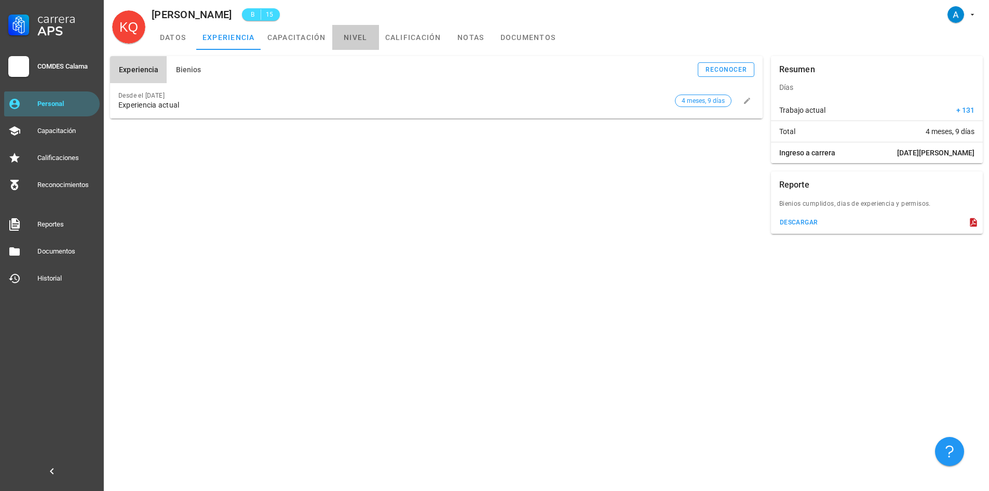
click at [352, 40] on link "nivel" at bounding box center [355, 37] width 47 height 25
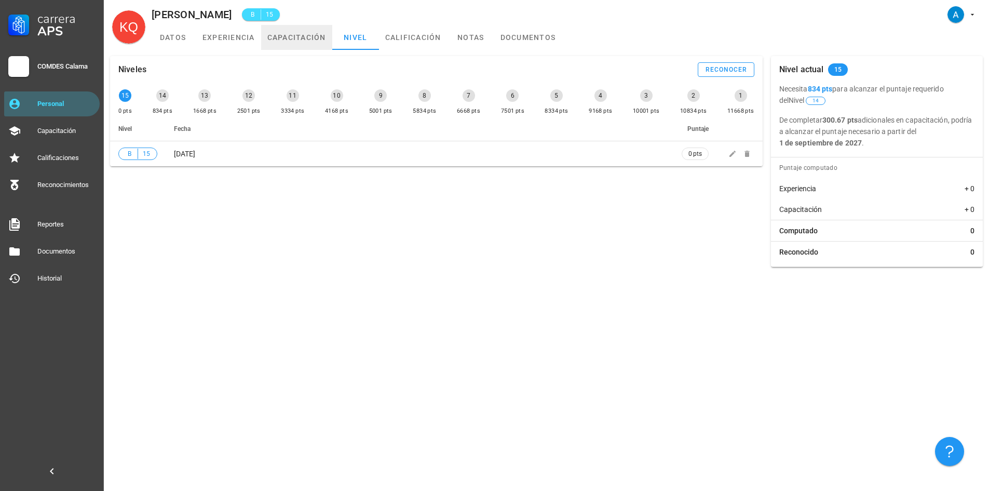
click at [291, 42] on link "capacitación" at bounding box center [296, 37] width 71 height 25
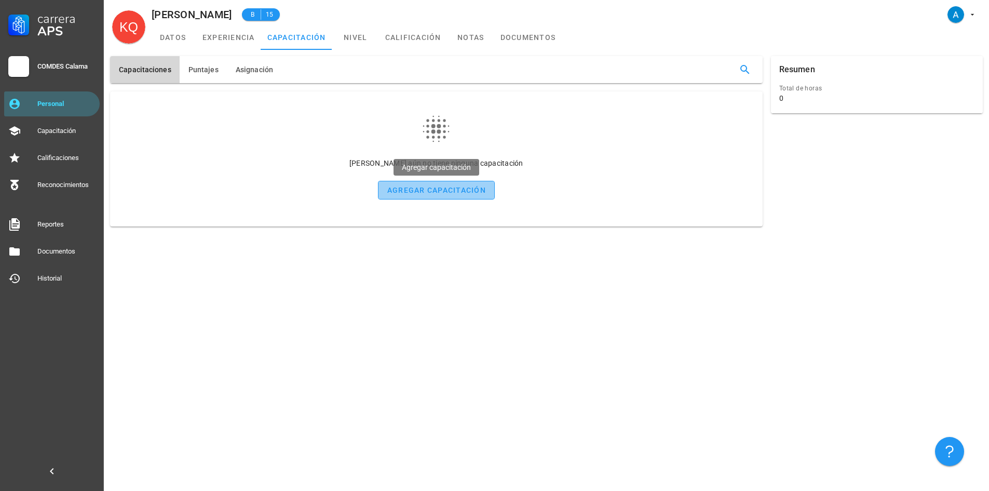
click at [483, 187] on div "agregar capacitación" at bounding box center [436, 190] width 99 height 8
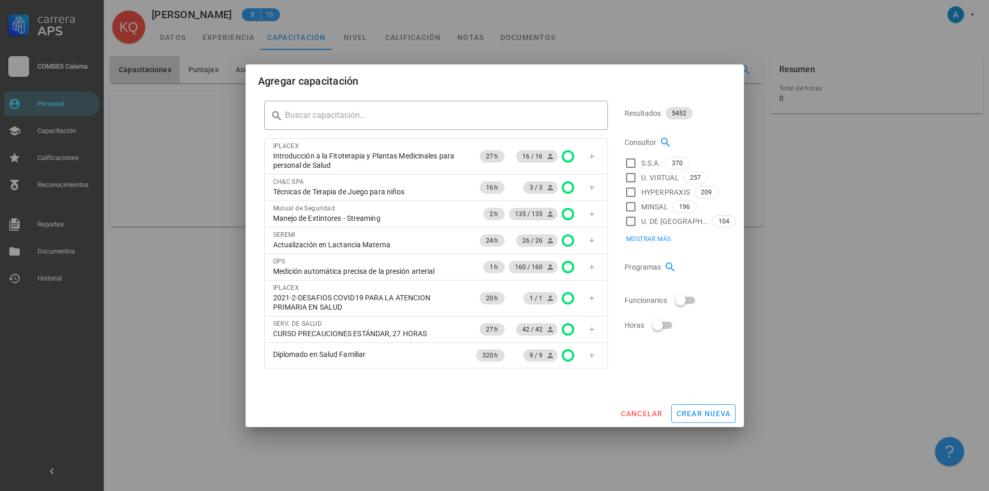
click at [361, 43] on div at bounding box center [494, 245] width 989 height 491
click at [640, 418] on button "cancelar" at bounding box center [641, 413] width 51 height 19
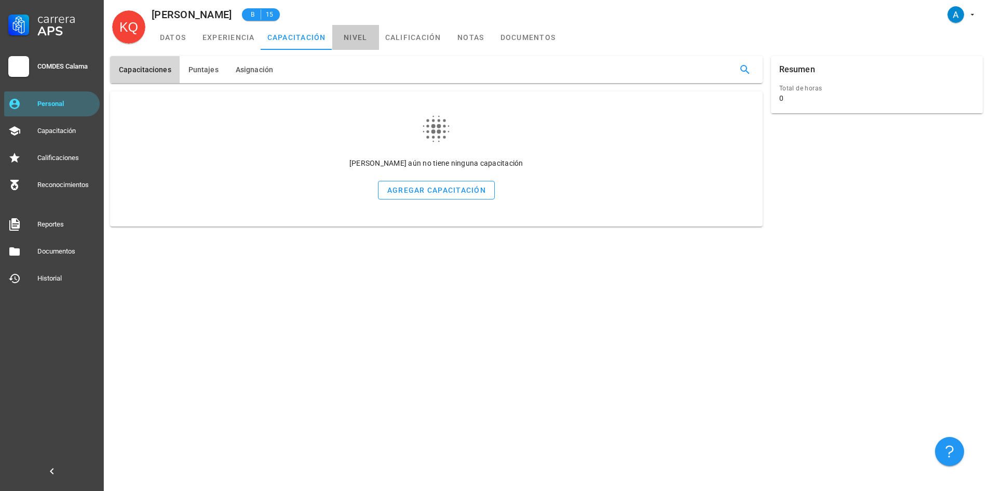
click at [355, 33] on link "nivel" at bounding box center [355, 37] width 47 height 25
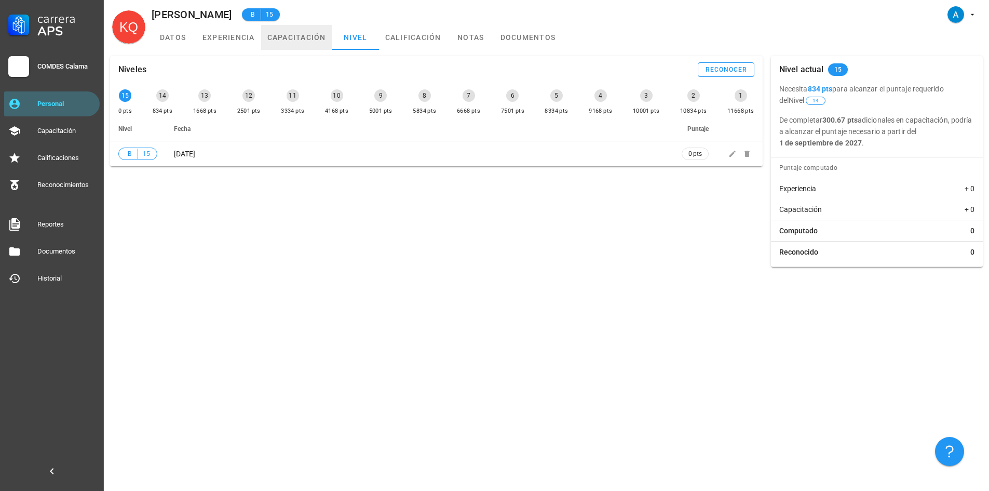
click at [304, 37] on link "capacitación" at bounding box center [296, 37] width 71 height 25
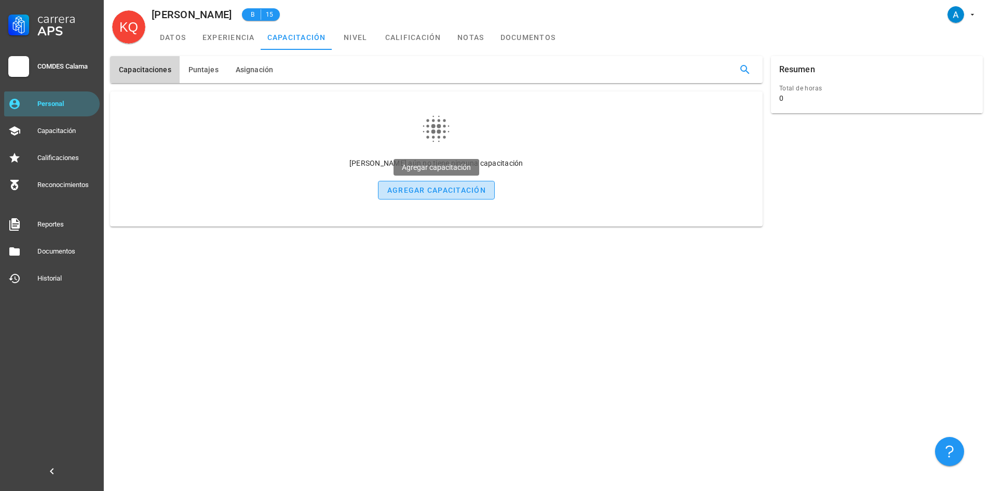
click at [426, 187] on div "agregar capacitación" at bounding box center [436, 190] width 99 height 8
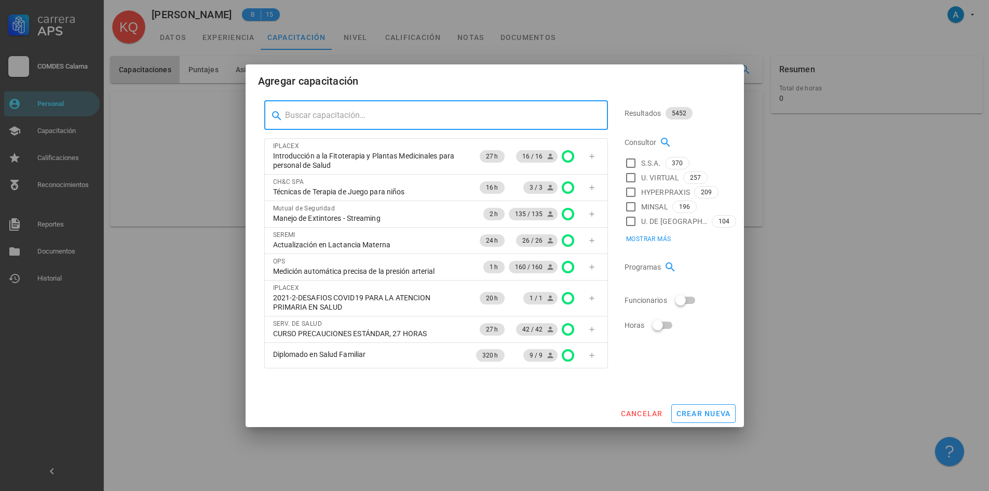
click at [374, 117] on input "text" at bounding box center [442, 115] width 315 height 17
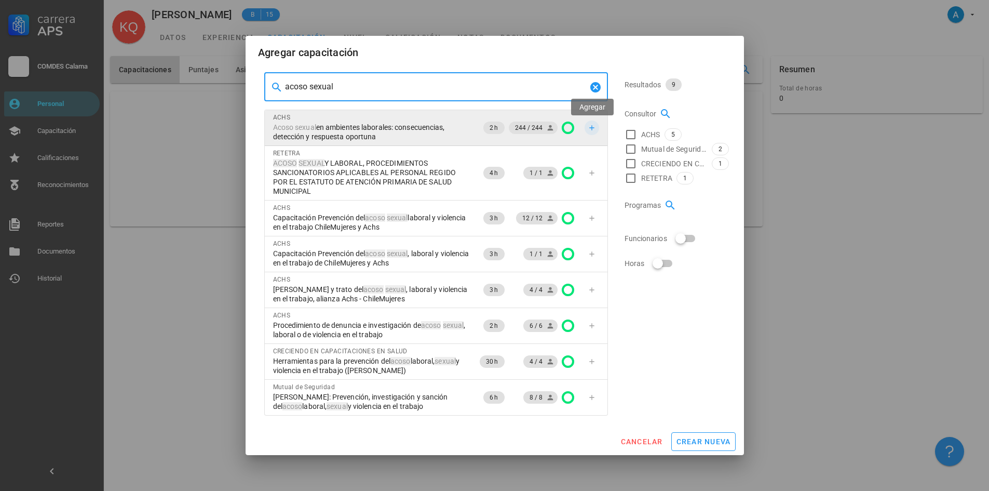
type input "acoso sexual"
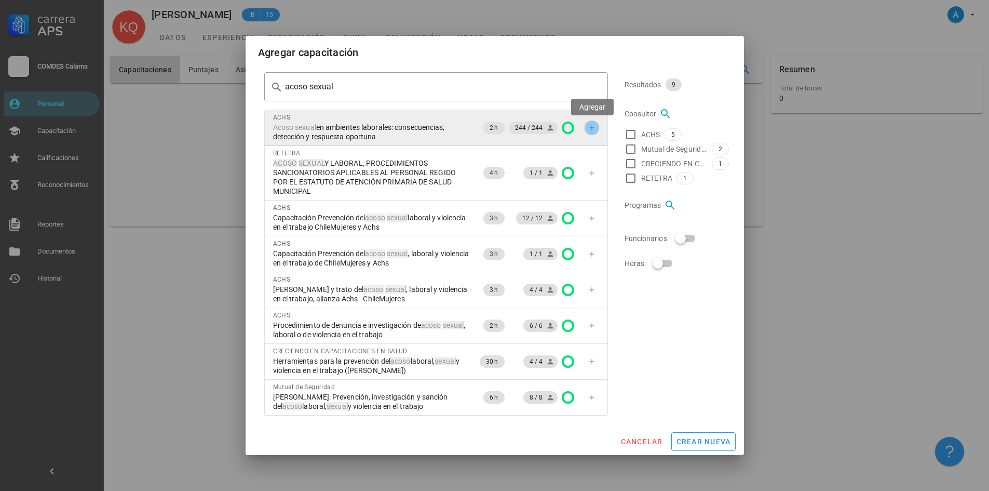
click at [589, 129] on icon "button" at bounding box center [592, 128] width 8 height 8
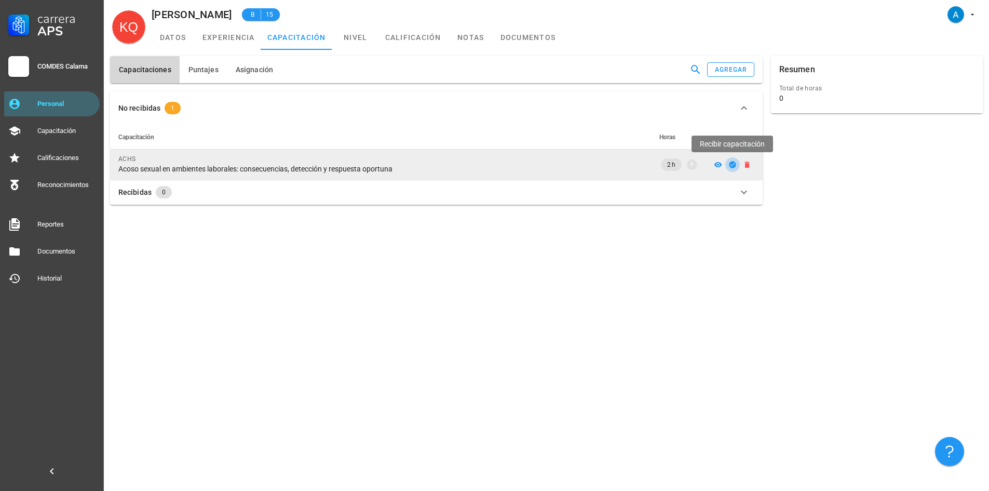
click at [733, 164] on icon "button" at bounding box center [732, 164] width 7 height 7
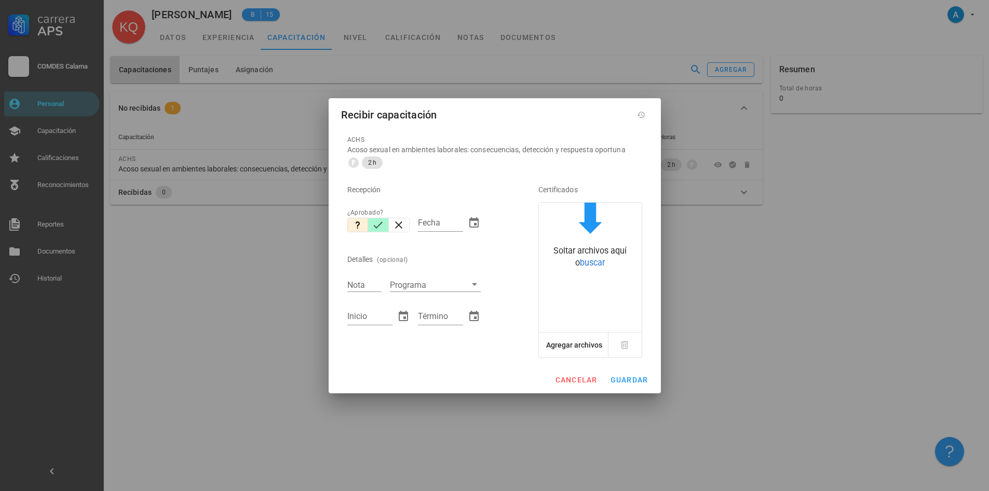
click at [380, 222] on icon "button" at bounding box center [378, 225] width 12 height 12
type input "[DATE]"
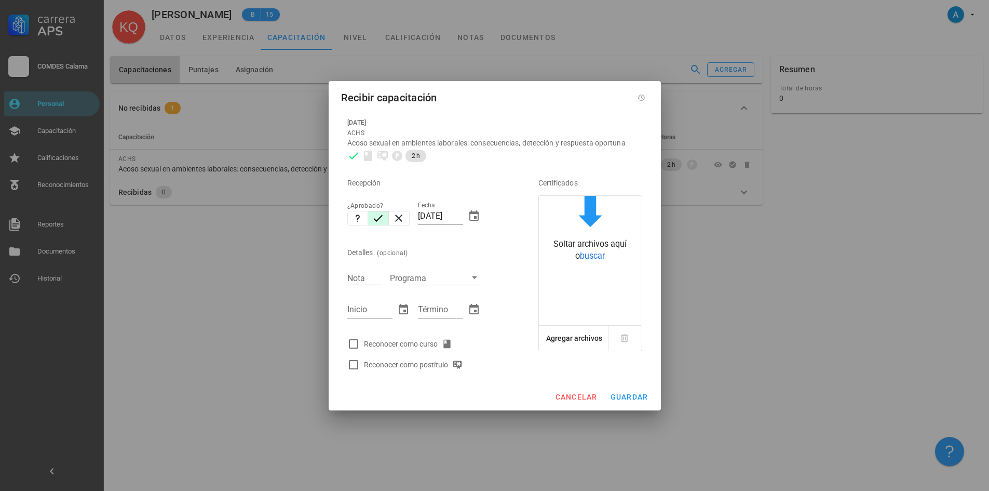
click at [363, 281] on input "Nota" at bounding box center [364, 277] width 34 height 13
type input "7,0"
click at [370, 309] on input "Inicio" at bounding box center [369, 309] width 45 height 17
type input "[DATE]"
click at [439, 307] on input "Término" at bounding box center [440, 309] width 45 height 17
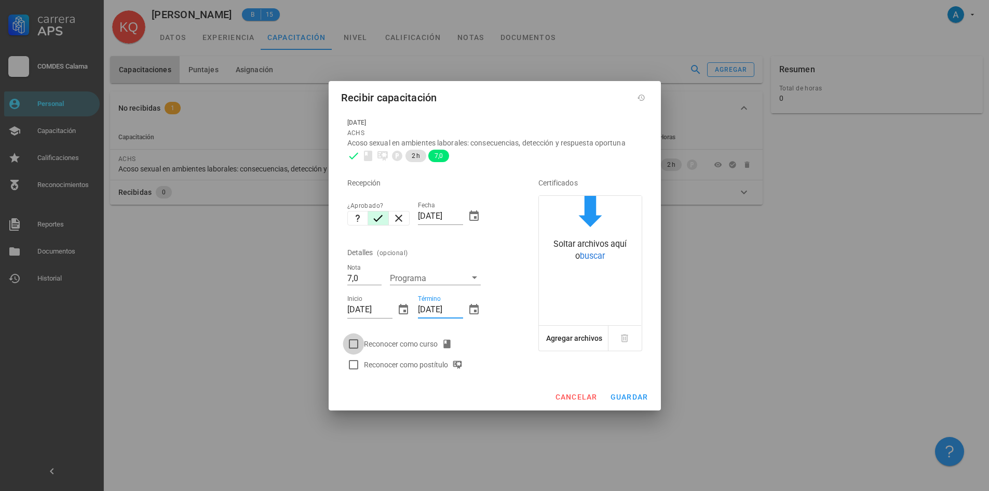
type input "[DATE]"
click at [357, 342] on div at bounding box center [354, 344] width 18 height 18
checkbox input "true"
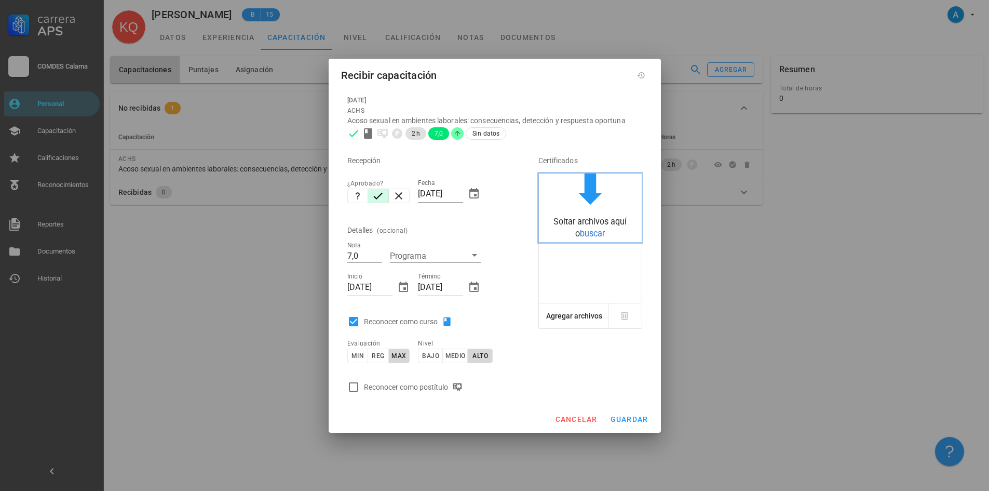
click at [606, 232] on div "Soltar archivos aquí o buscar" at bounding box center [590, 227] width 103 height 23
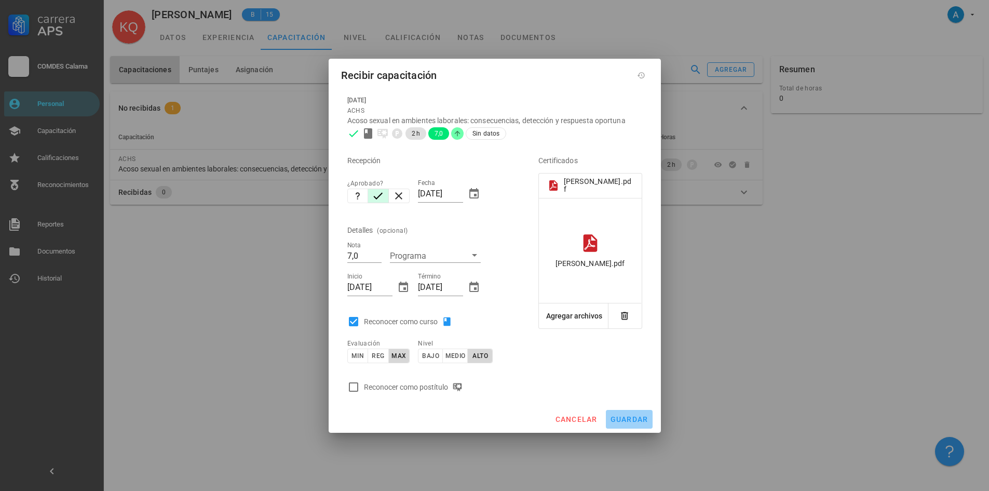
click at [626, 420] on span "guardar" at bounding box center [629, 419] width 38 height 8
